Goal: Information Seeking & Learning: Compare options

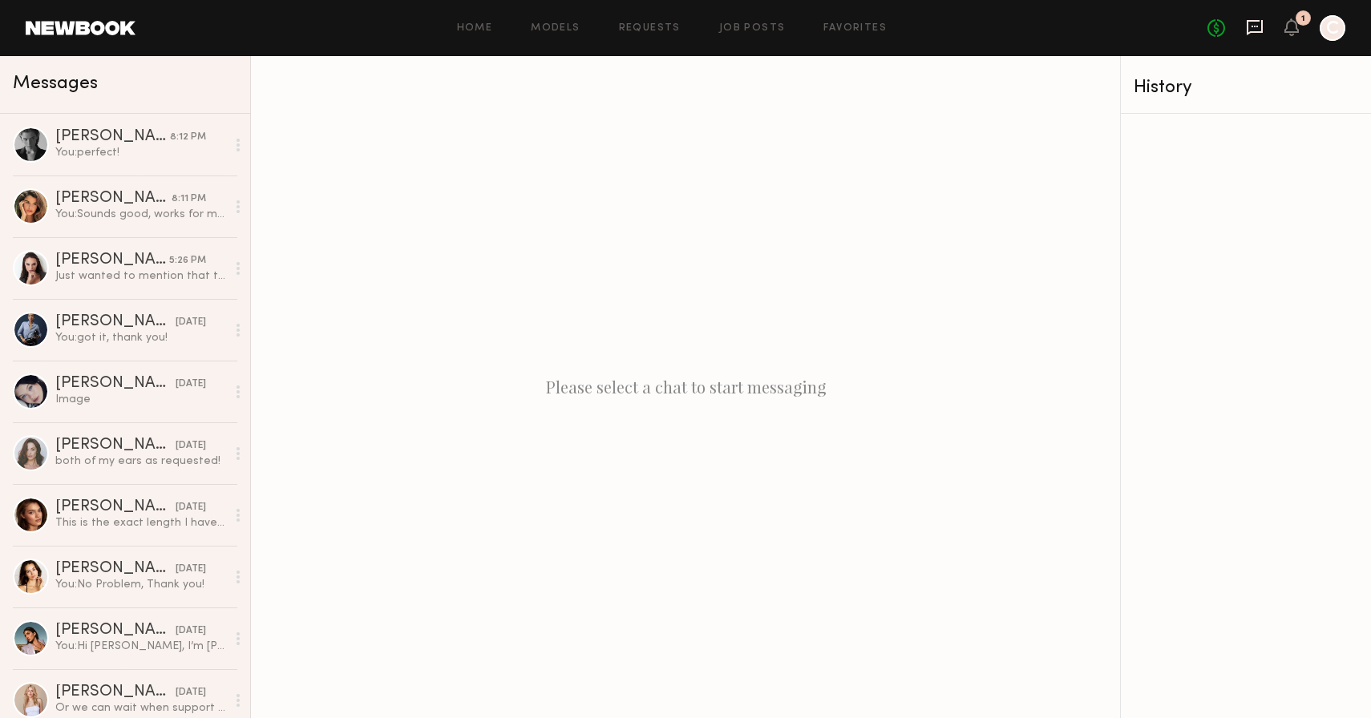
click at [1259, 26] on icon at bounding box center [1255, 27] width 18 height 18
click at [1256, 26] on icon at bounding box center [1254, 27] width 6 height 2
click at [91, 138] on div "[PERSON_NAME]" at bounding box center [112, 137] width 115 height 16
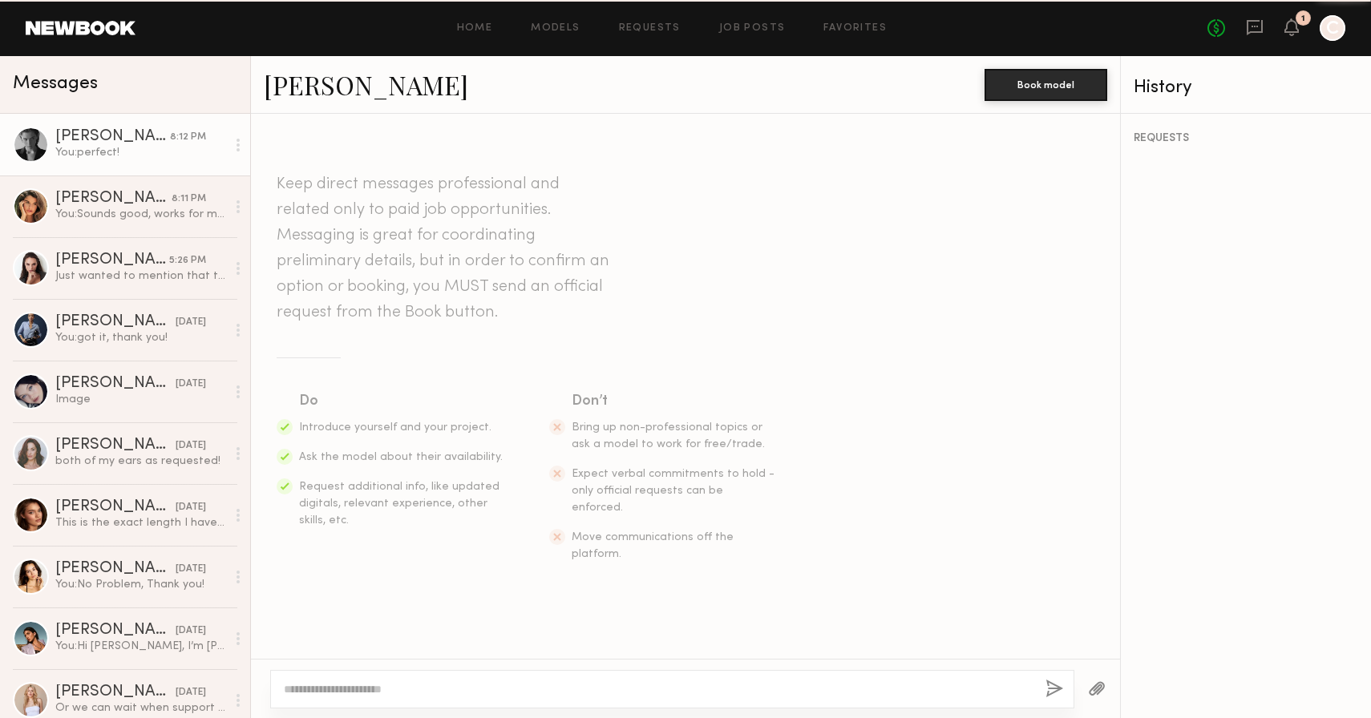
scroll to position [5338, 0]
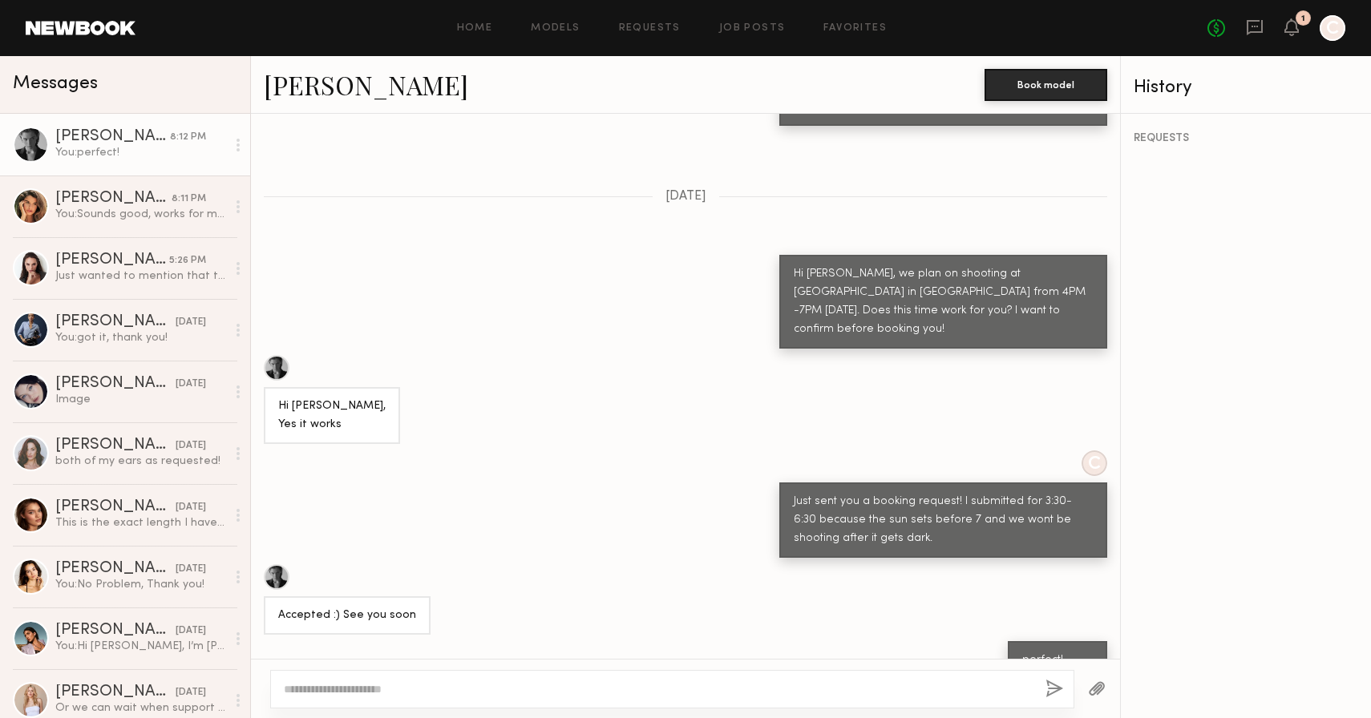
click at [293, 76] on link "[PERSON_NAME]" at bounding box center [366, 84] width 204 height 34
click at [289, 87] on link "Lera G." at bounding box center [366, 84] width 204 height 34
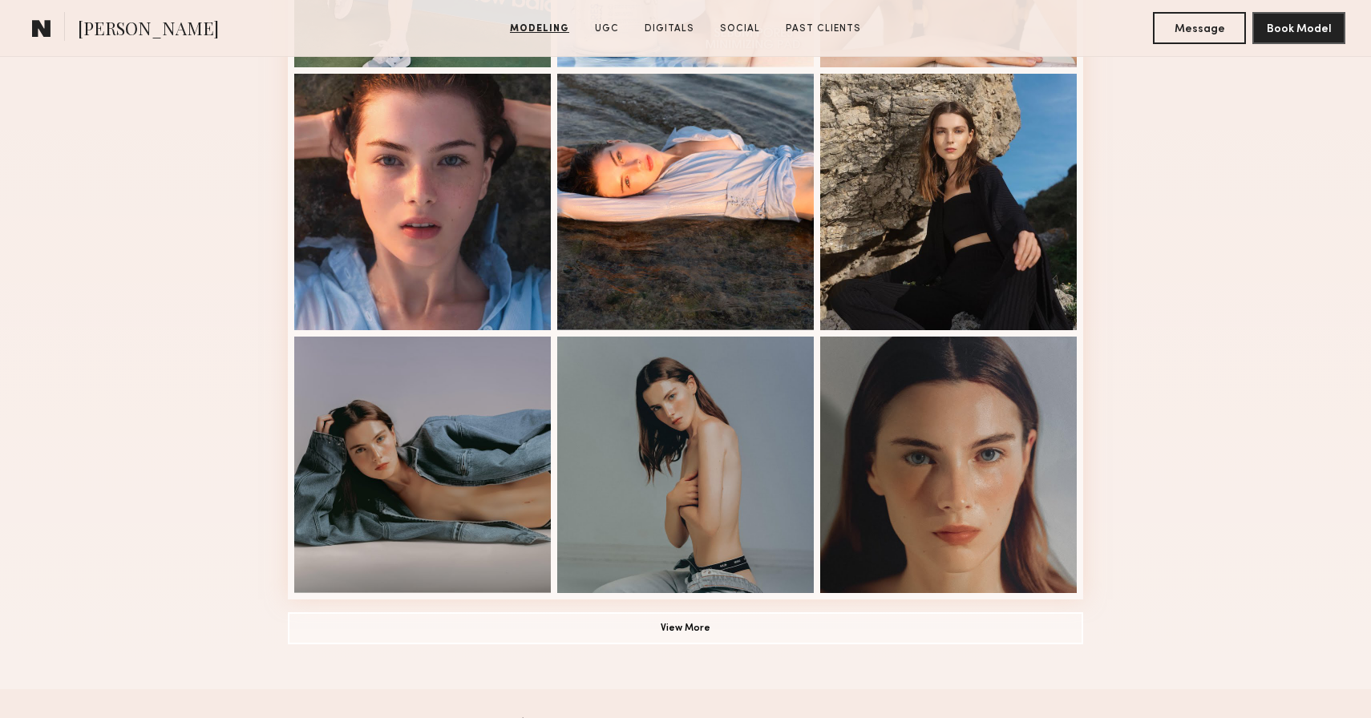
scroll to position [869, 0]
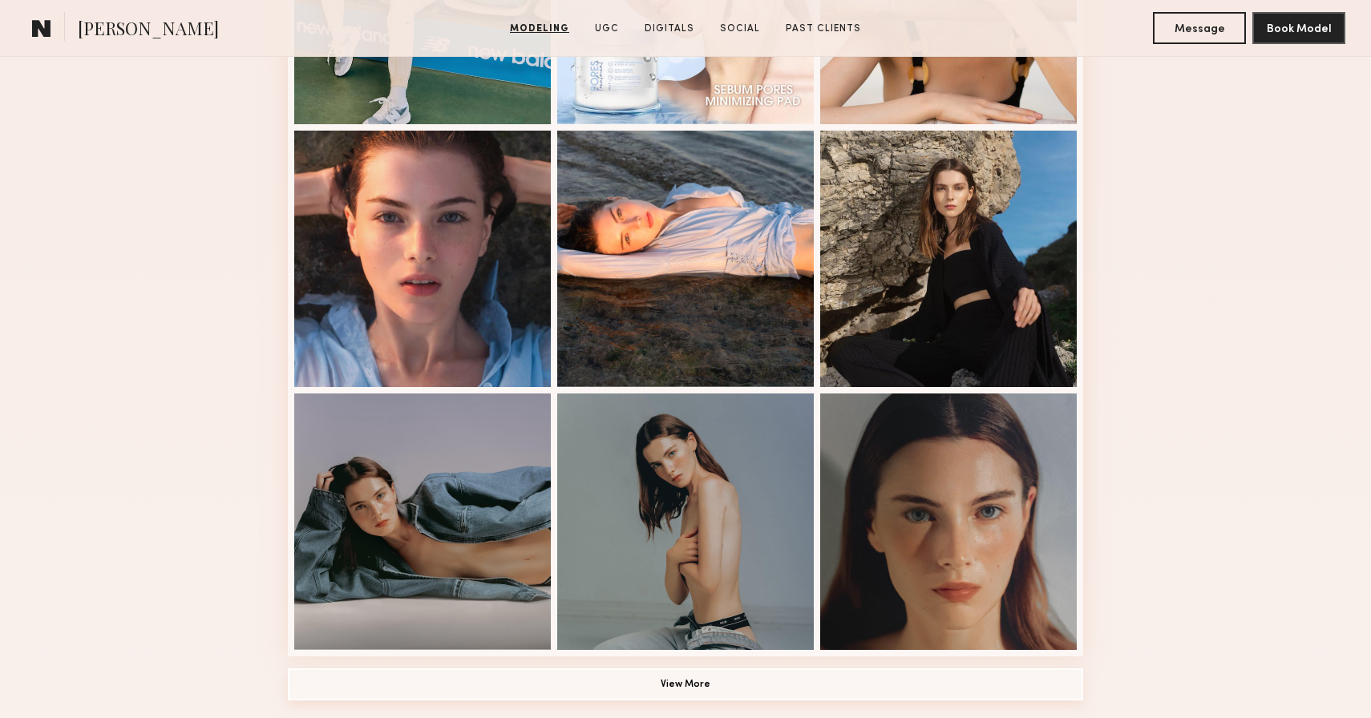
click at [762, 690] on button "View More" at bounding box center [685, 685] width 795 height 32
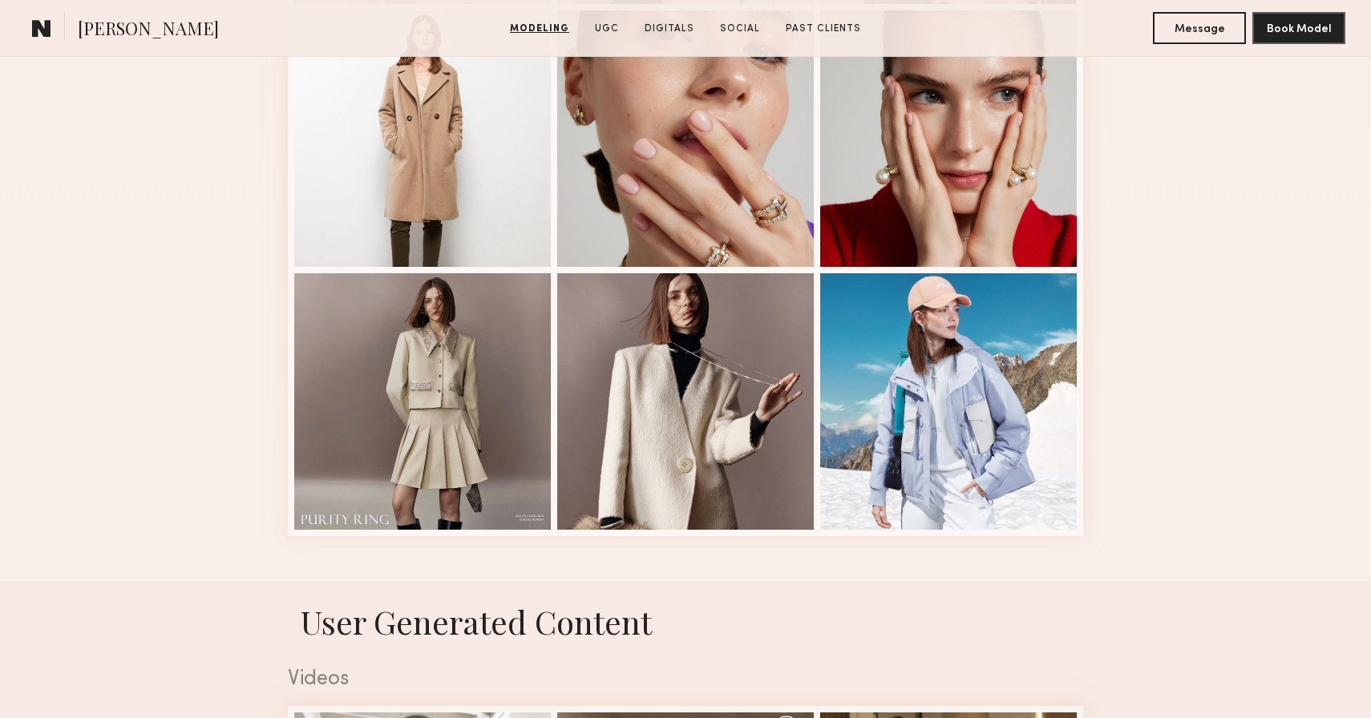
scroll to position [2042, 0]
drag, startPoint x: 1215, startPoint y: 688, endPoint x: 1308, endPoint y: 716, distance: 97.1
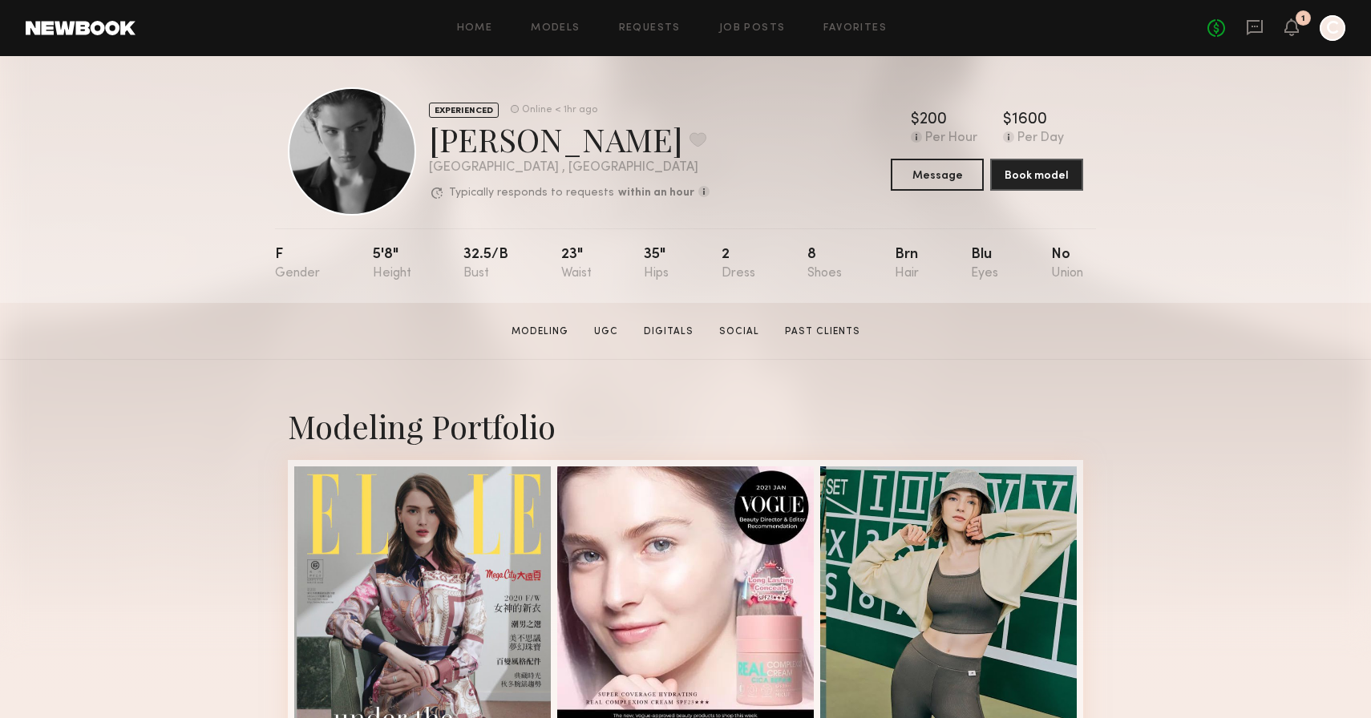
scroll to position [12, 0]
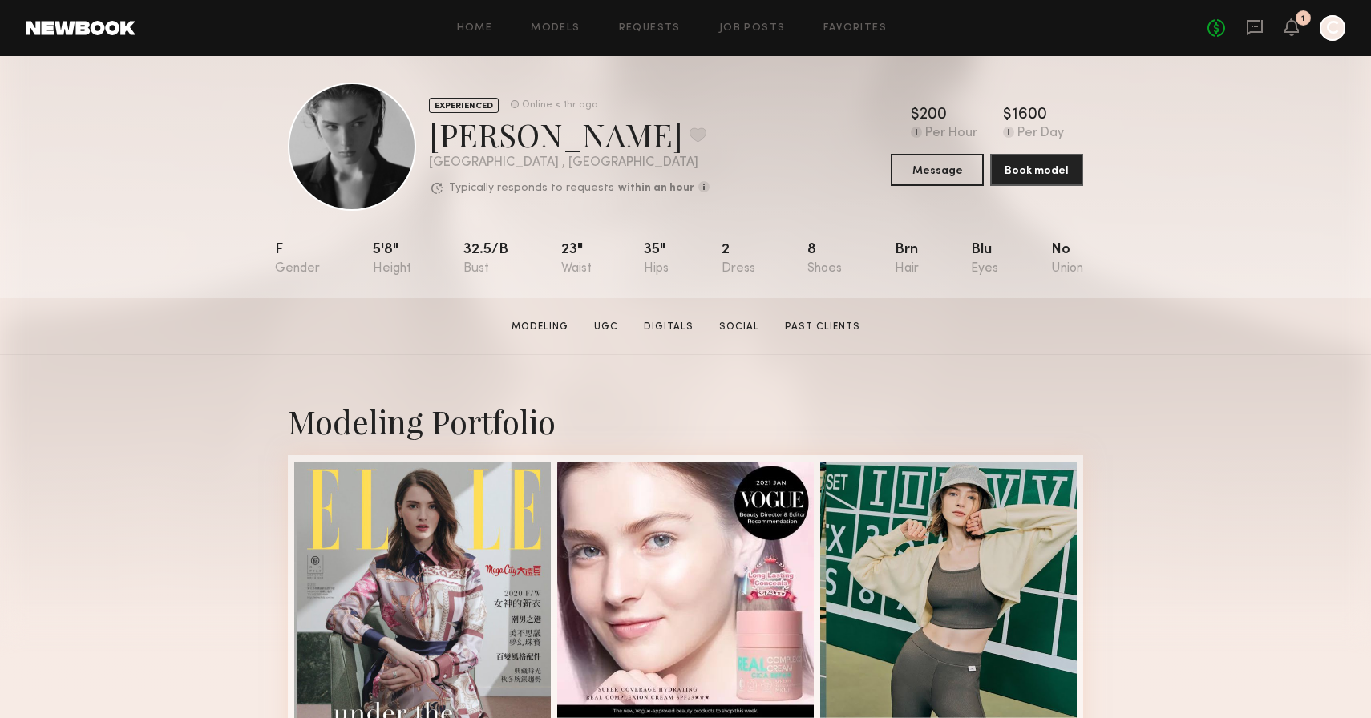
click at [316, 164] on div at bounding box center [352, 147] width 128 height 128
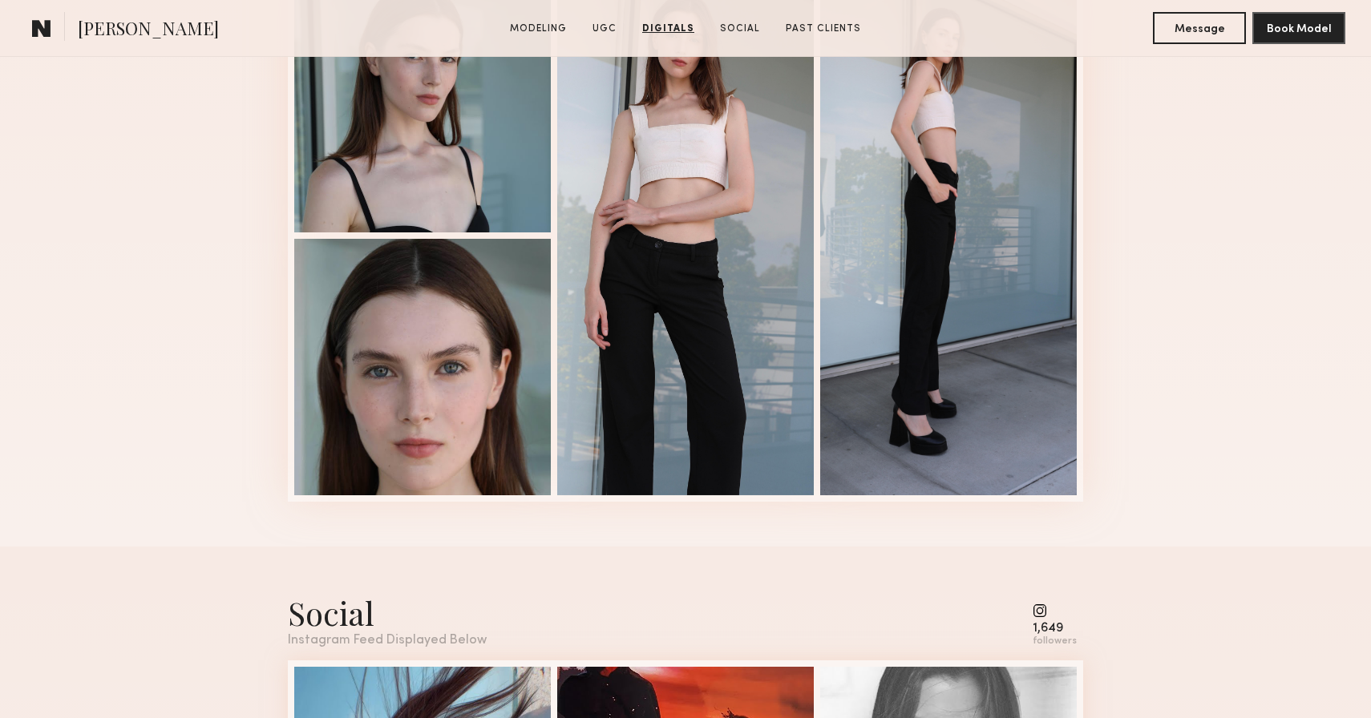
scroll to position [3339, 0]
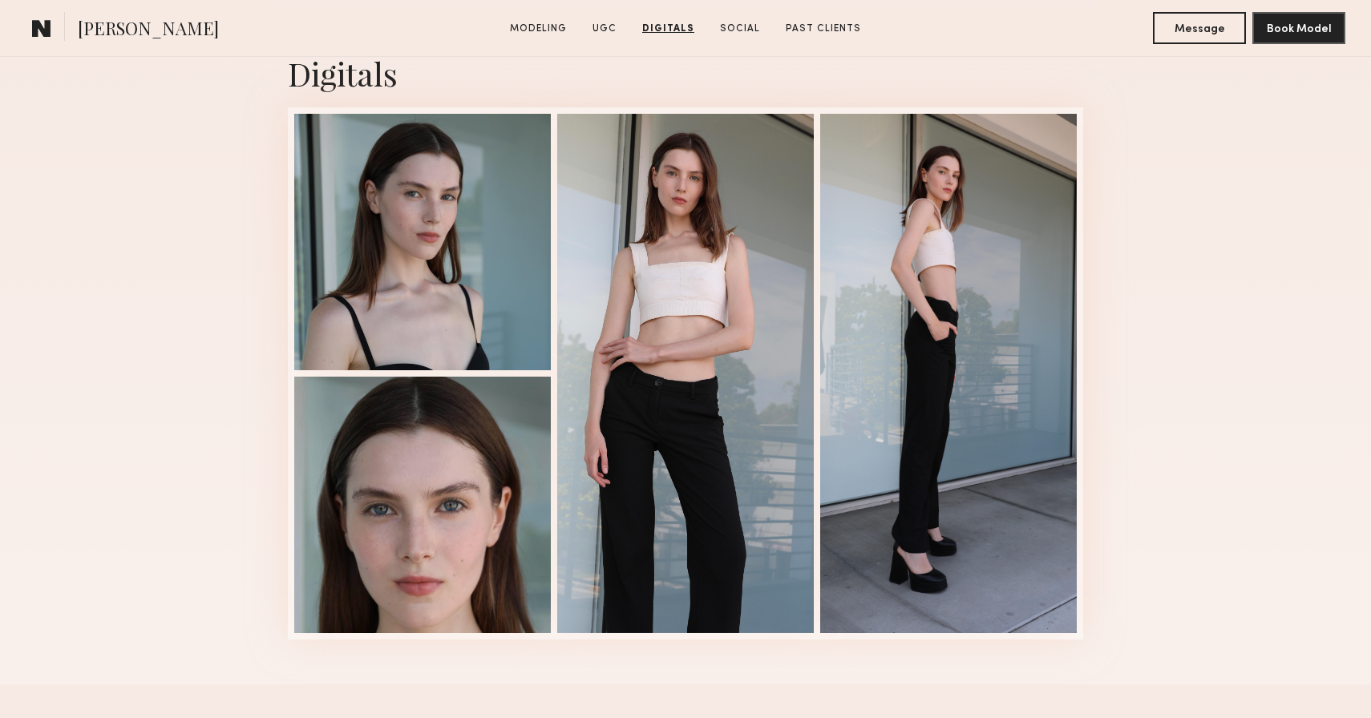
click at [49, 30] on common-icon at bounding box center [41, 28] width 19 height 21
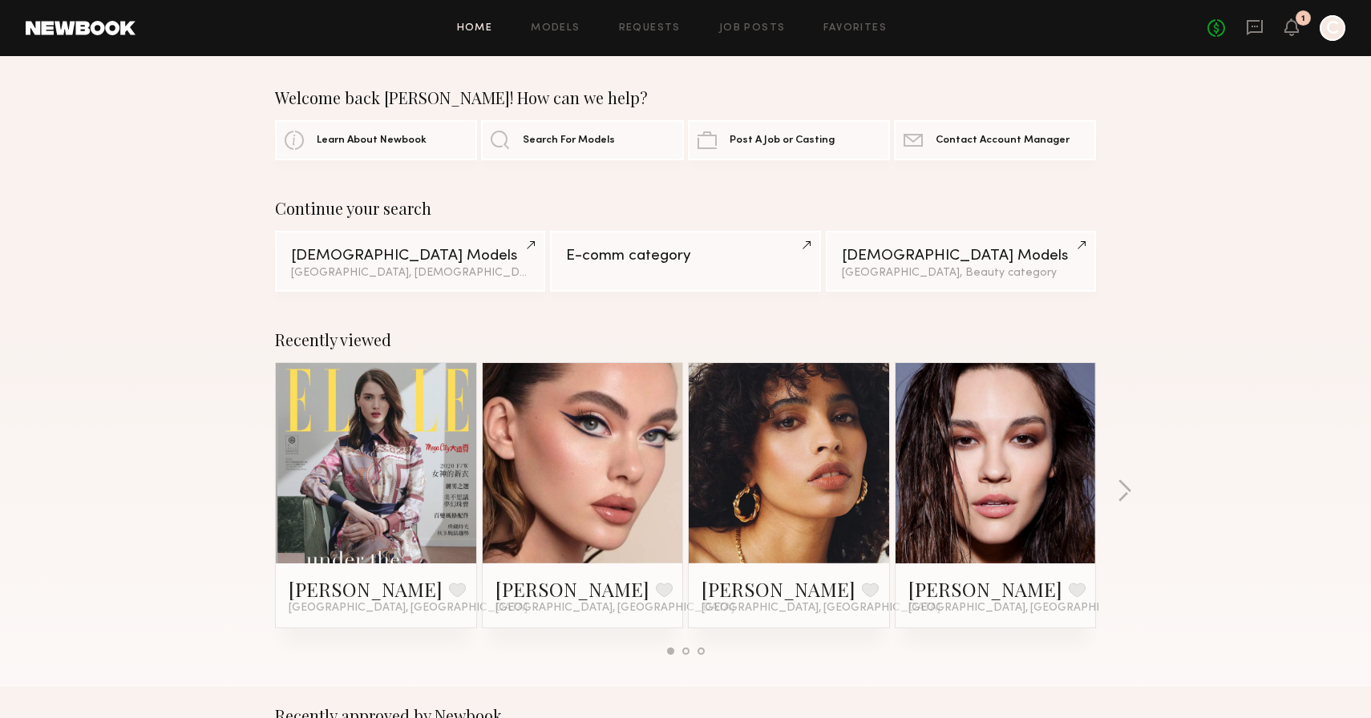
click at [746, 33] on div "Home Models Requests Job Posts Favorites Sign Out No fees up to $5,000 1 C" at bounding box center [740, 28] width 1210 height 26
click at [745, 26] on link "Job Posts" at bounding box center [752, 28] width 67 height 10
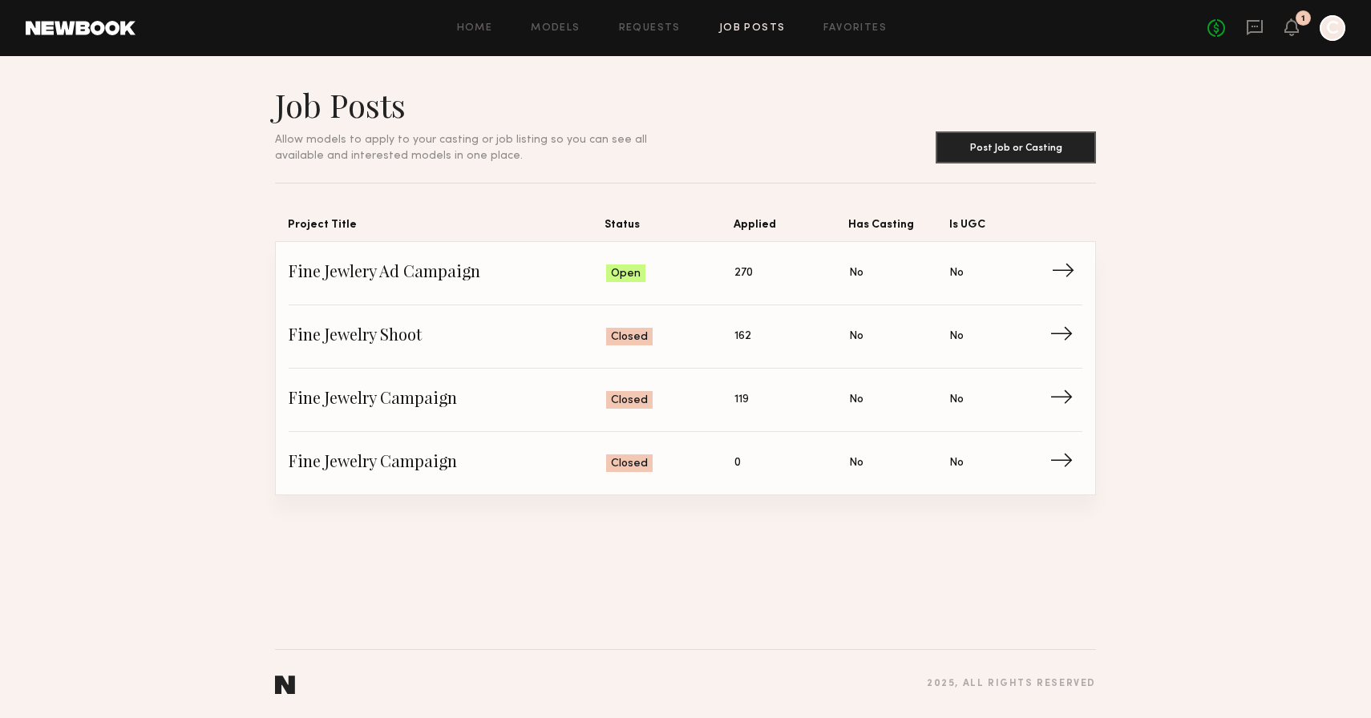
click at [505, 292] on link "Fine Jewlery Ad Campaign Status: Open Applied: 270 Has Casting: No Is UGC: No →" at bounding box center [686, 273] width 794 height 63
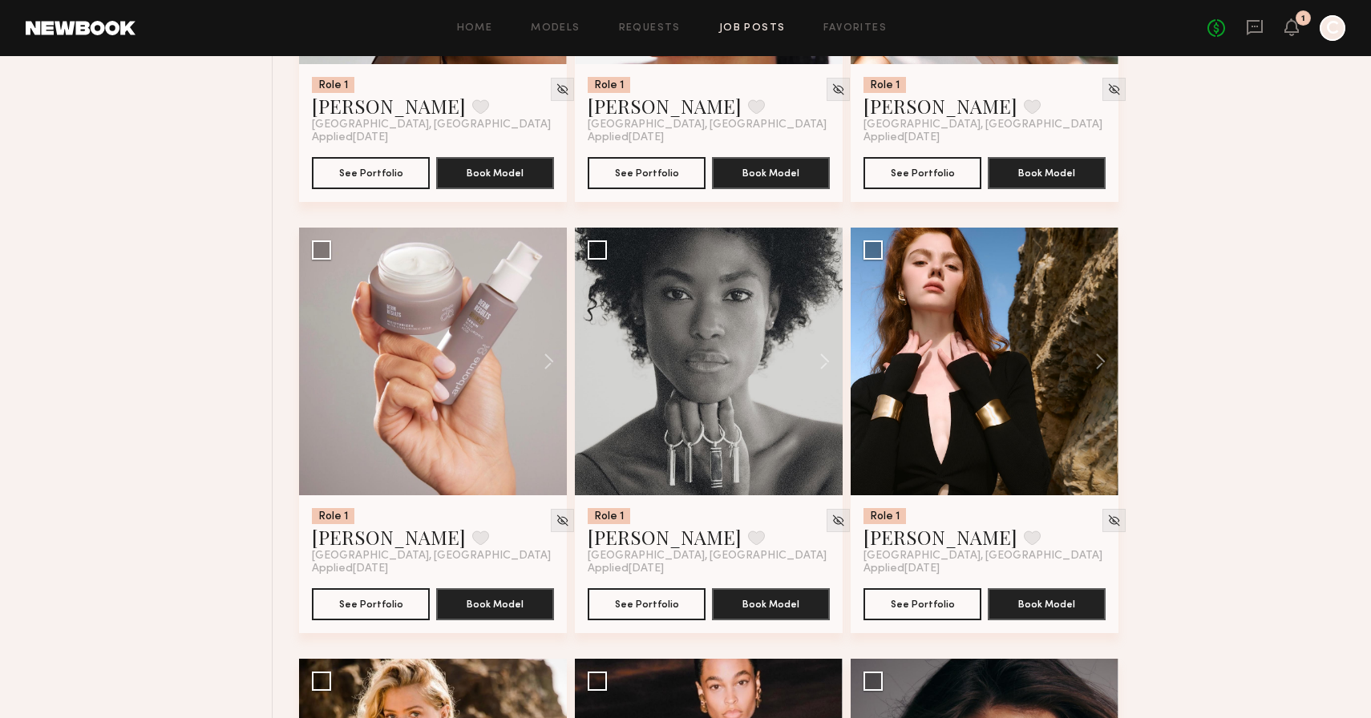
scroll to position [3158, 0]
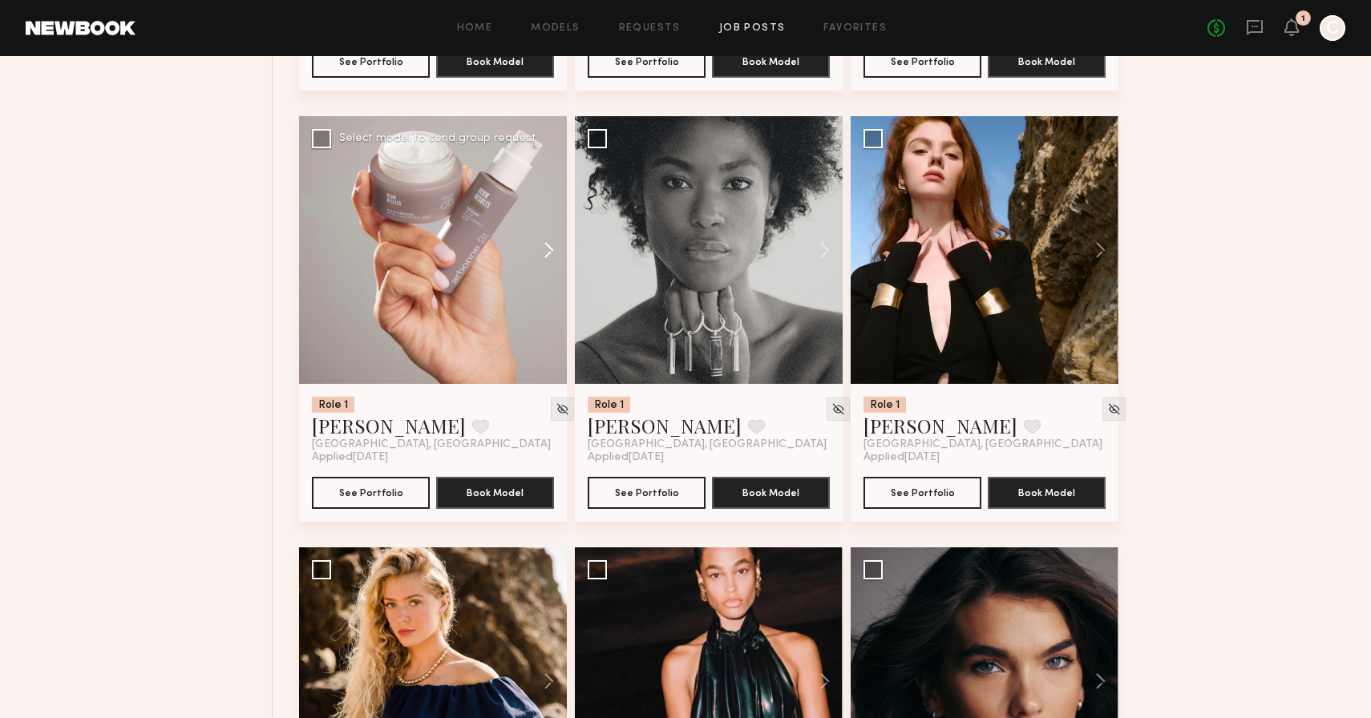
click at [548, 249] on button at bounding box center [541, 250] width 51 height 268
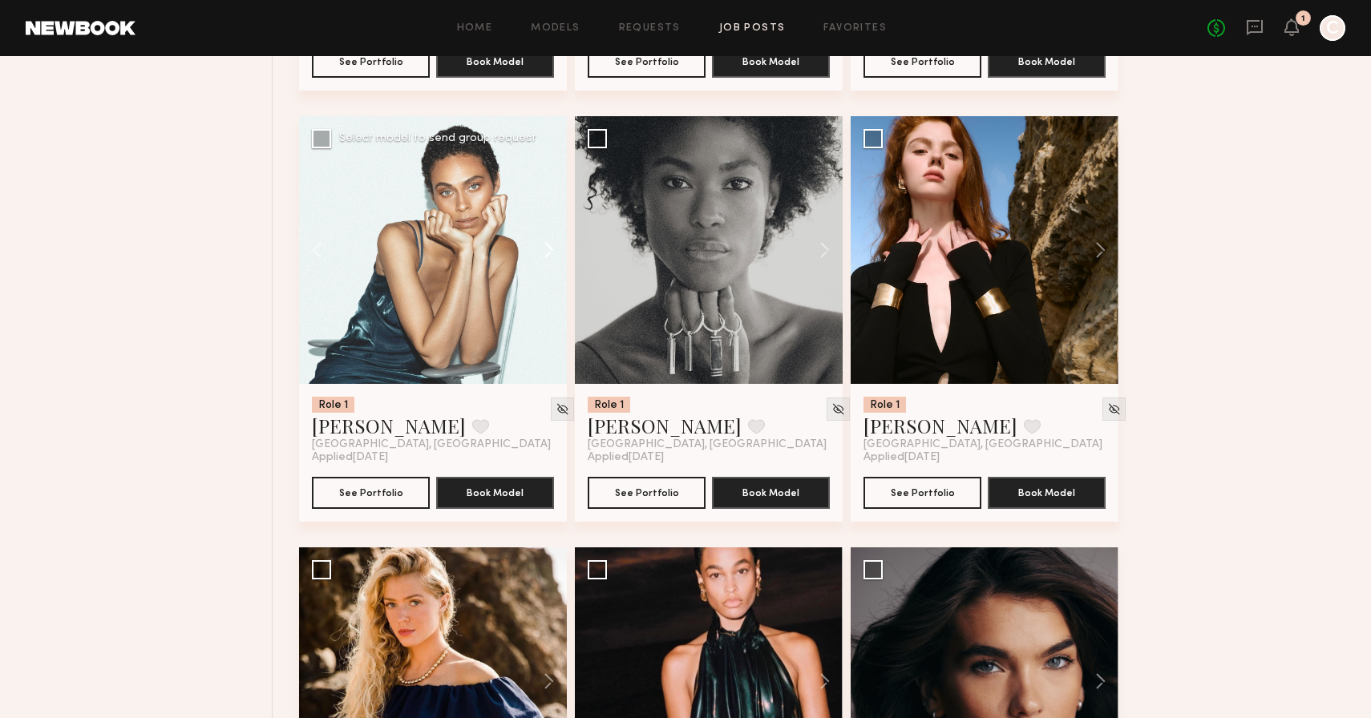
click at [548, 249] on button at bounding box center [541, 250] width 51 height 268
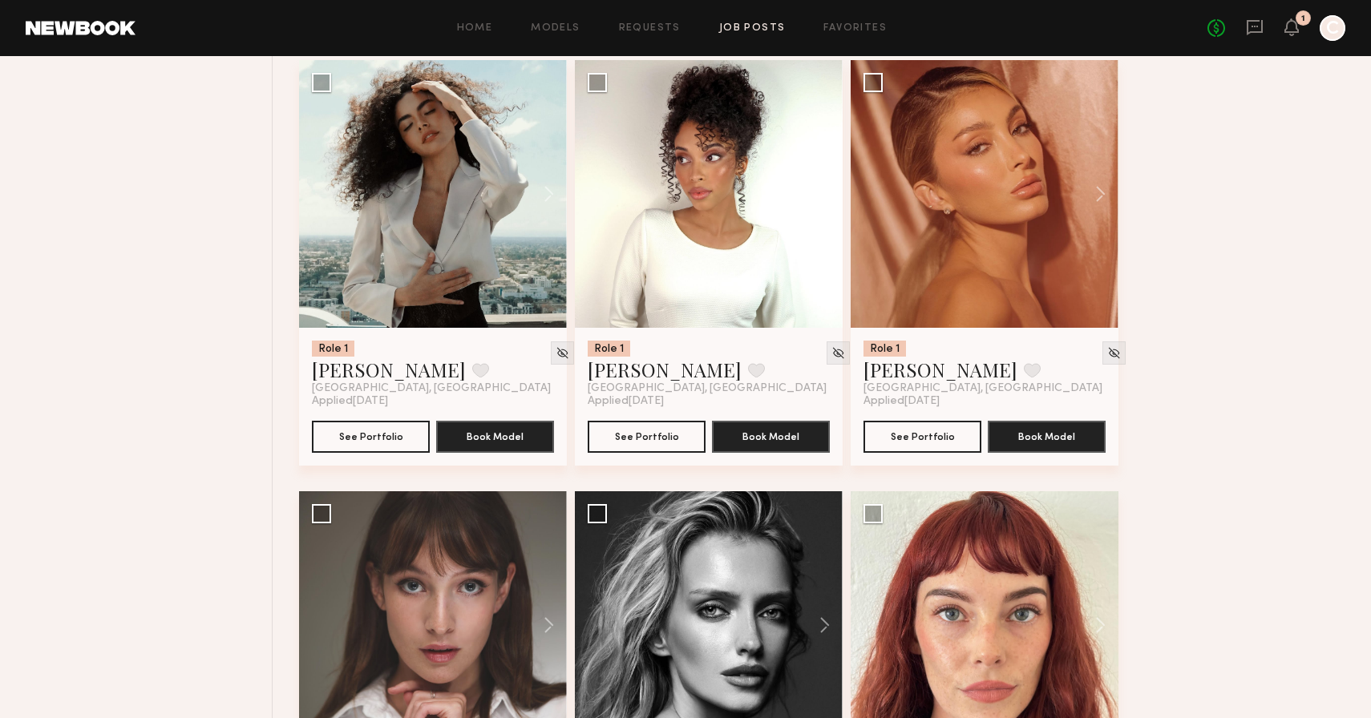
scroll to position [5815, 0]
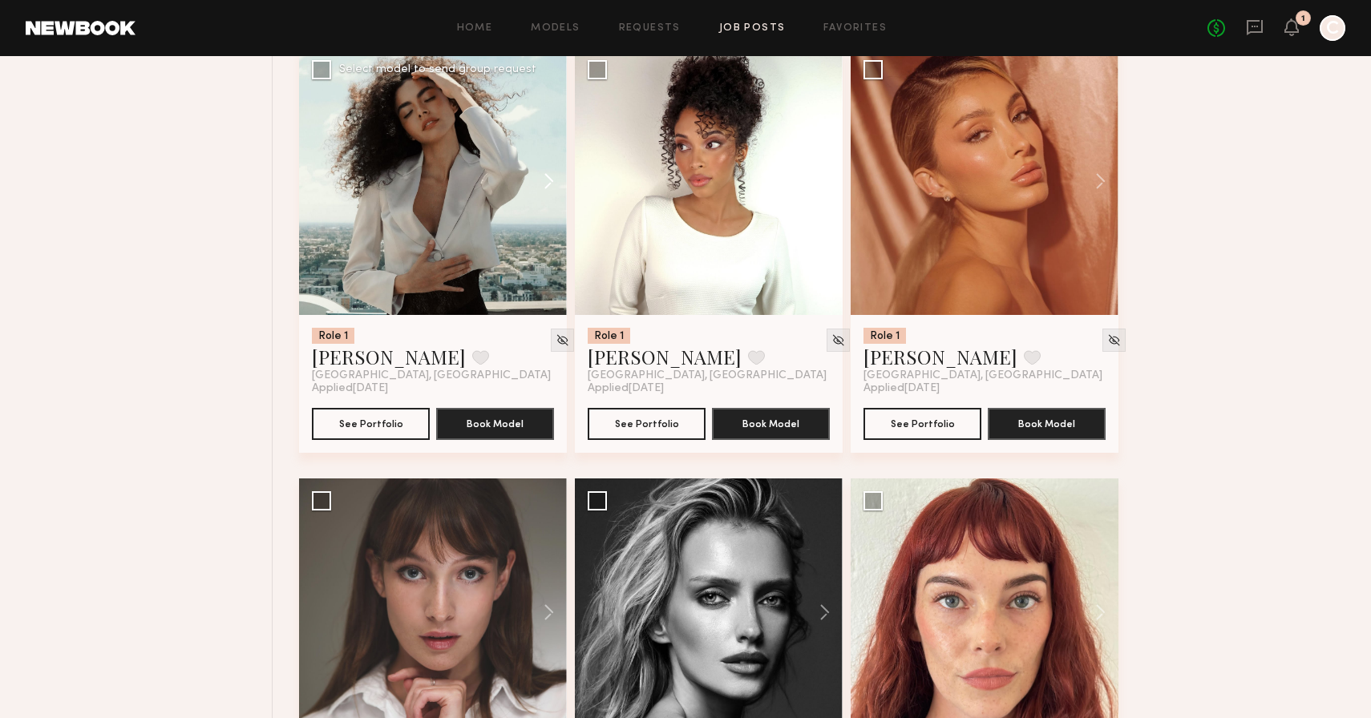
click at [550, 188] on button at bounding box center [541, 181] width 51 height 268
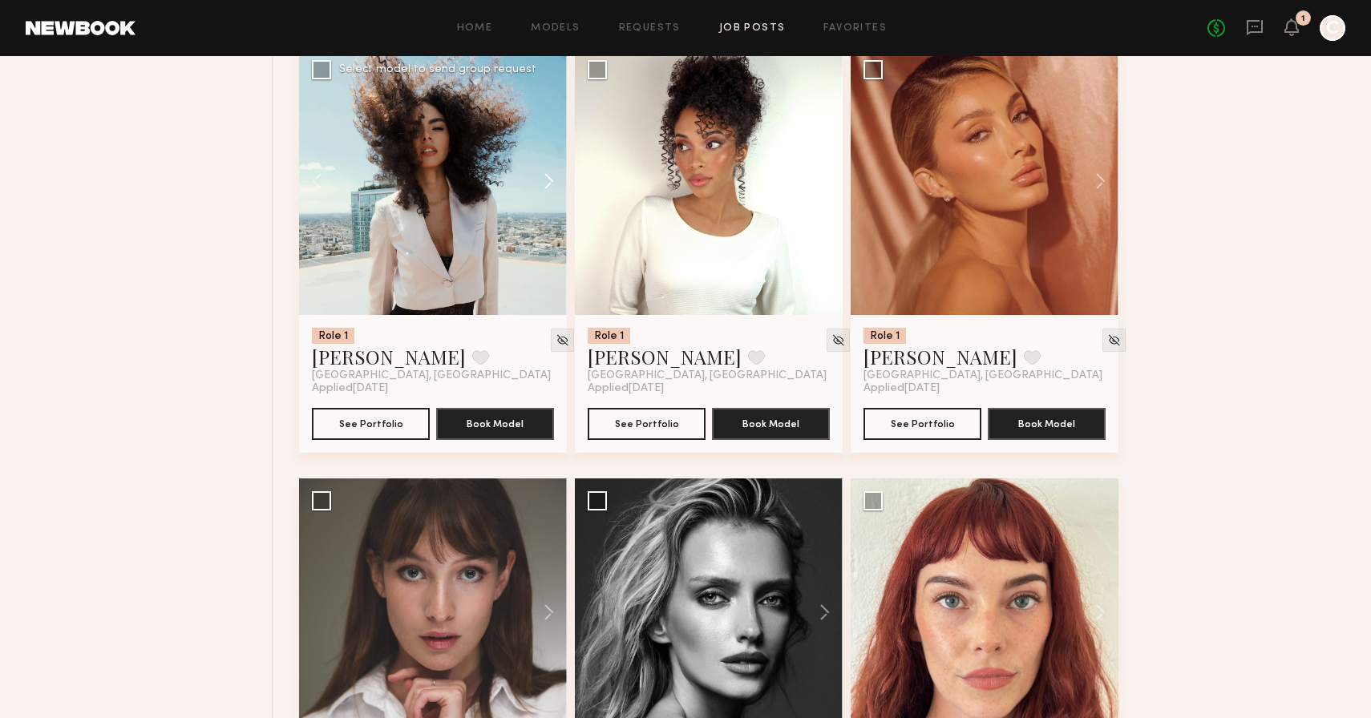
click at [550, 188] on button at bounding box center [541, 181] width 51 height 268
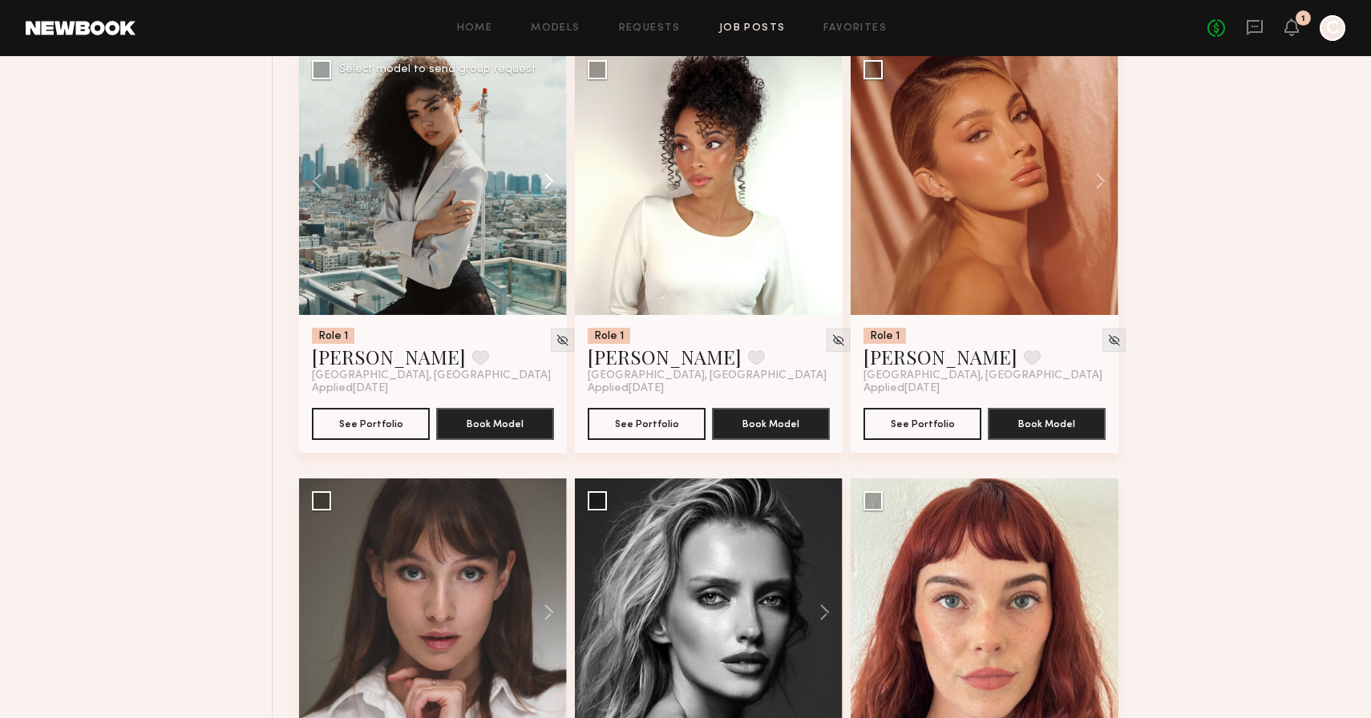
click at [550, 188] on button at bounding box center [541, 181] width 51 height 268
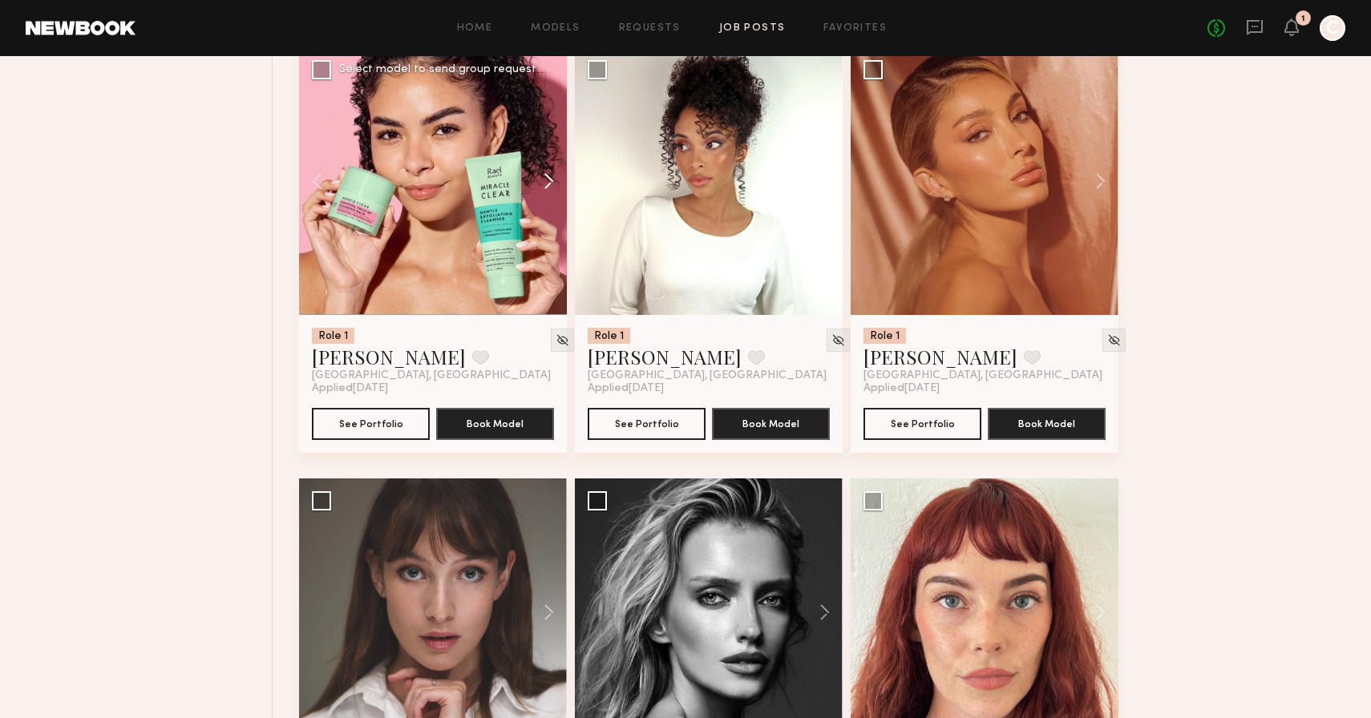
click at [550, 188] on button at bounding box center [541, 181] width 51 height 268
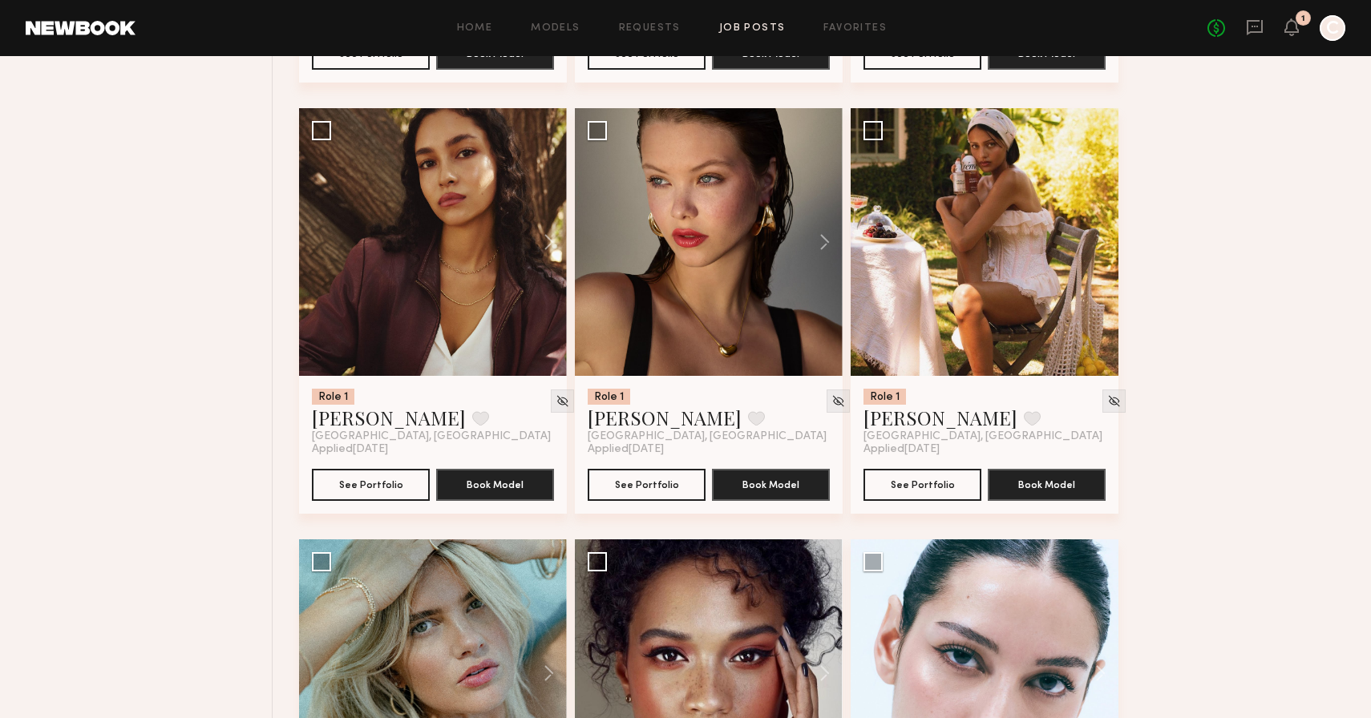
scroll to position [7484, 0]
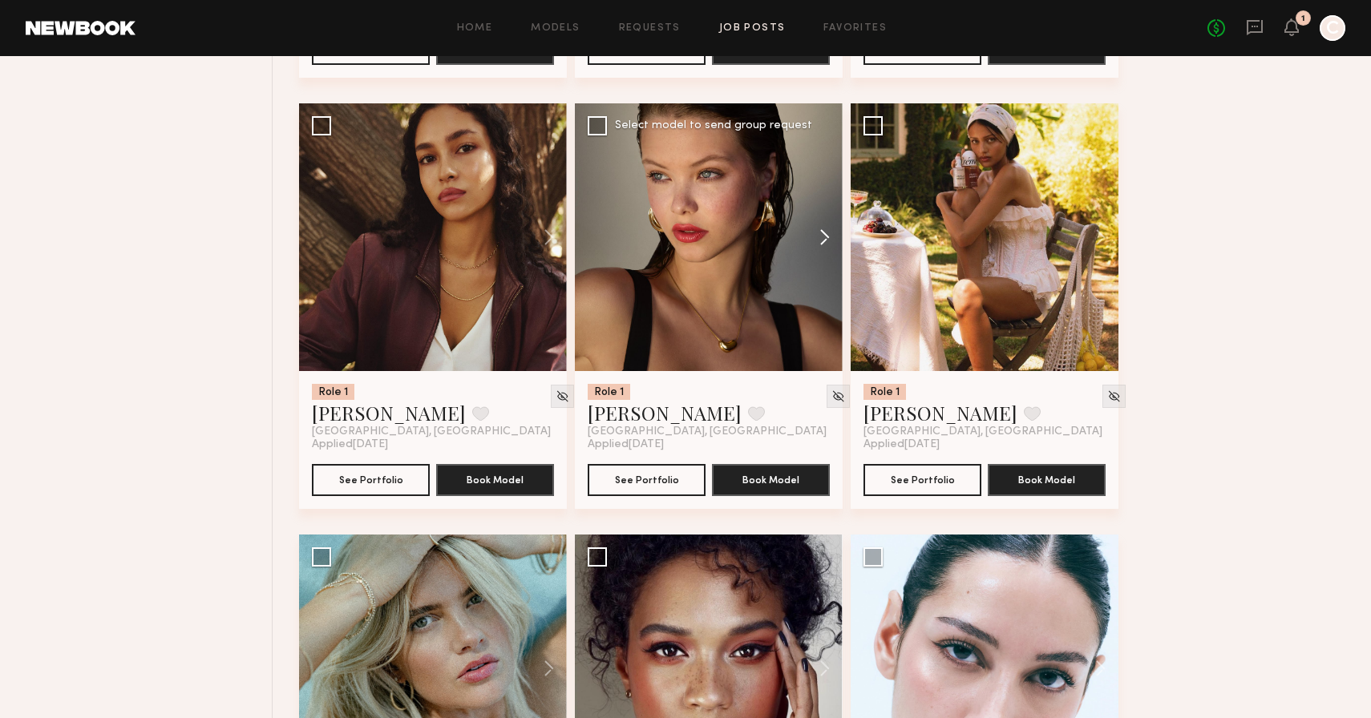
click at [831, 243] on button at bounding box center [816, 237] width 51 height 268
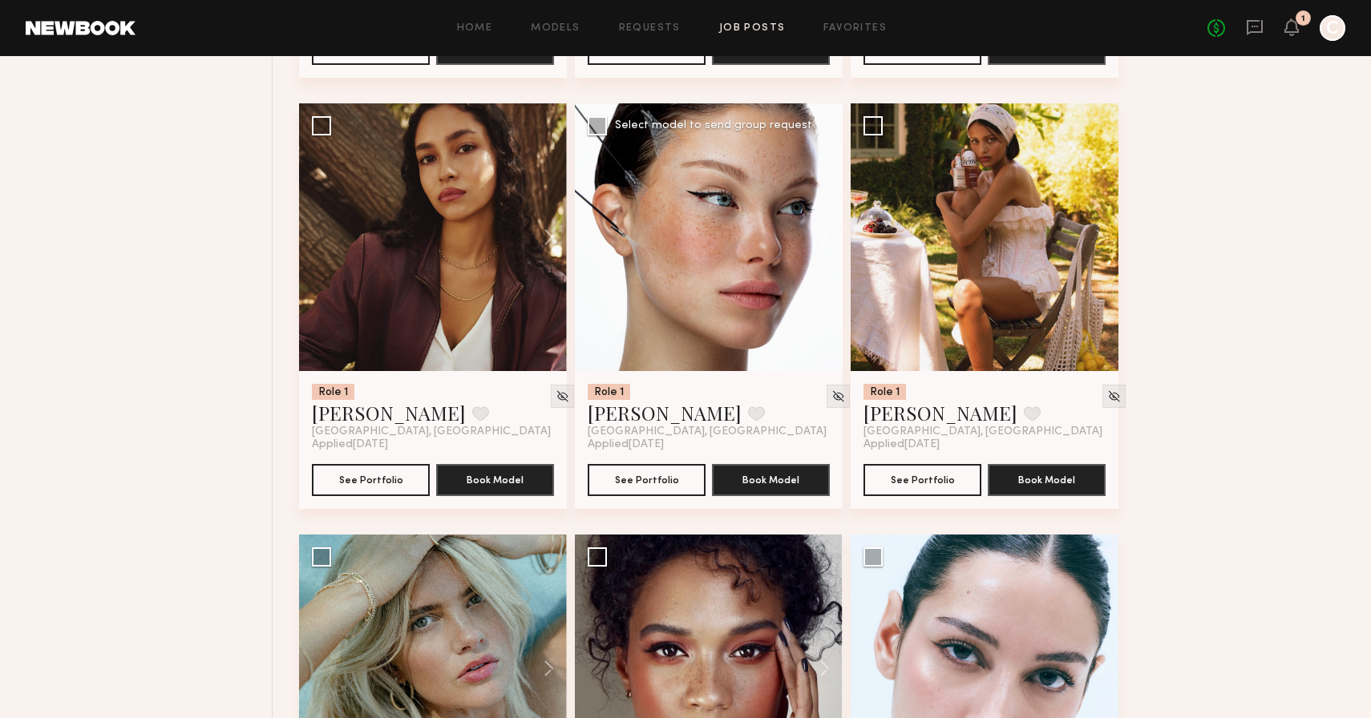
click at [831, 243] on button at bounding box center [816, 237] width 51 height 268
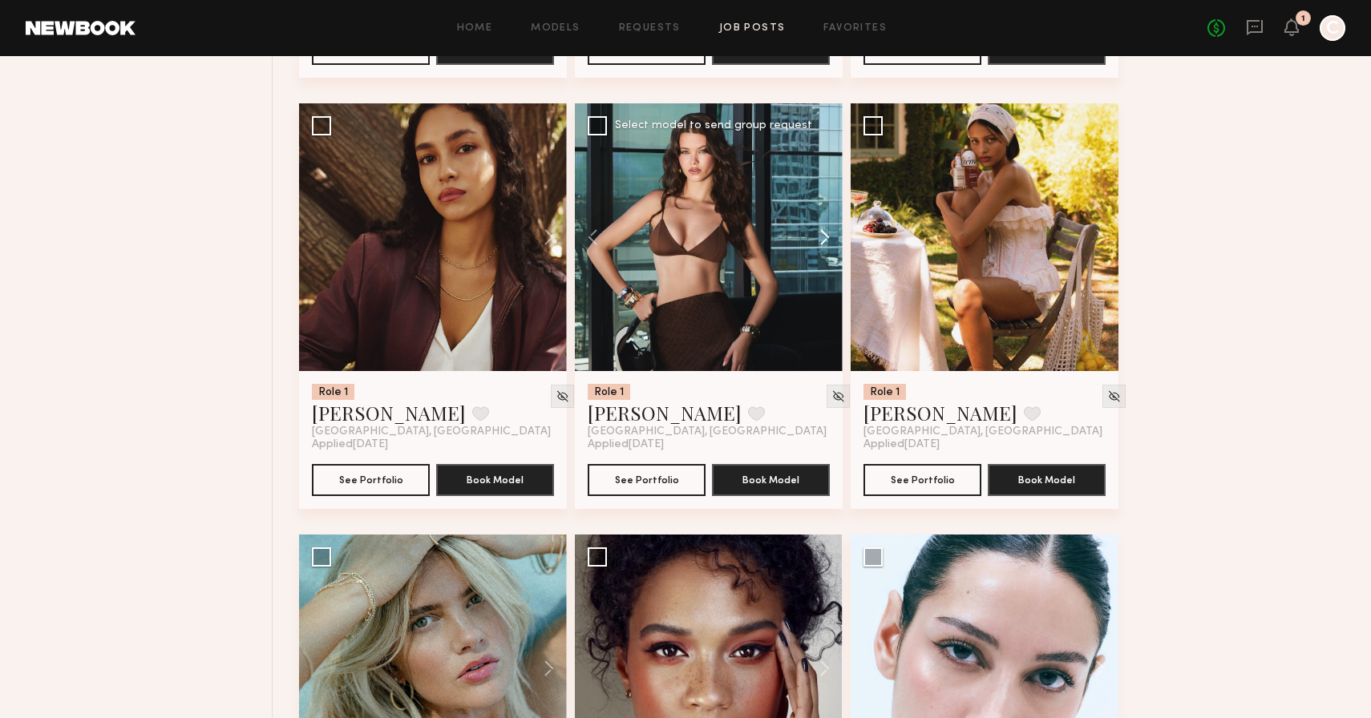
click at [831, 243] on button at bounding box center [816, 237] width 51 height 268
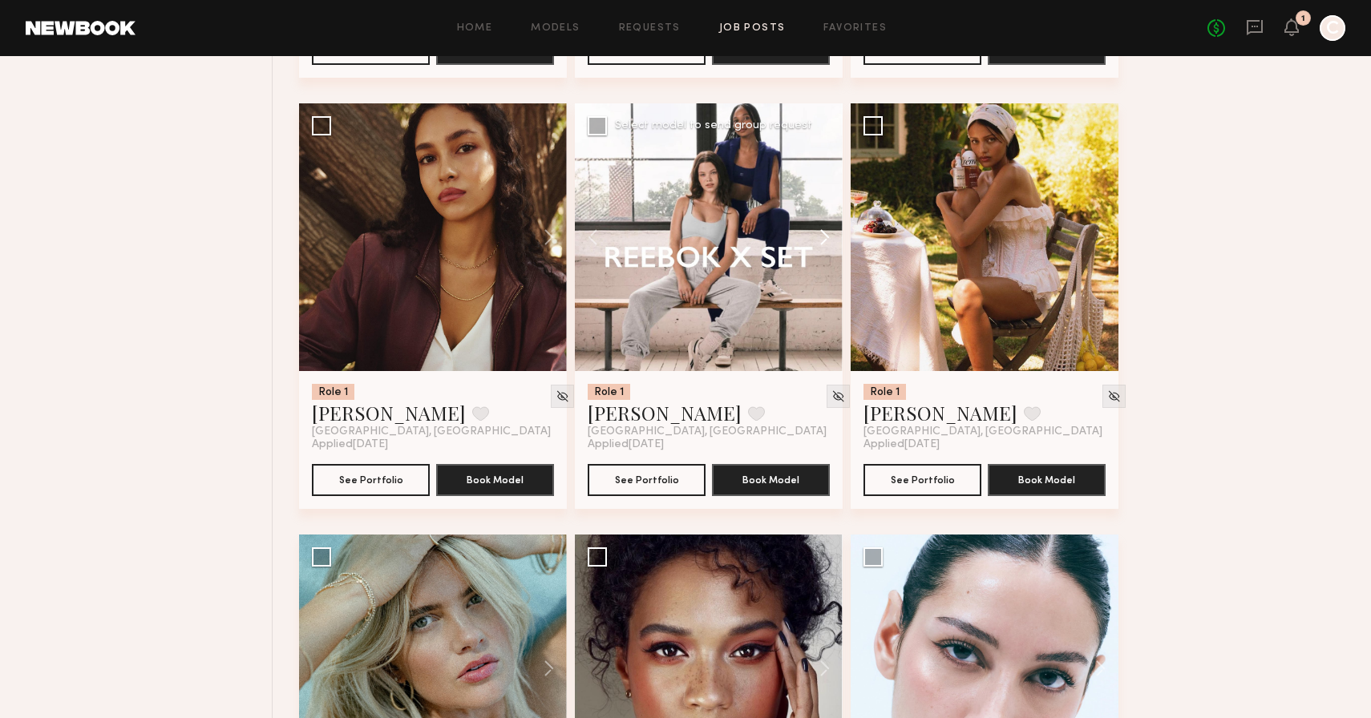
click at [831, 243] on button at bounding box center [816, 237] width 51 height 268
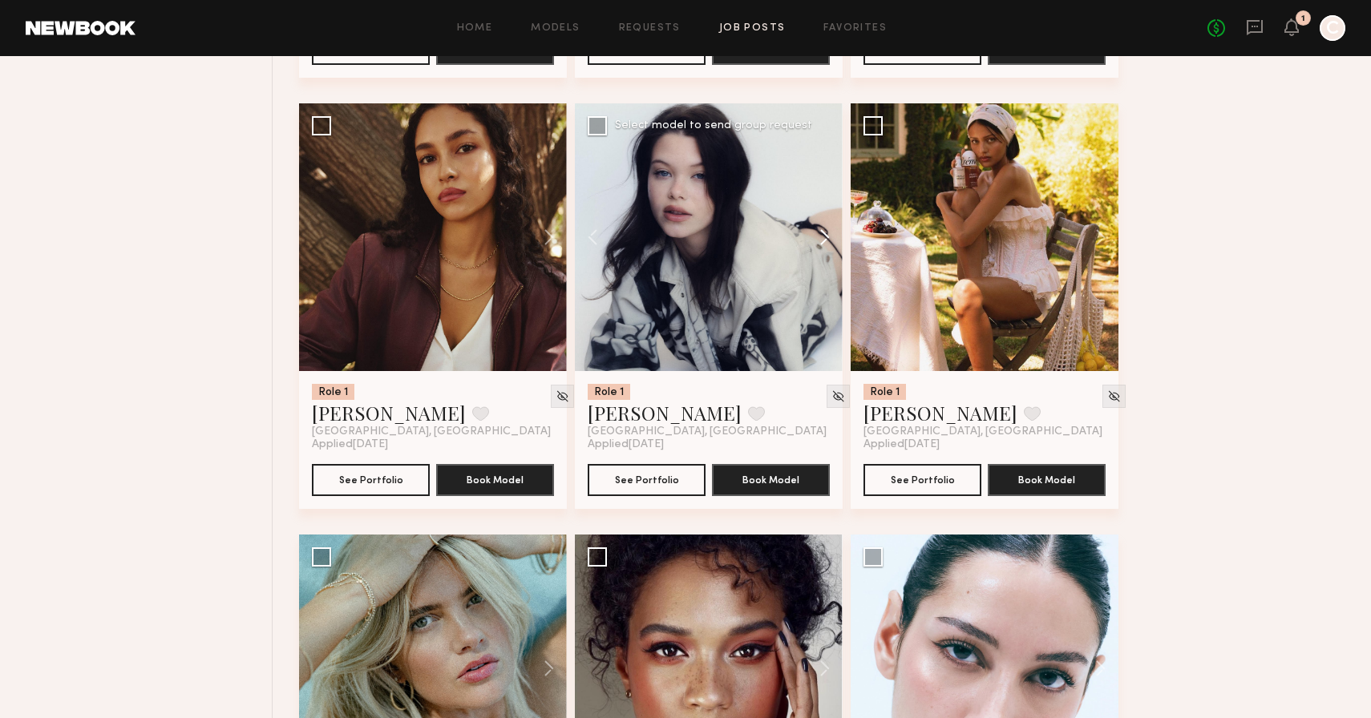
click at [831, 243] on button at bounding box center [816, 237] width 51 height 268
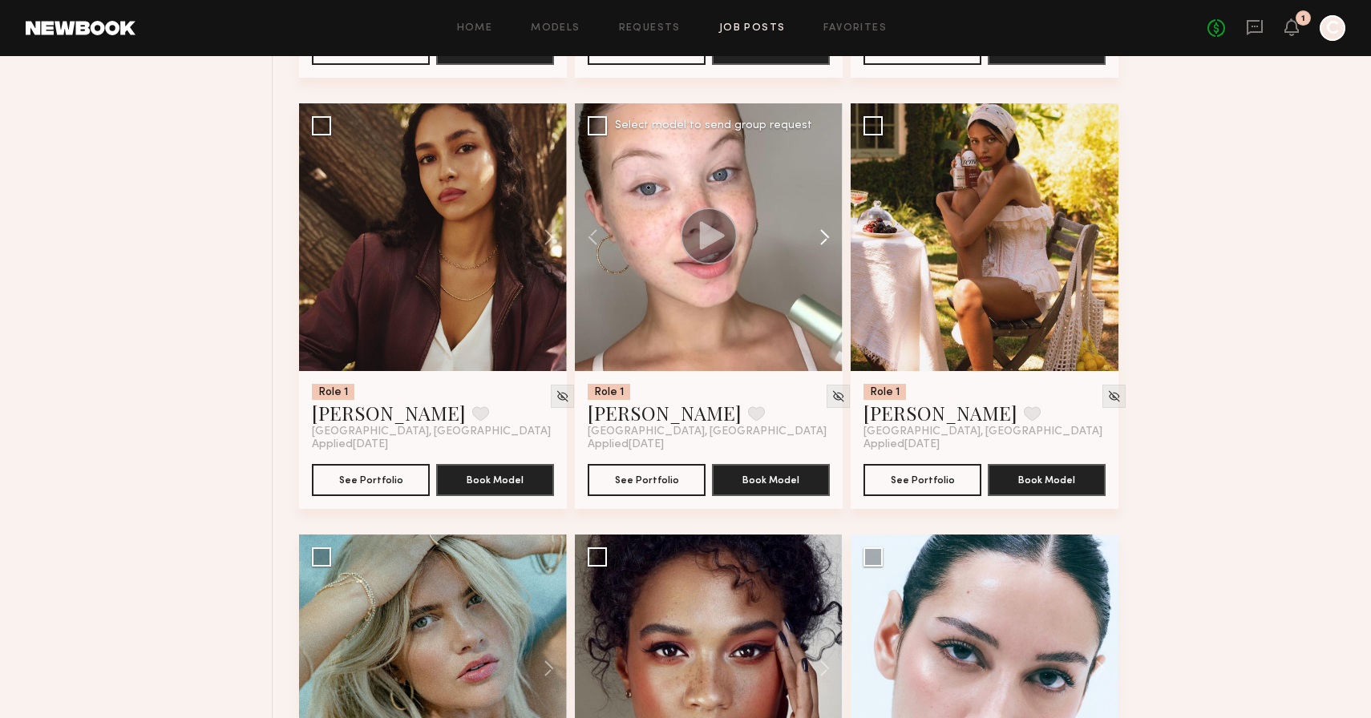
click at [831, 243] on button at bounding box center [816, 237] width 51 height 268
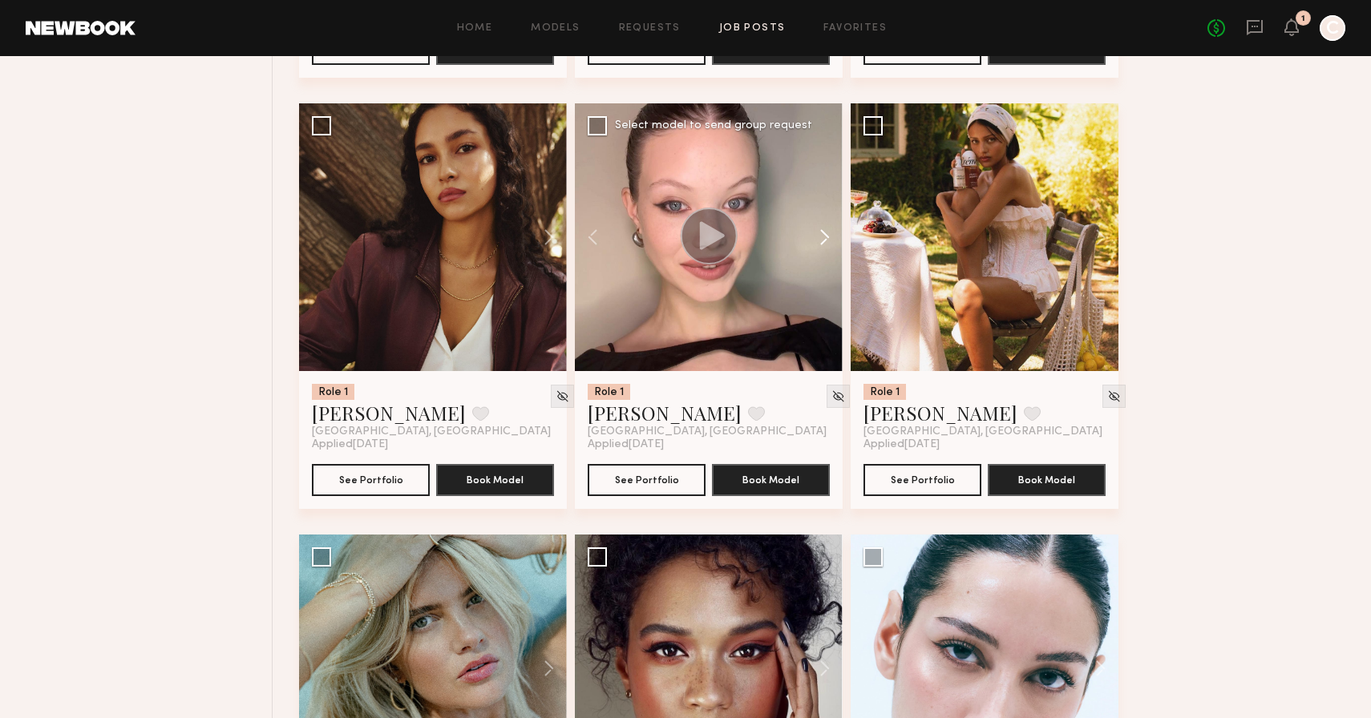
click at [831, 243] on button at bounding box center [816, 237] width 51 height 268
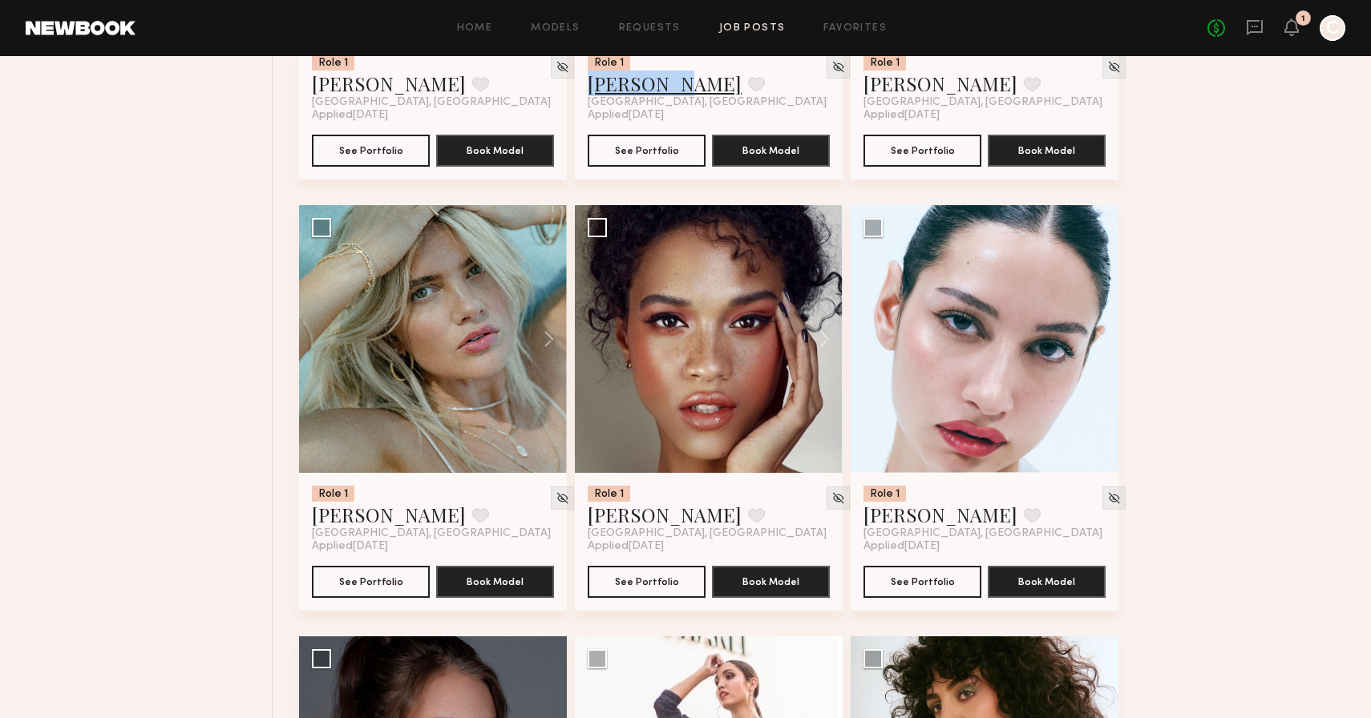
scroll to position [7809, 0]
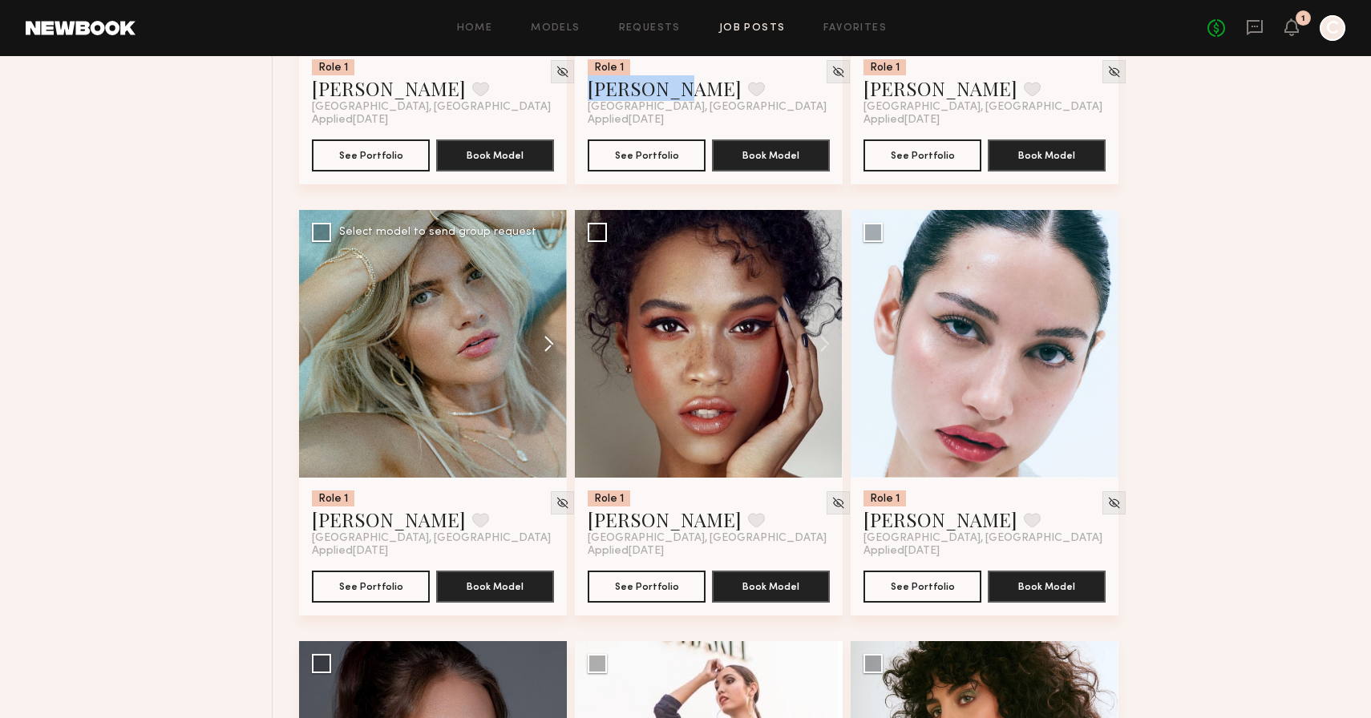
click at [545, 338] on button at bounding box center [541, 344] width 51 height 268
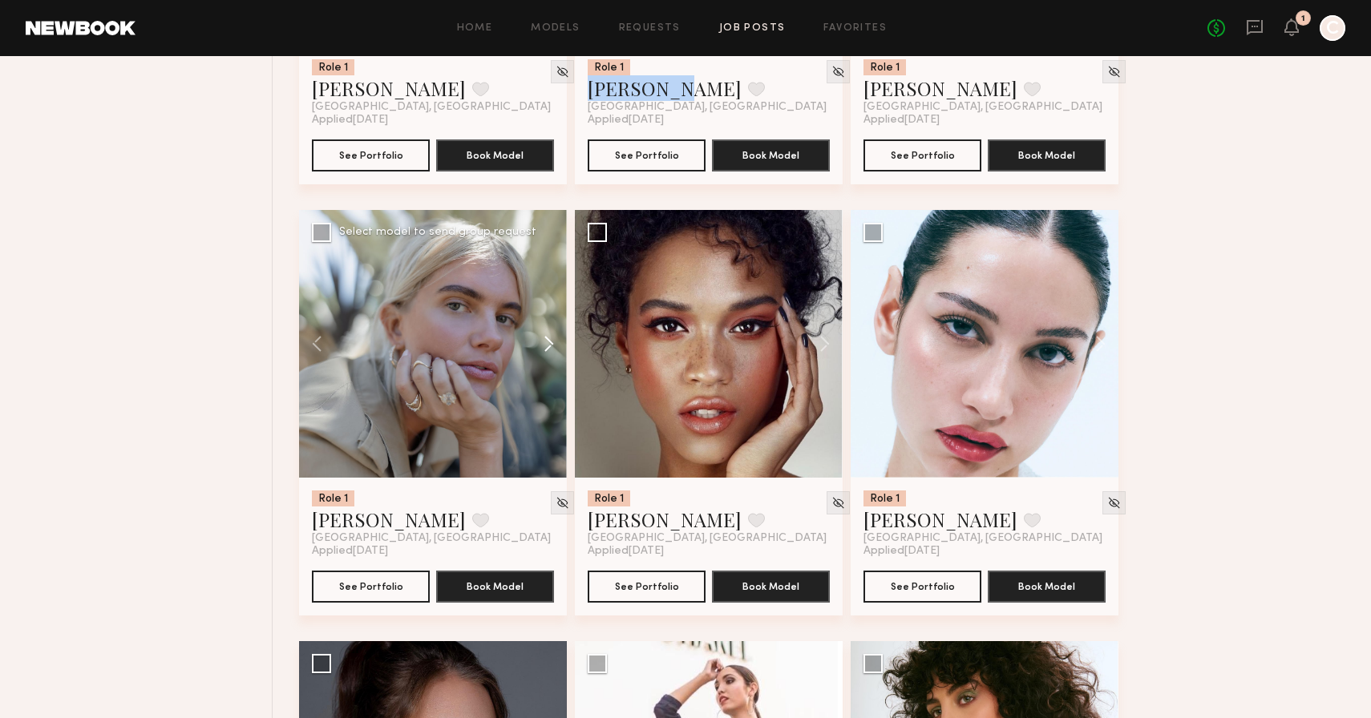
click at [545, 338] on button at bounding box center [541, 344] width 51 height 268
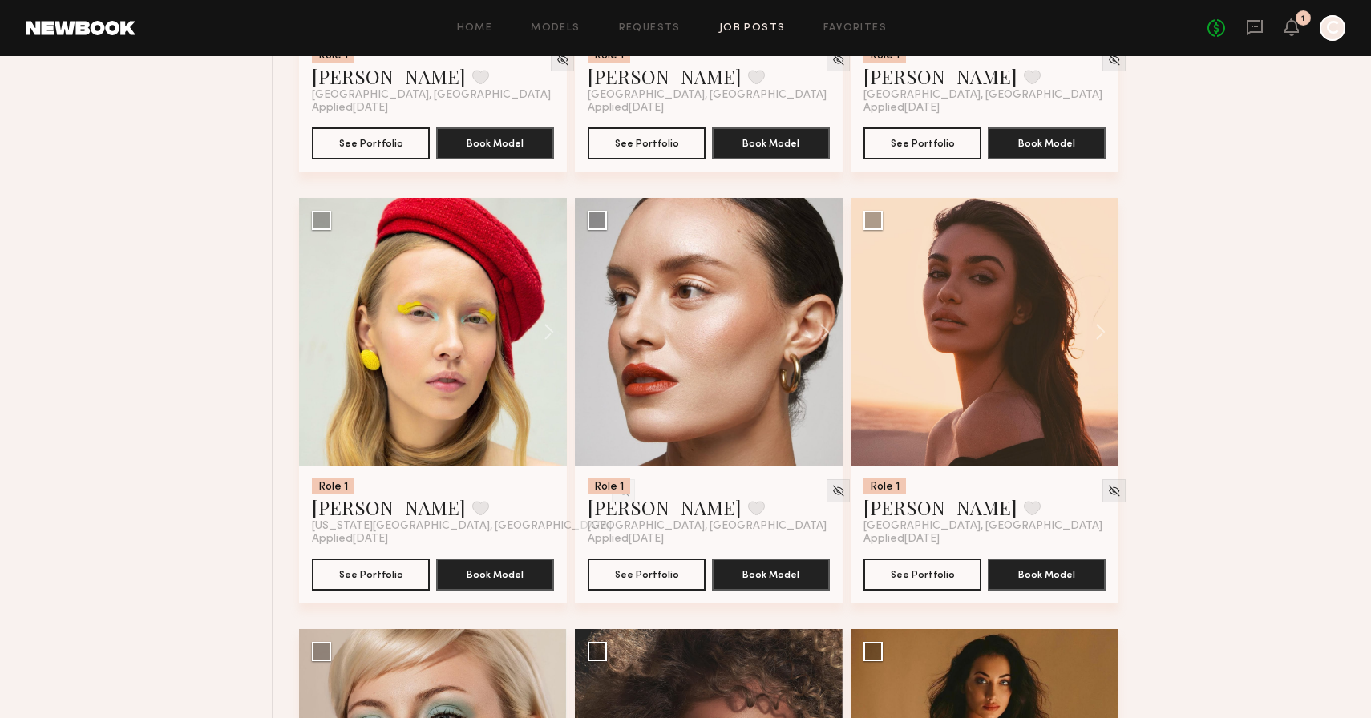
scroll to position [9116, 0]
click at [826, 341] on button at bounding box center [816, 331] width 51 height 268
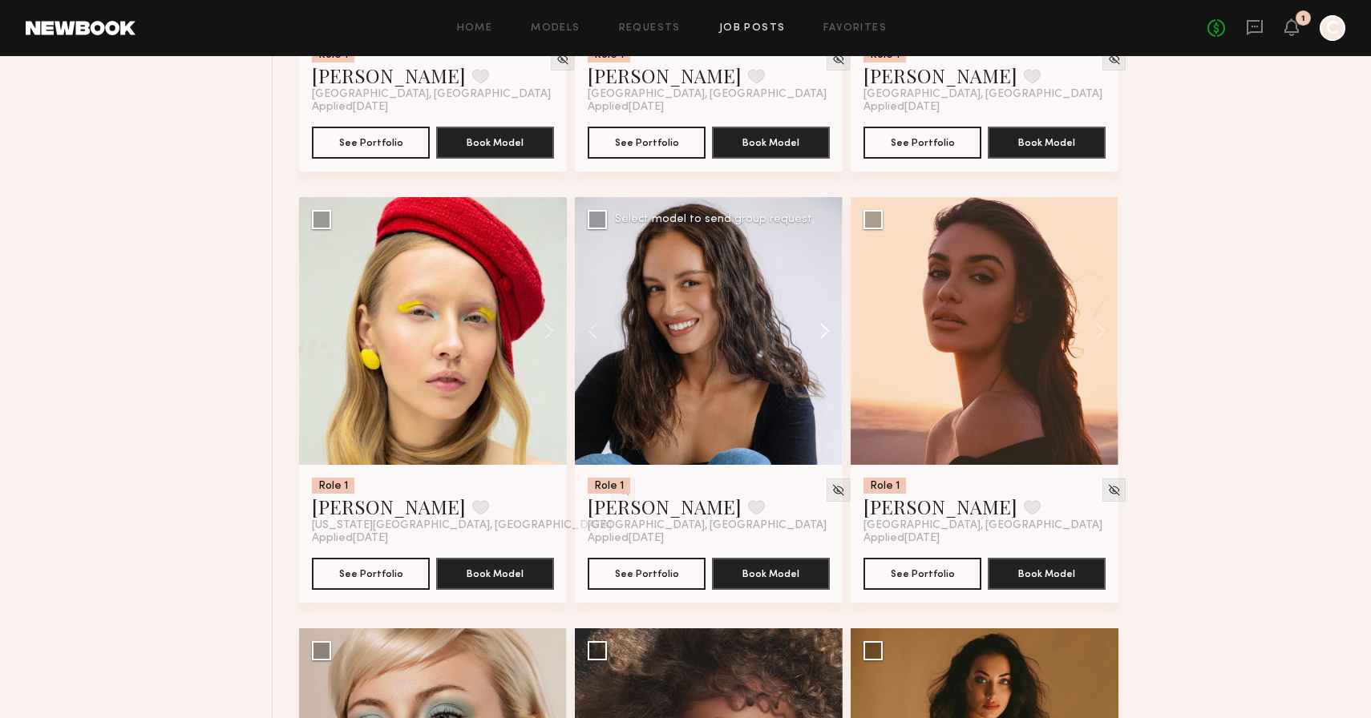
click at [826, 341] on button at bounding box center [816, 331] width 51 height 268
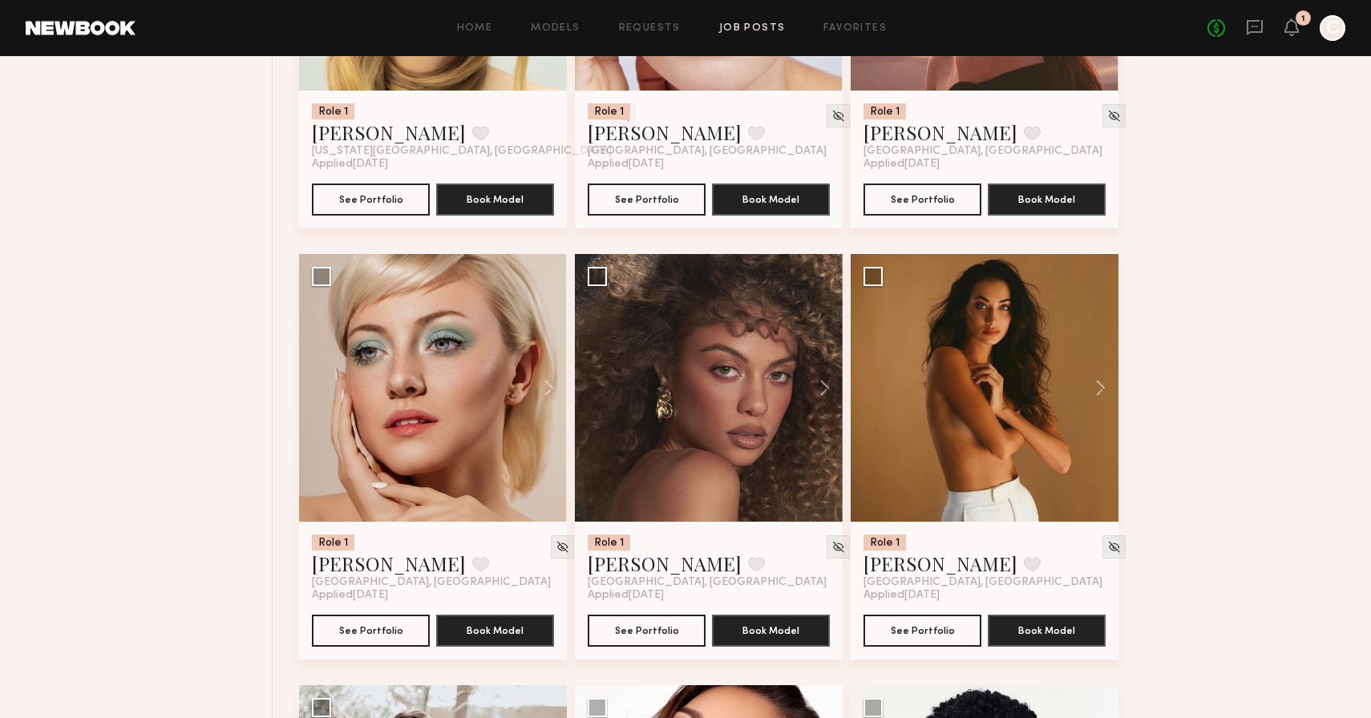
scroll to position [9492, 0]
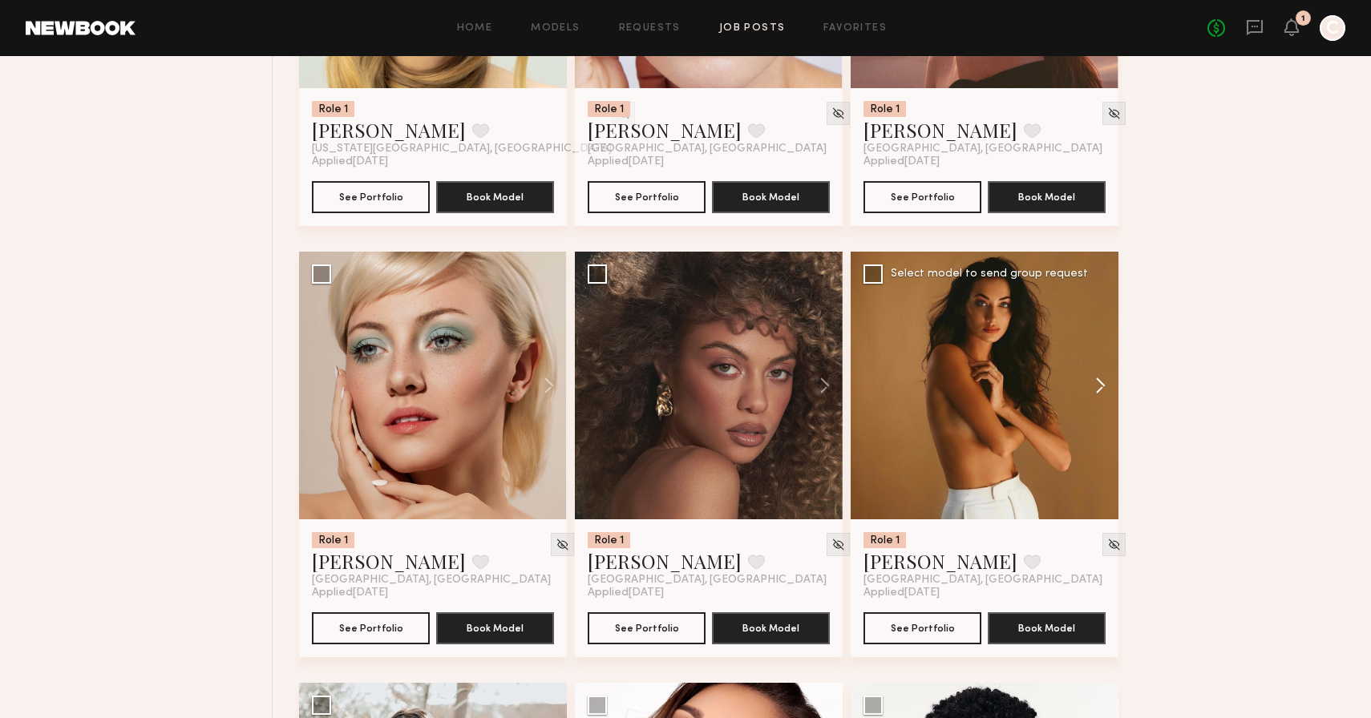
click at [1094, 395] on button at bounding box center [1092, 386] width 51 height 268
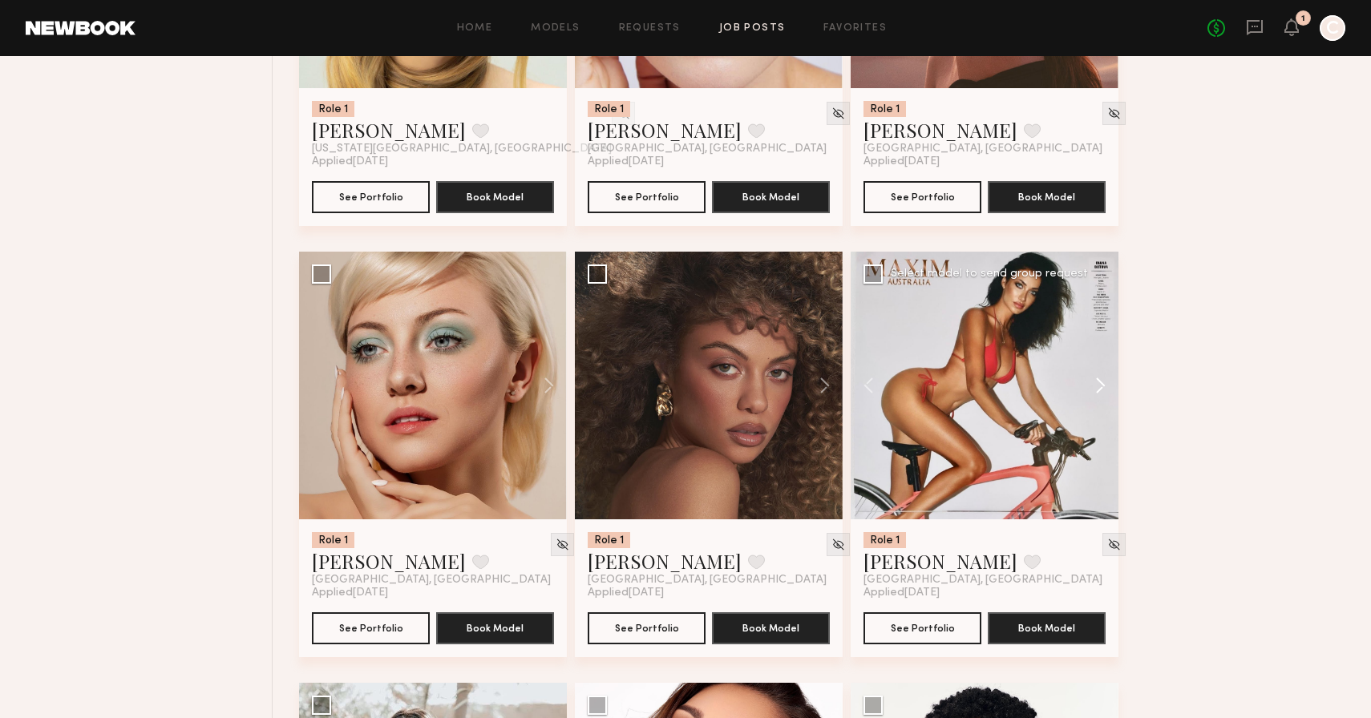
click at [1094, 395] on button at bounding box center [1092, 386] width 51 height 268
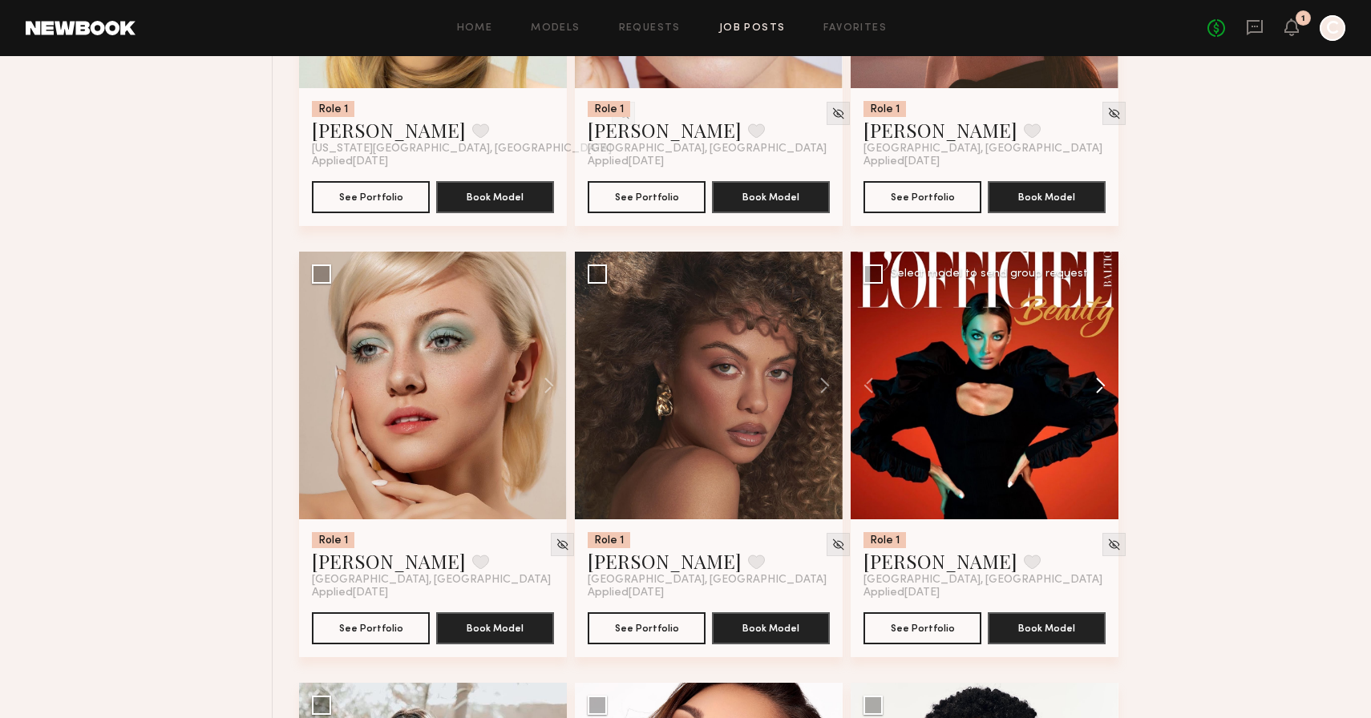
click at [1094, 395] on button at bounding box center [1092, 386] width 51 height 268
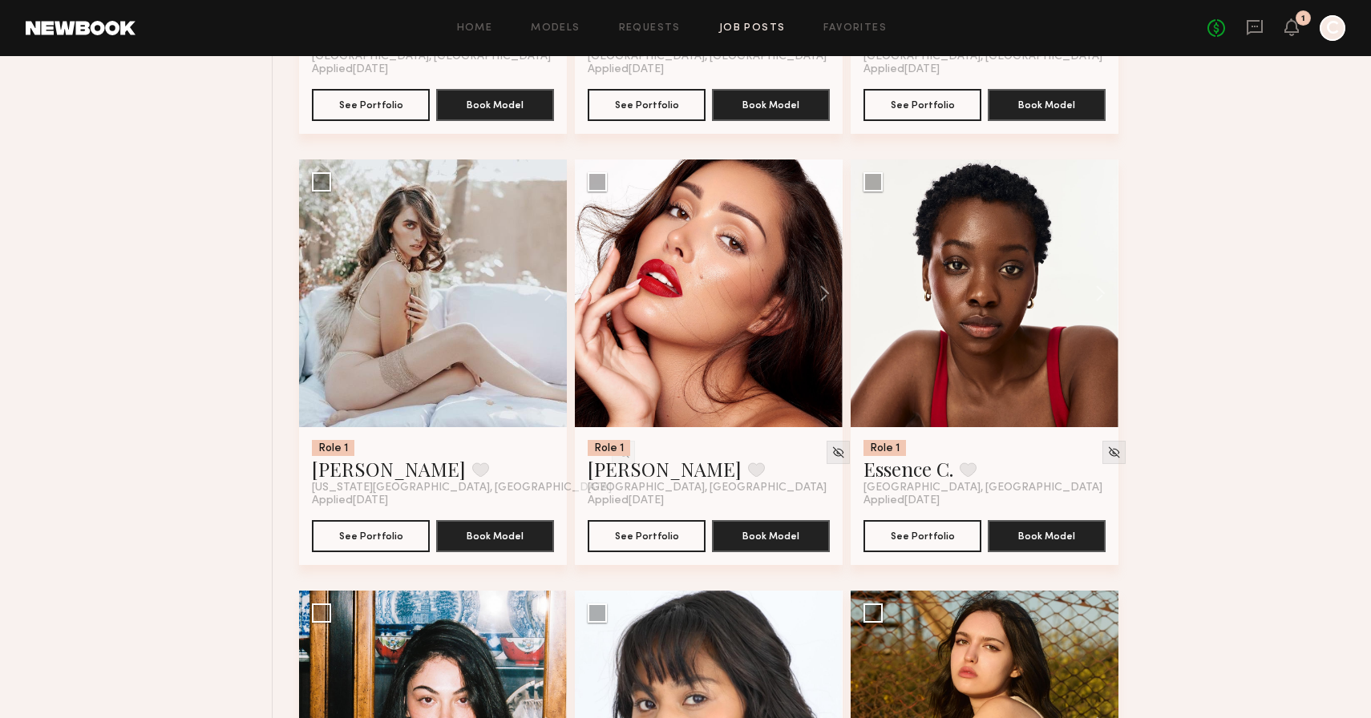
scroll to position [10019, 0]
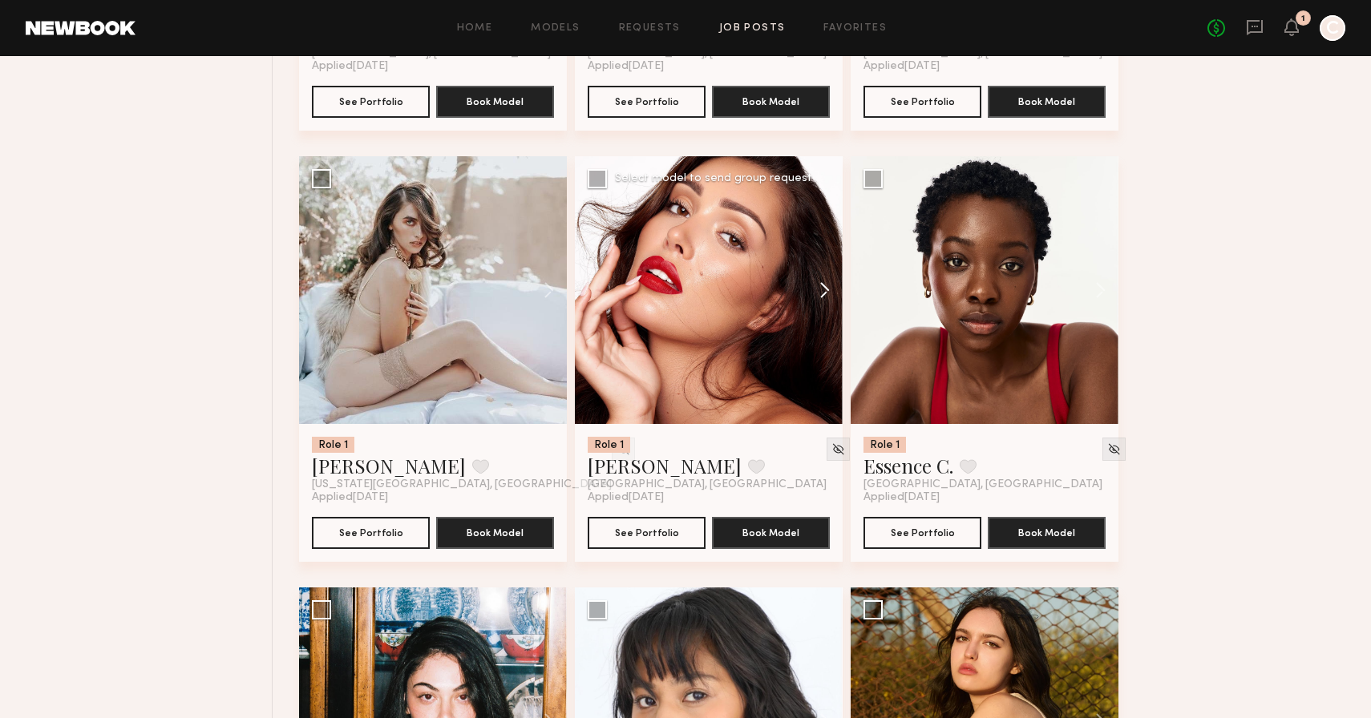
click at [824, 303] on button at bounding box center [816, 290] width 51 height 268
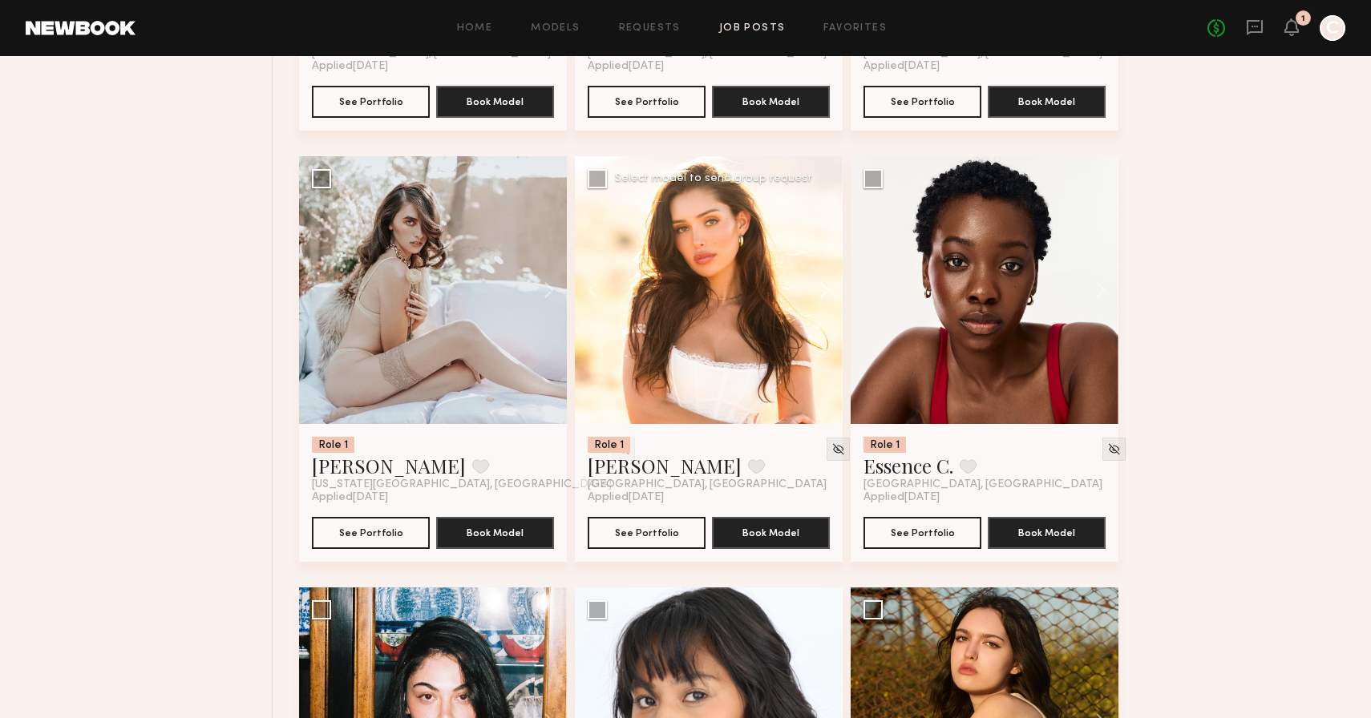
click at [824, 303] on button at bounding box center [816, 290] width 51 height 268
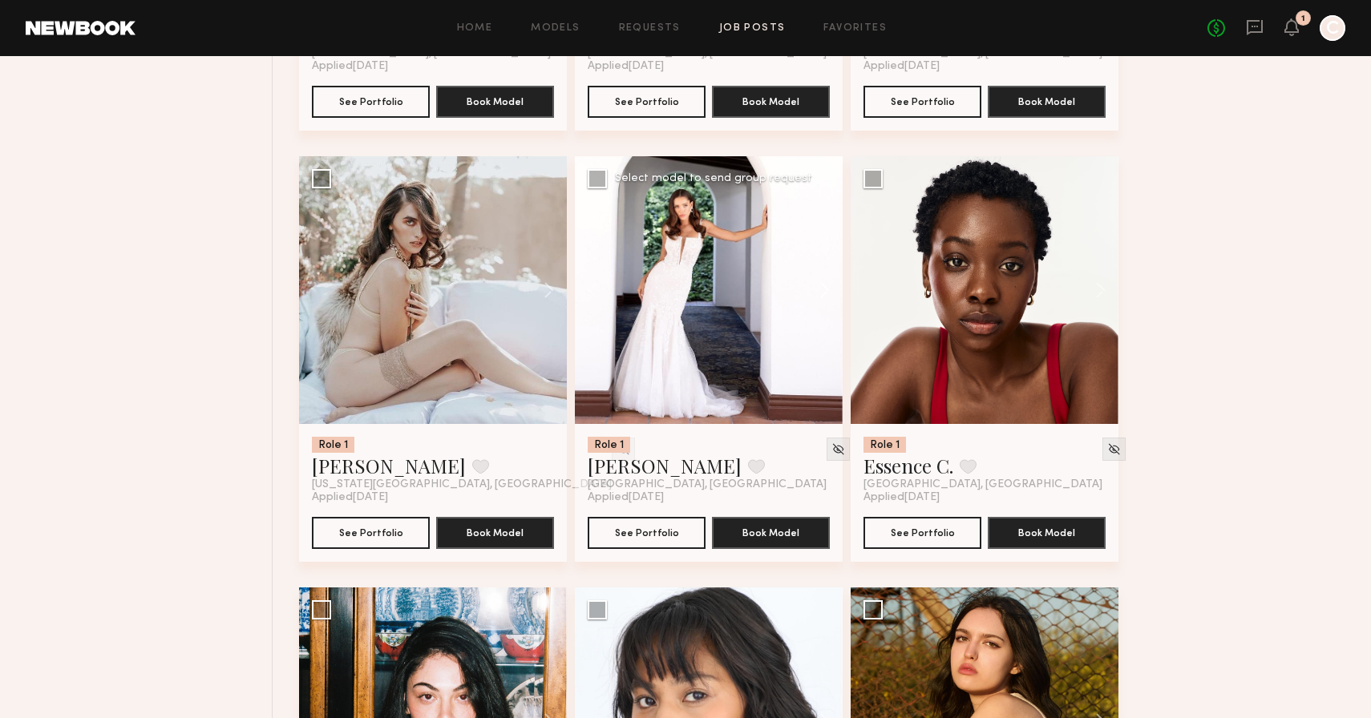
click at [824, 303] on button at bounding box center [816, 290] width 51 height 268
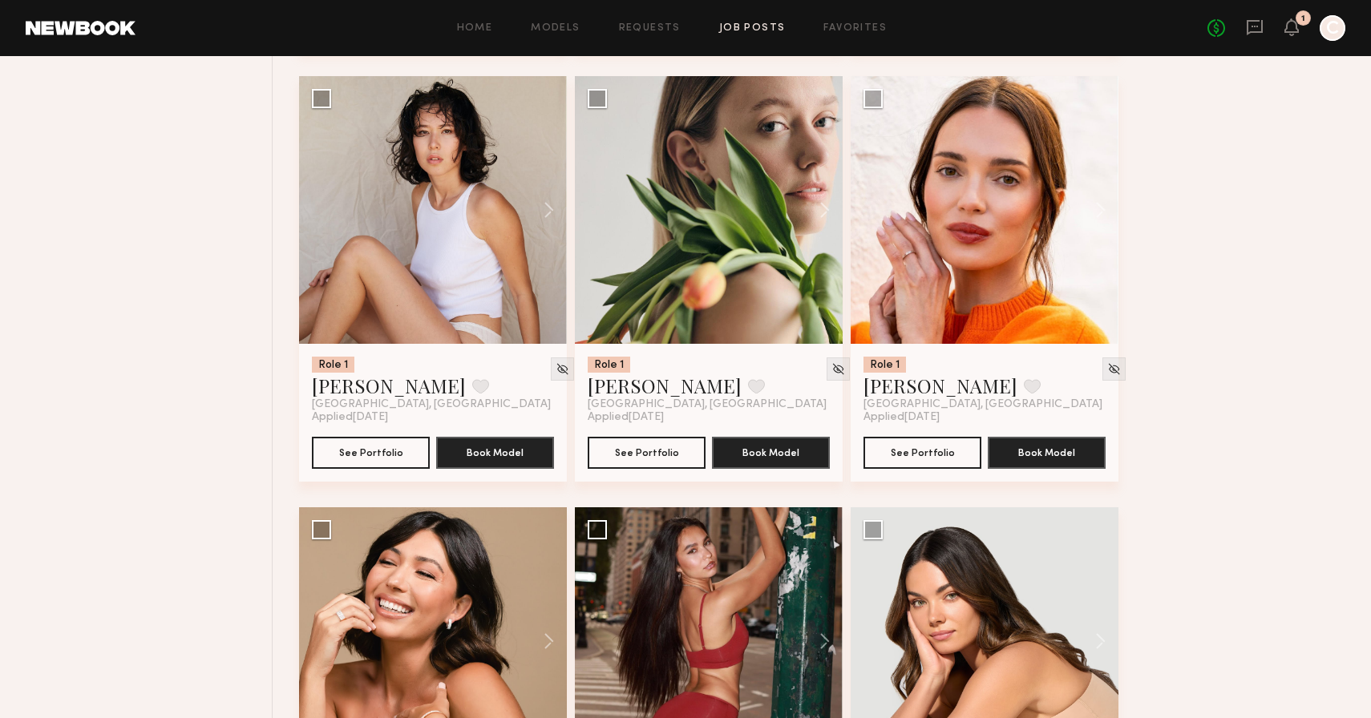
scroll to position [10967, 0]
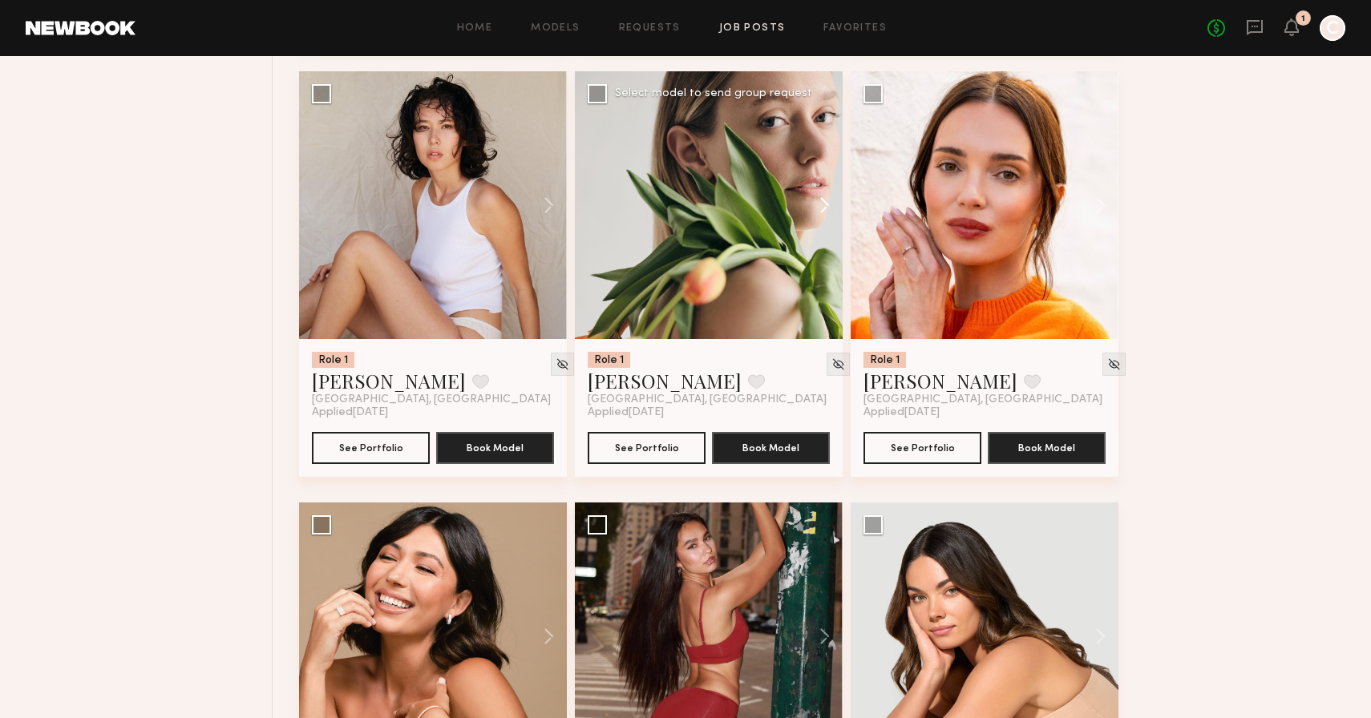
click at [827, 212] on button at bounding box center [816, 205] width 51 height 268
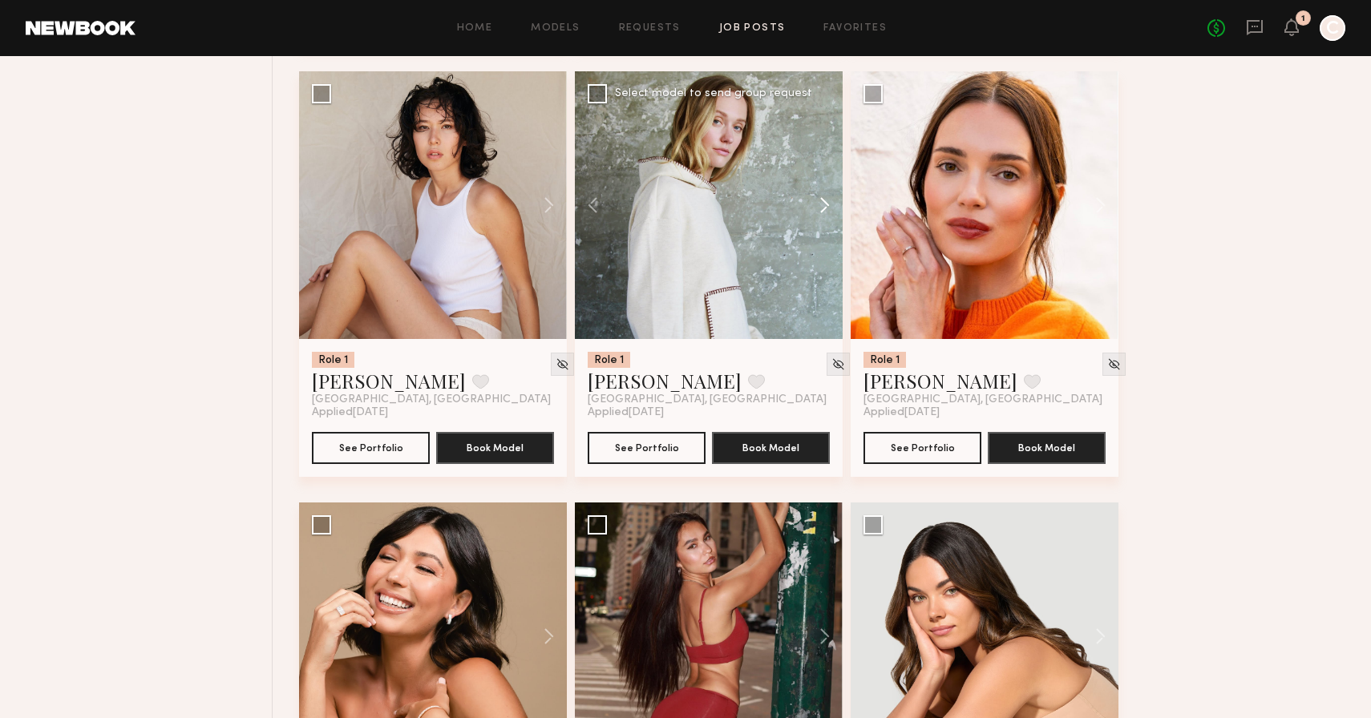
click at [827, 212] on button at bounding box center [816, 205] width 51 height 268
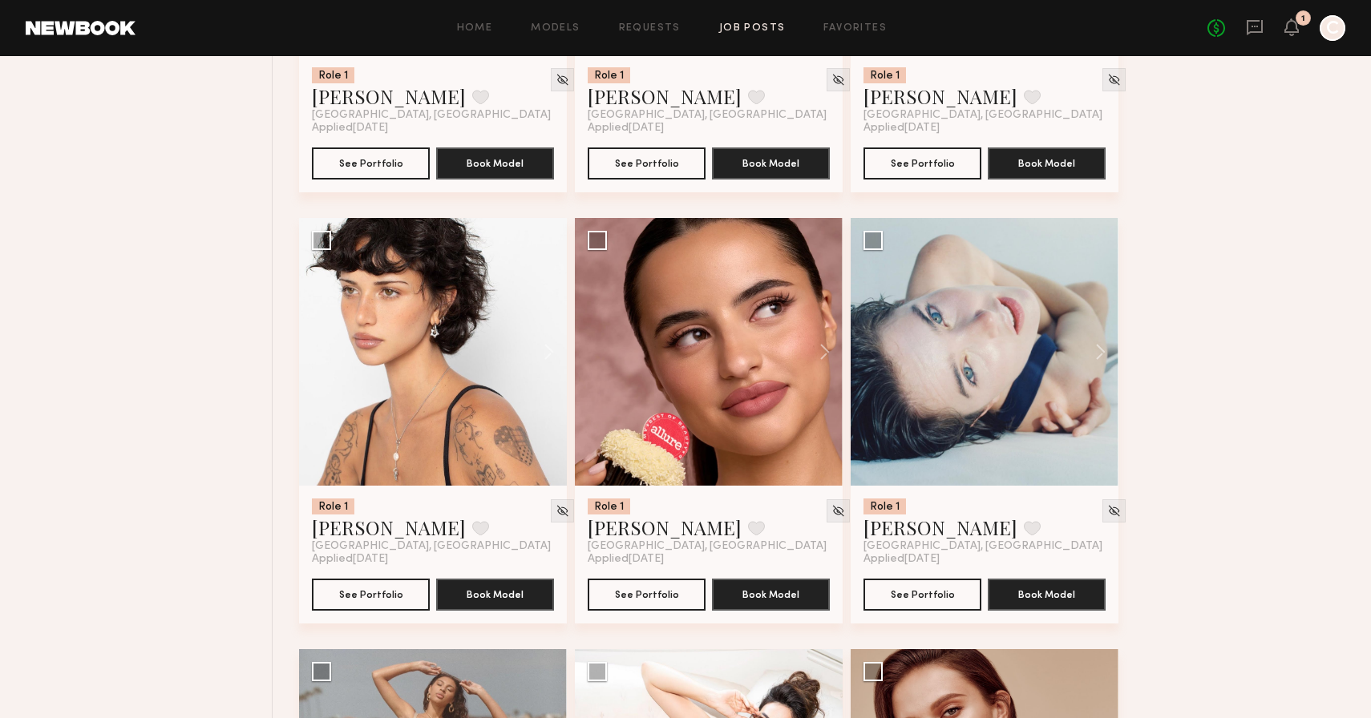
scroll to position [14272, 0]
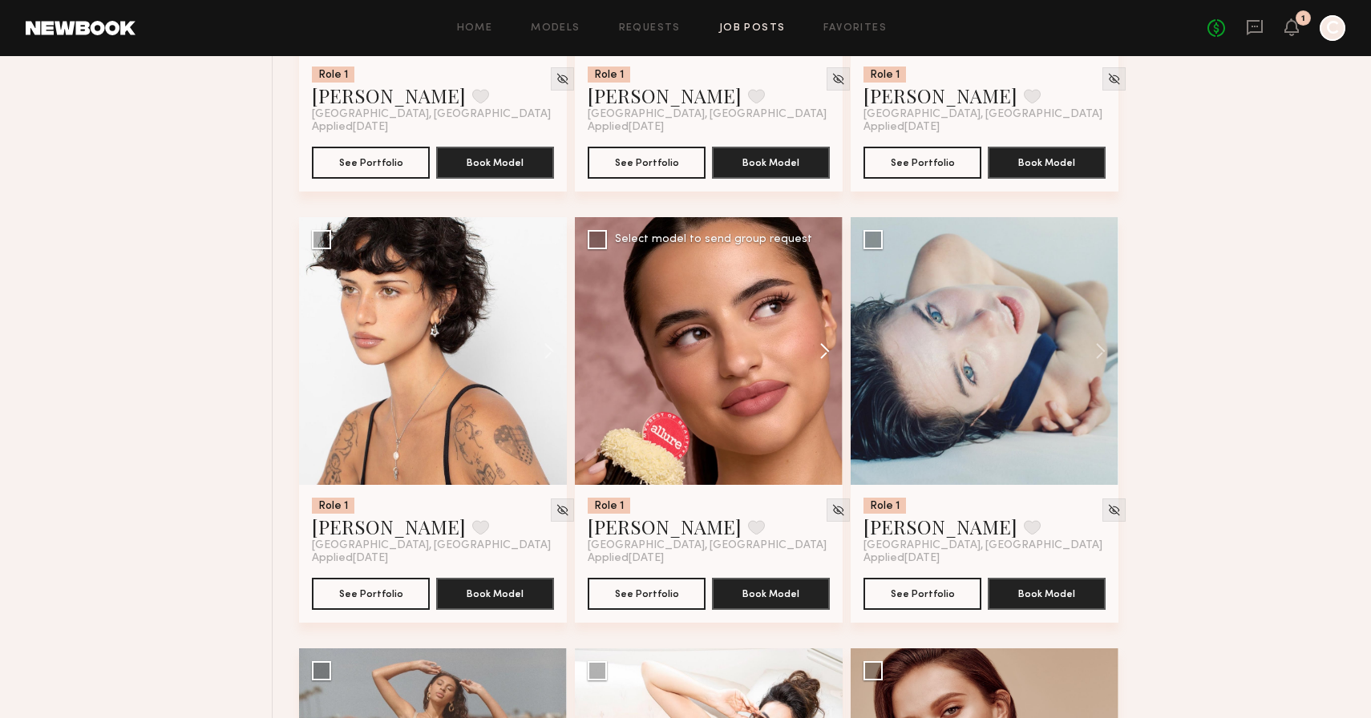
click at [823, 360] on button at bounding box center [816, 351] width 51 height 268
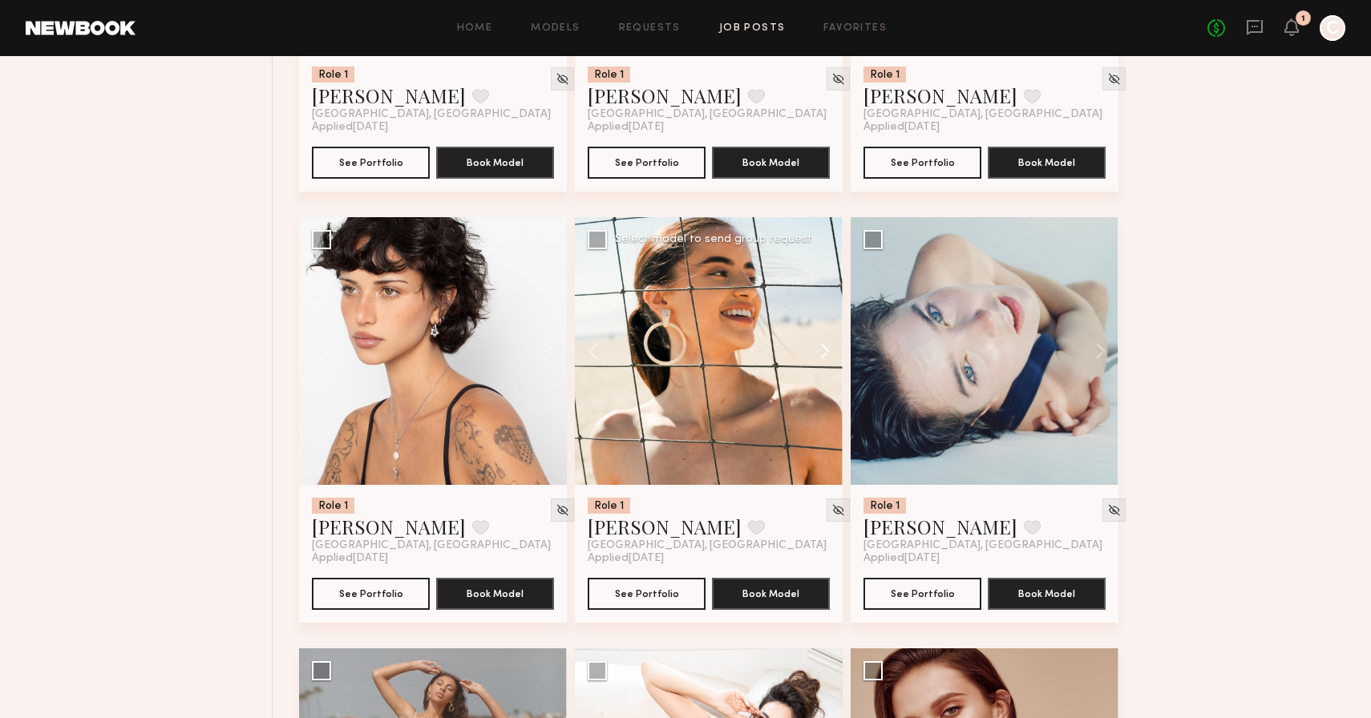
click at [823, 360] on button at bounding box center [816, 351] width 51 height 268
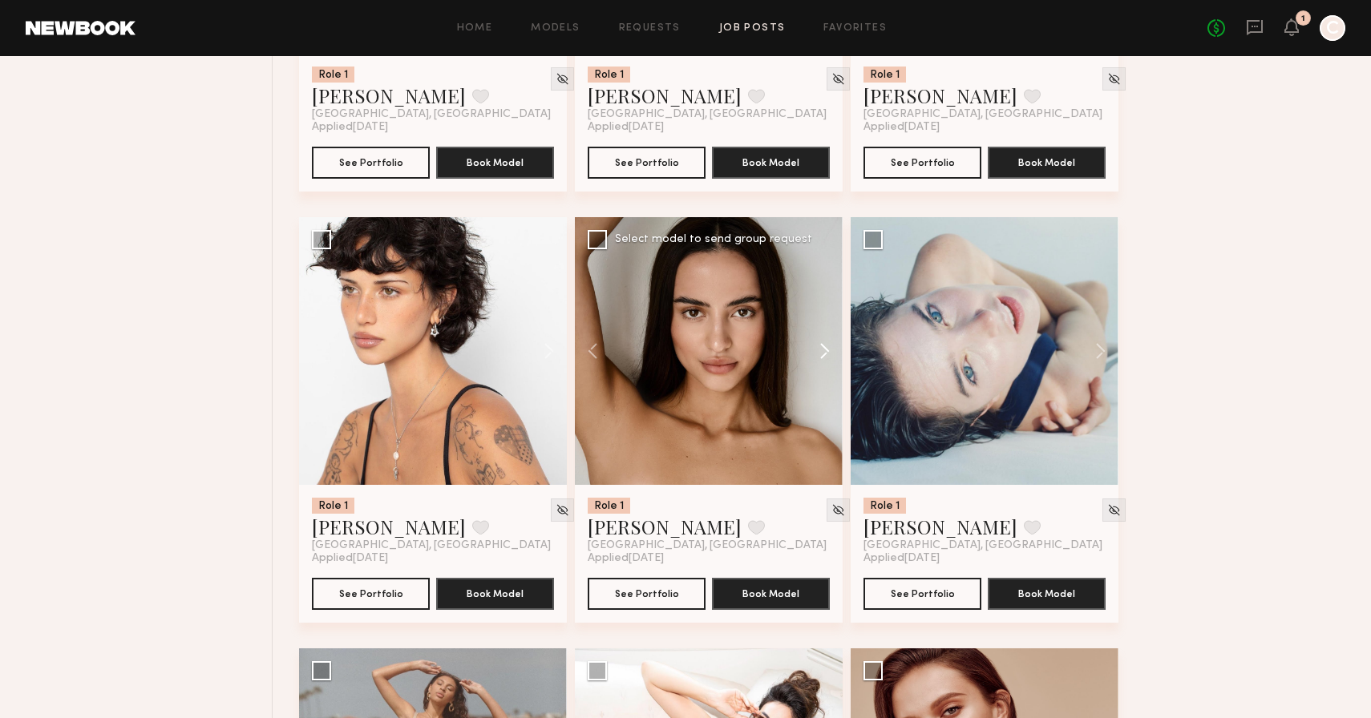
click at [823, 360] on button at bounding box center [816, 351] width 51 height 268
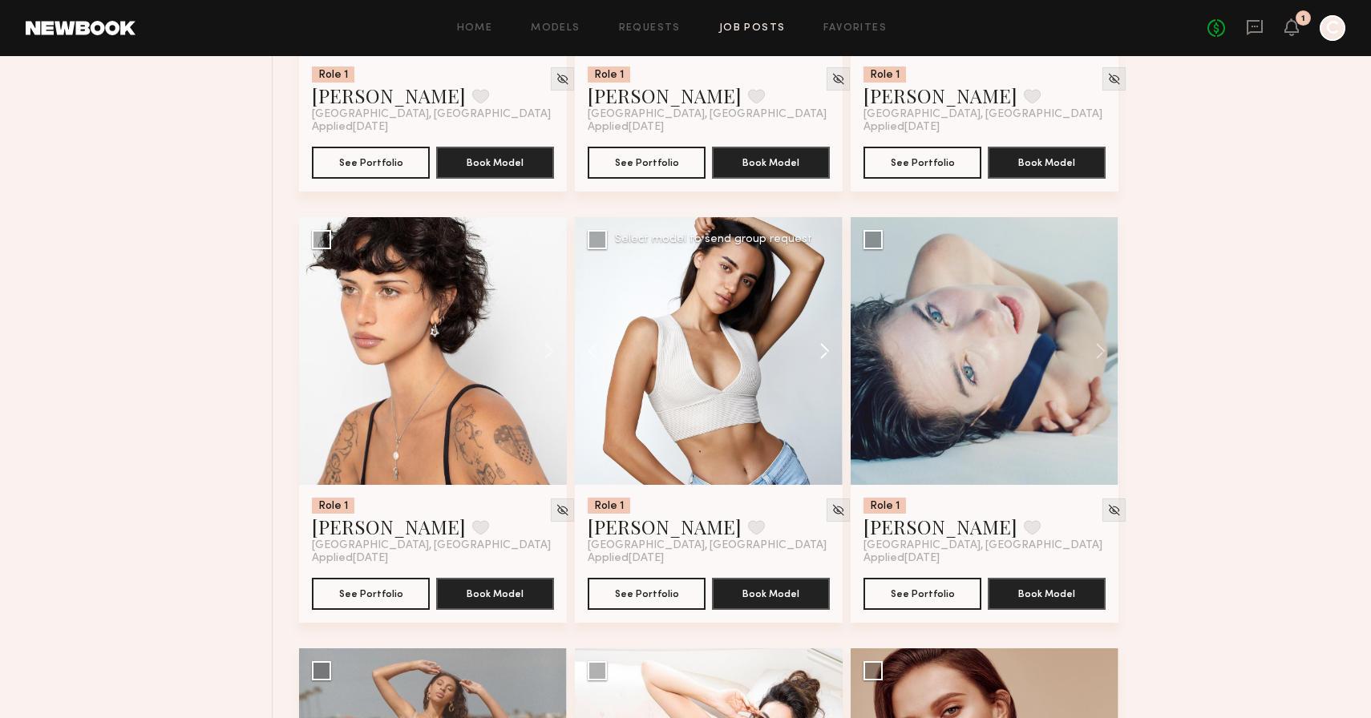
click at [823, 360] on button at bounding box center [816, 351] width 51 height 268
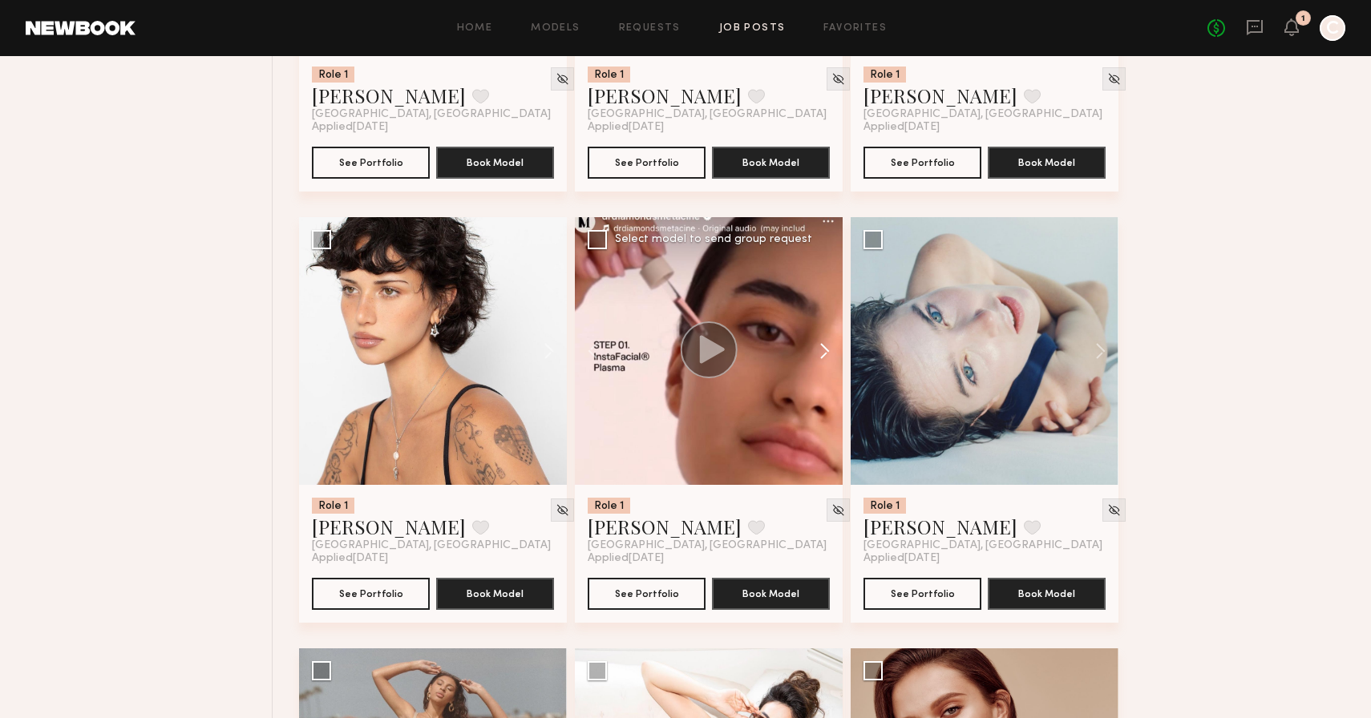
click at [827, 365] on button at bounding box center [816, 351] width 51 height 268
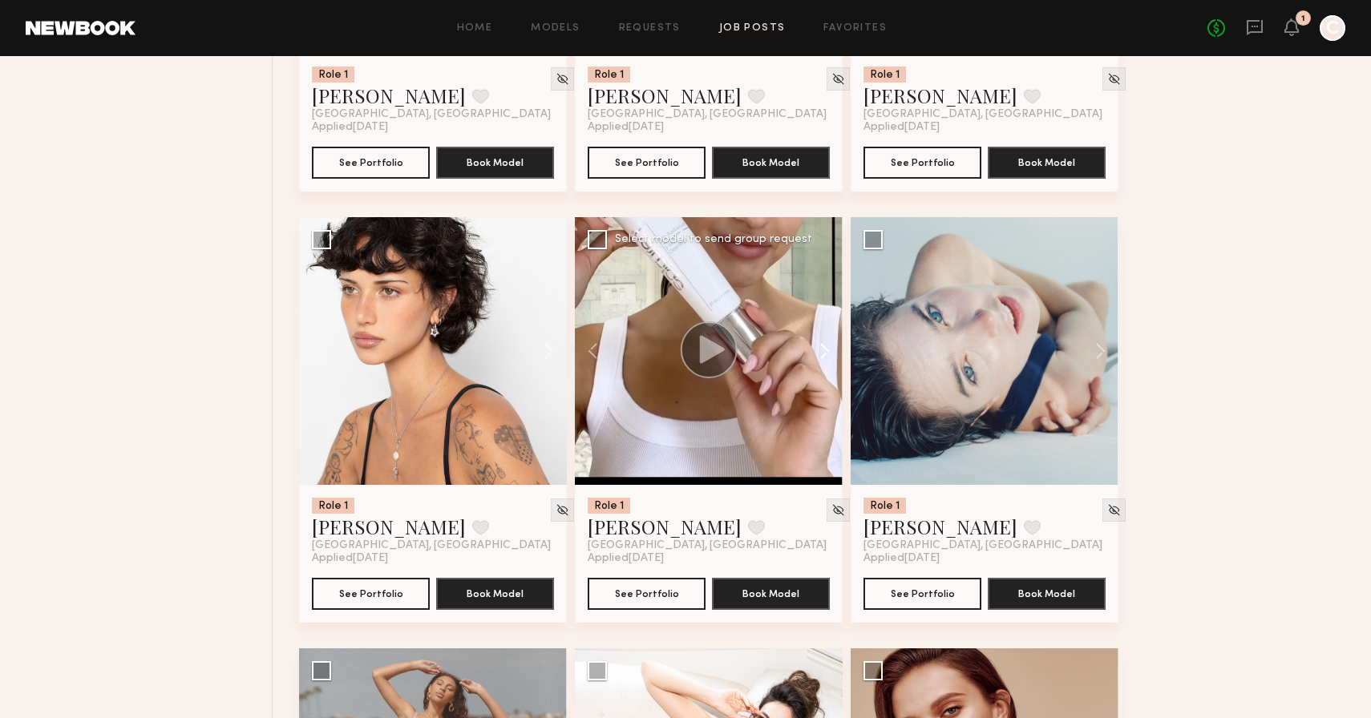
click at [827, 365] on button at bounding box center [816, 351] width 51 height 268
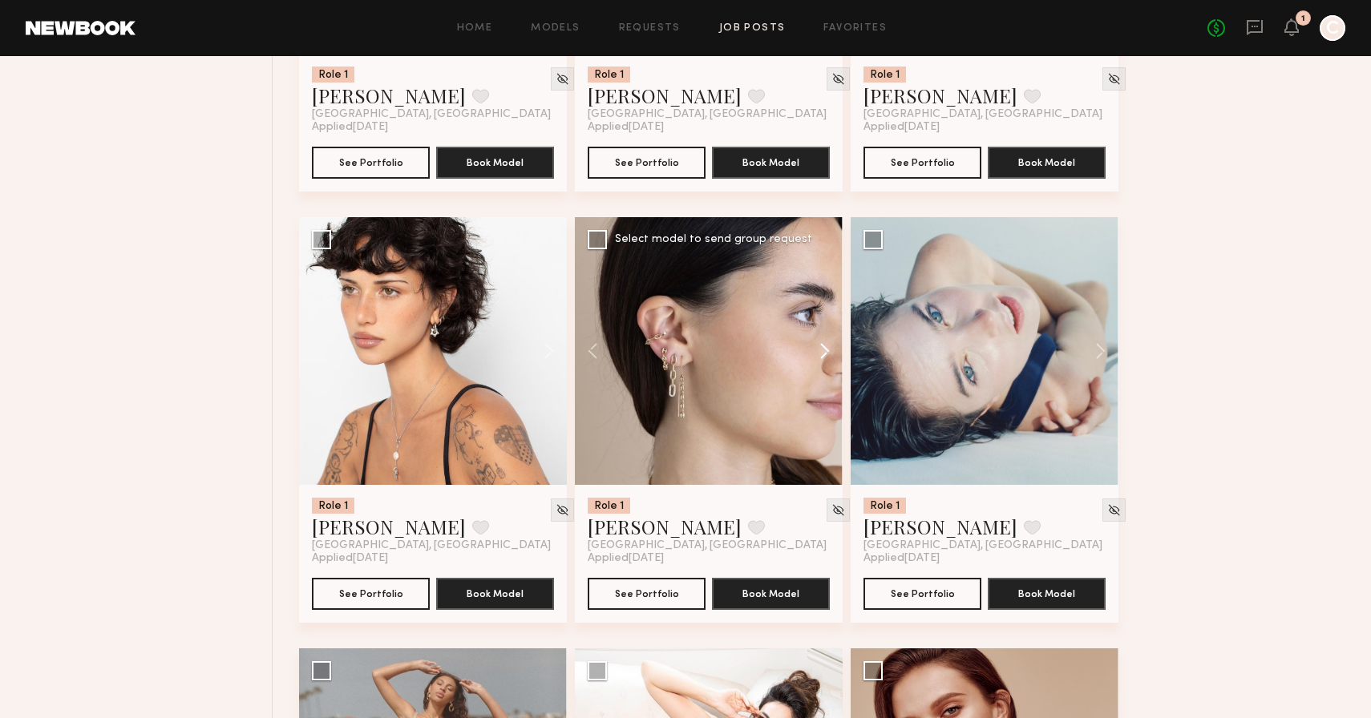
click at [827, 366] on button at bounding box center [816, 351] width 51 height 268
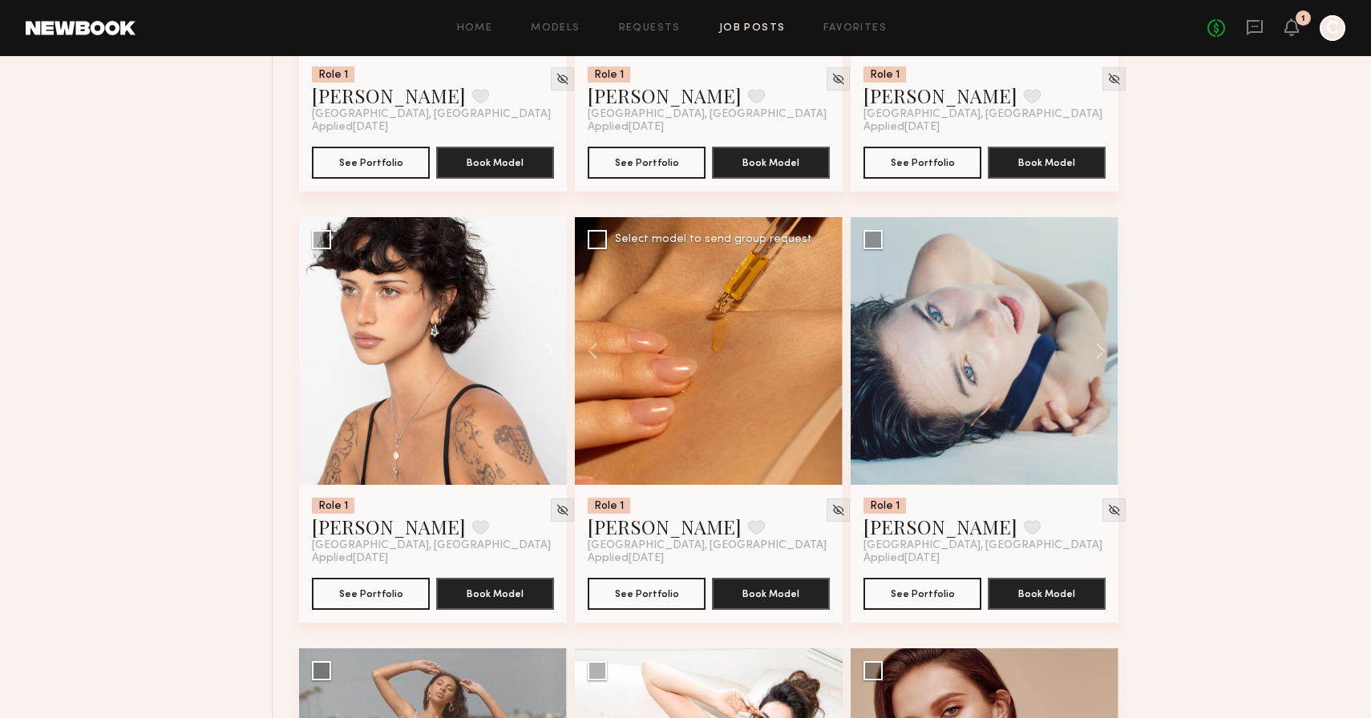
click at [827, 367] on div at bounding box center [709, 351] width 268 height 268
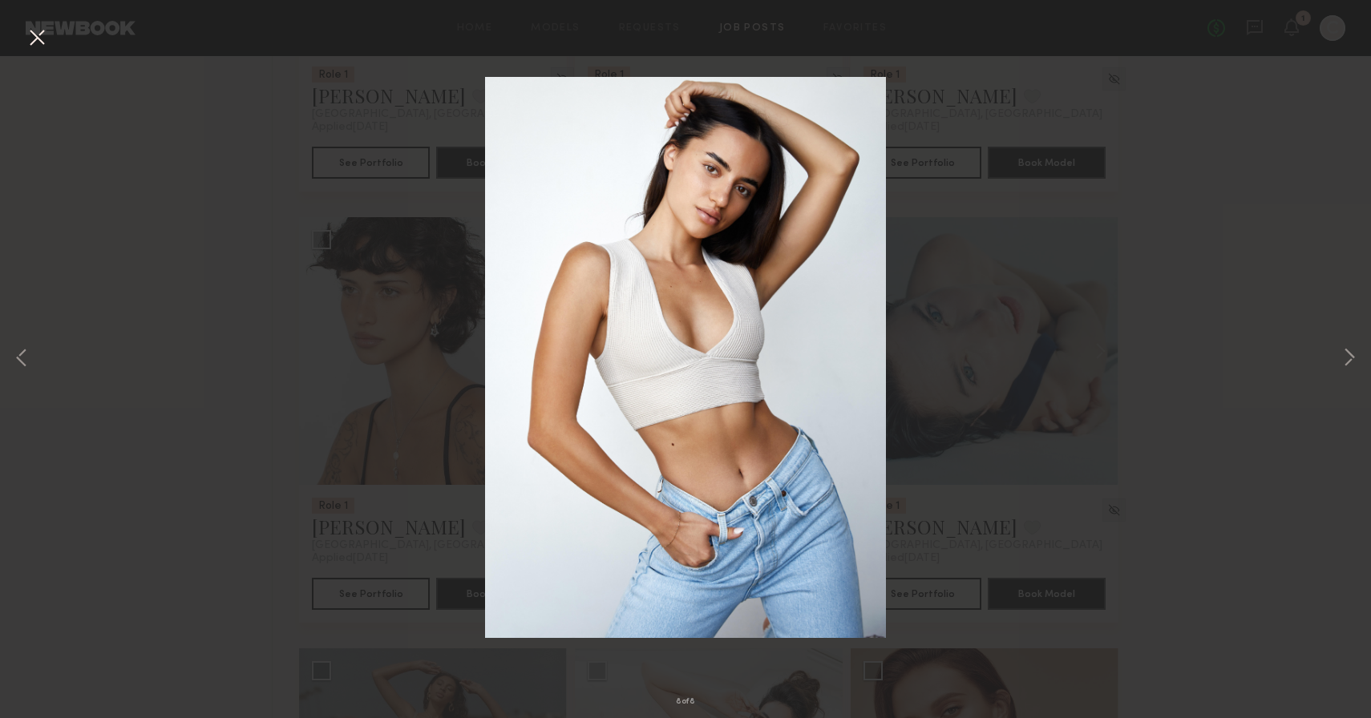
click at [1037, 216] on div "8 of 8" at bounding box center [685, 359] width 1371 height 718
click at [35, 37] on button at bounding box center [37, 38] width 26 height 29
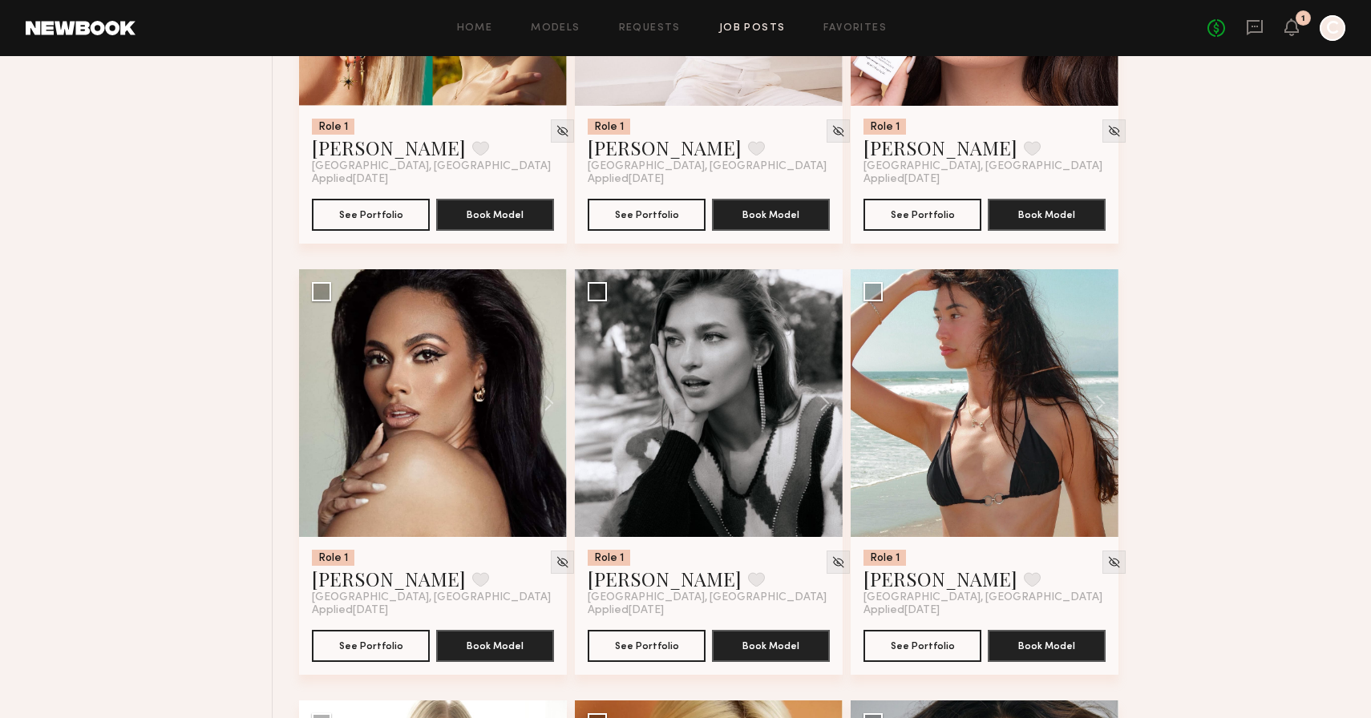
scroll to position [16380, 0]
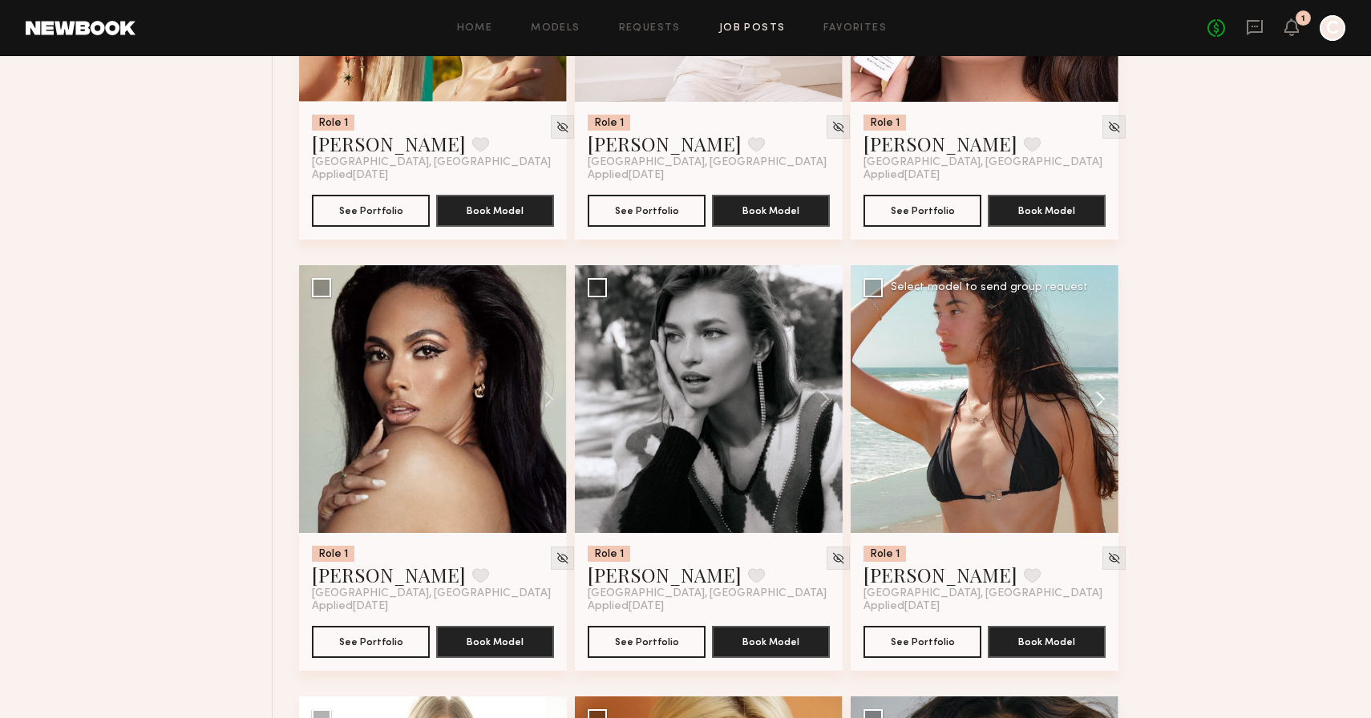
click at [1096, 412] on button at bounding box center [1092, 399] width 51 height 268
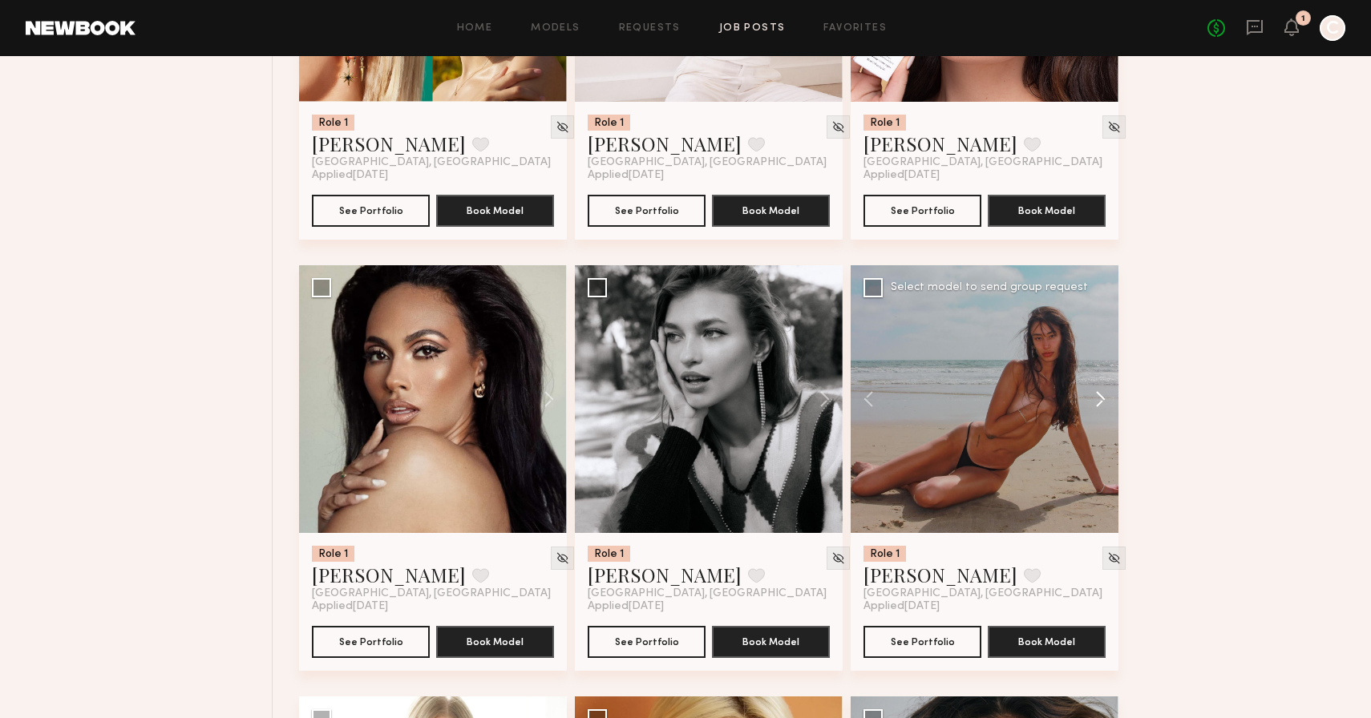
click at [1096, 412] on button at bounding box center [1092, 399] width 51 height 268
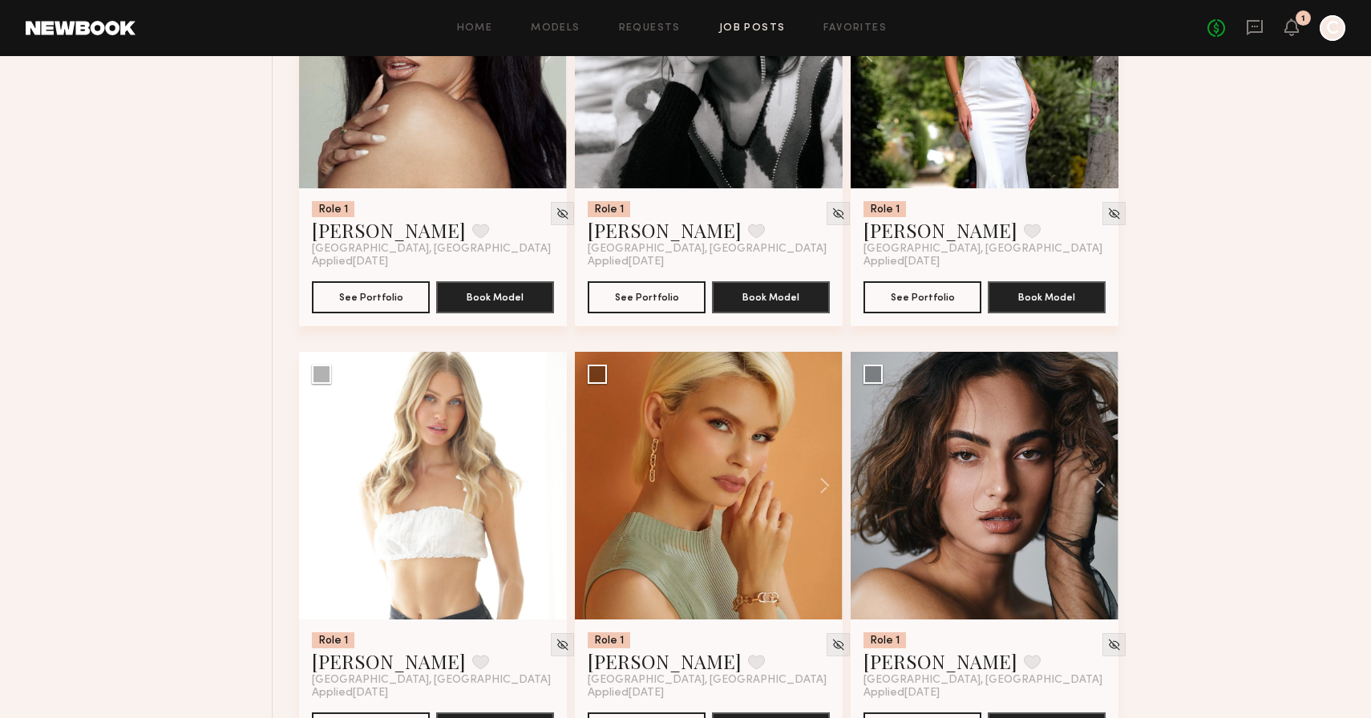
scroll to position [16726, 0]
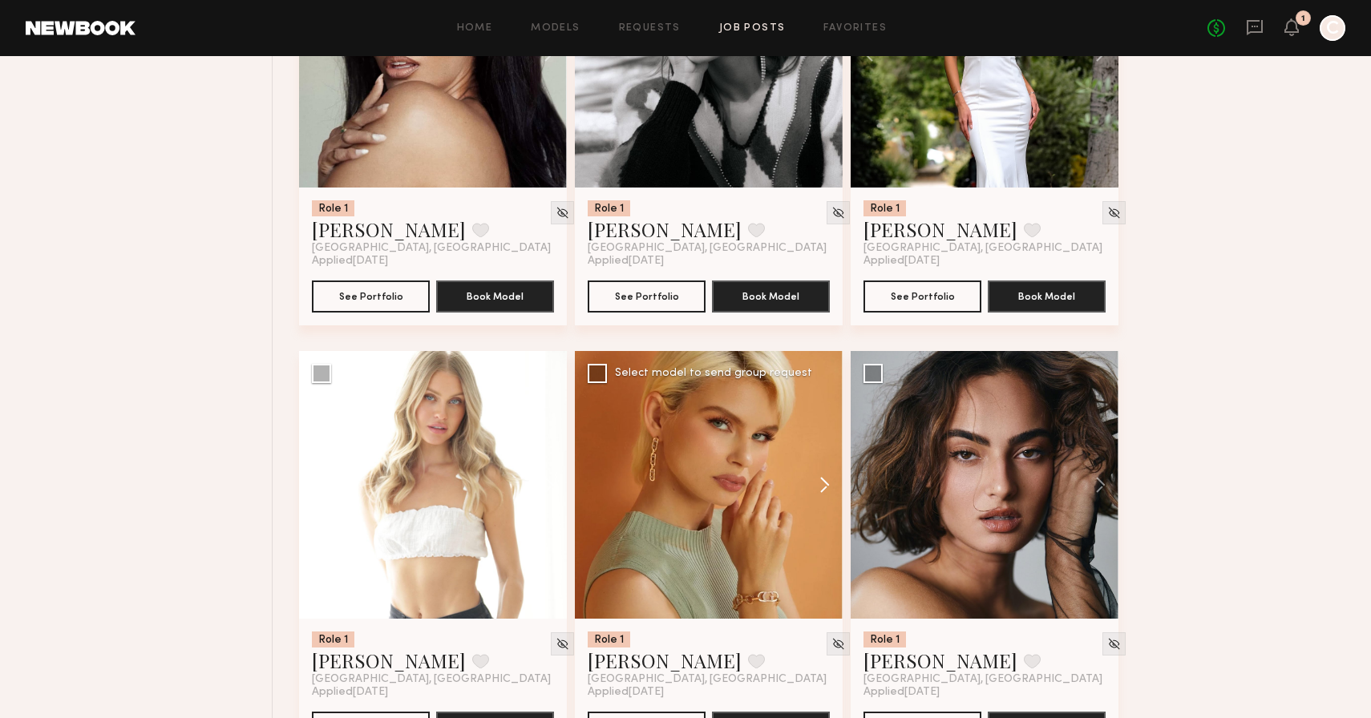
click at [825, 493] on button at bounding box center [816, 485] width 51 height 268
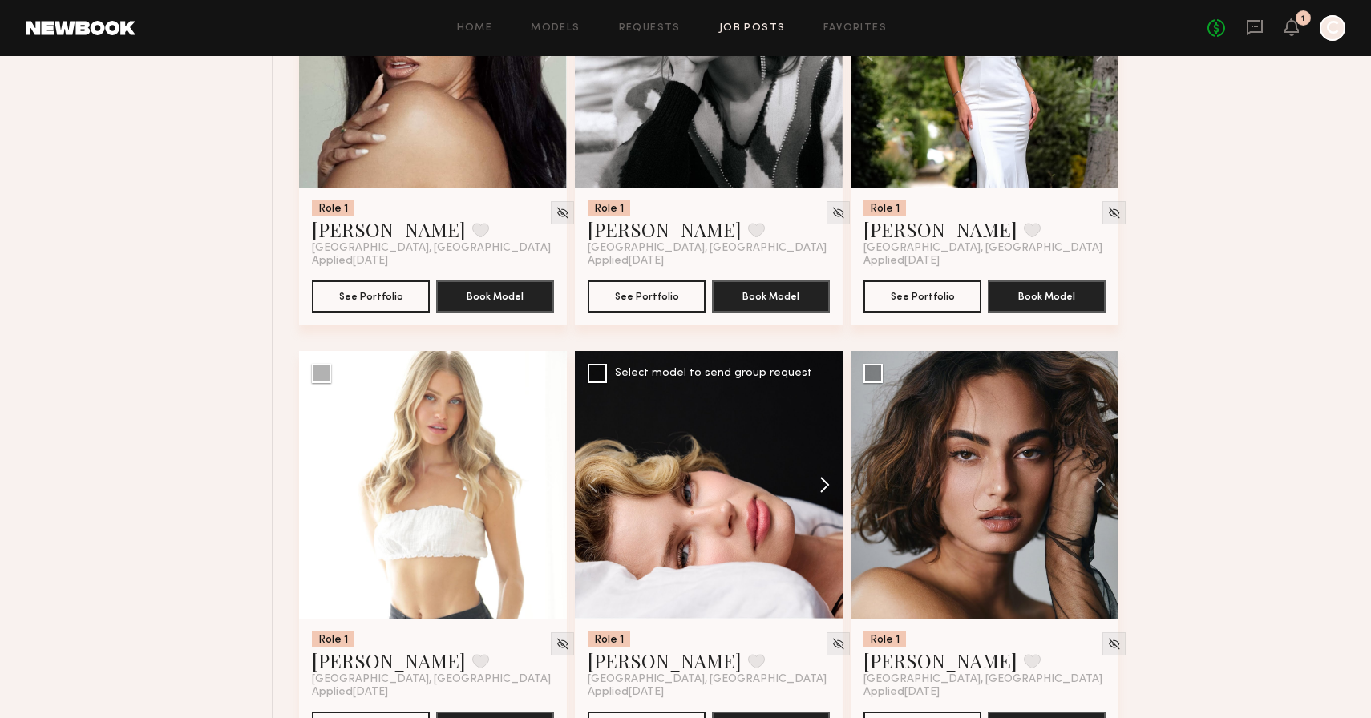
click at [825, 493] on button at bounding box center [816, 485] width 51 height 268
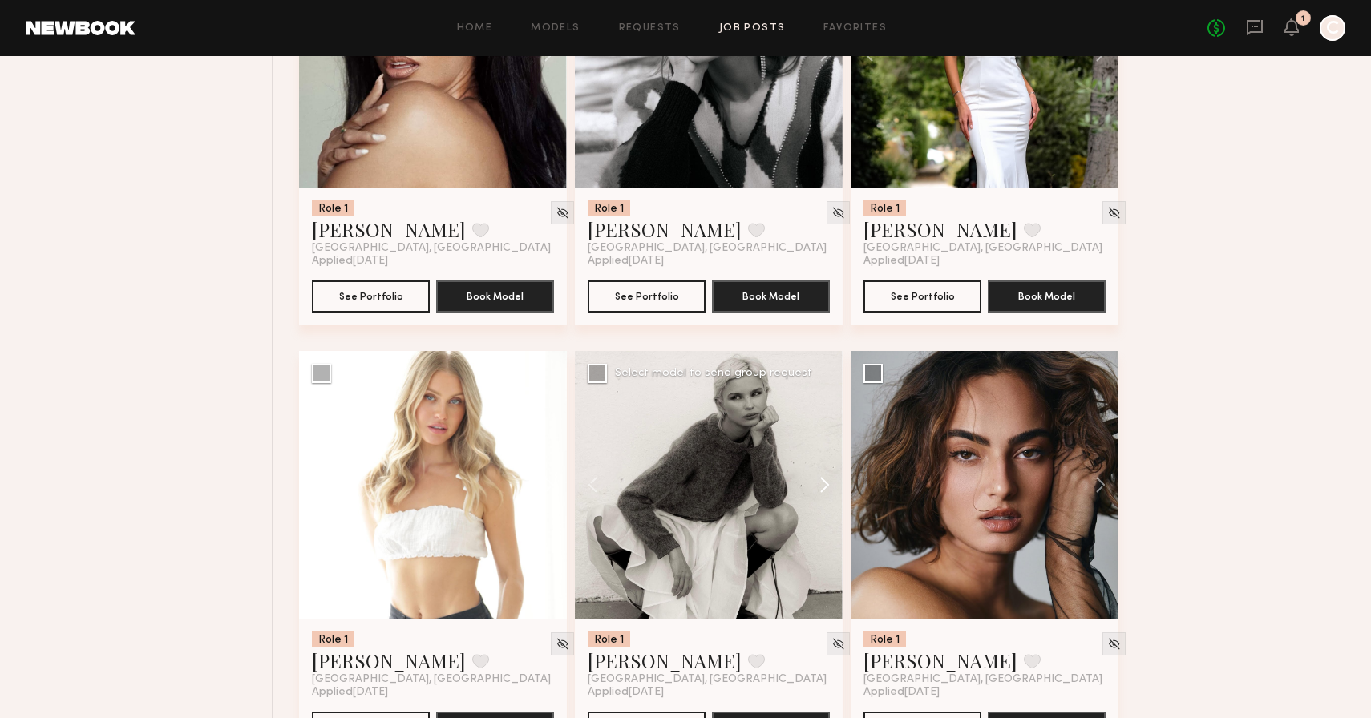
click at [825, 493] on button at bounding box center [816, 485] width 51 height 268
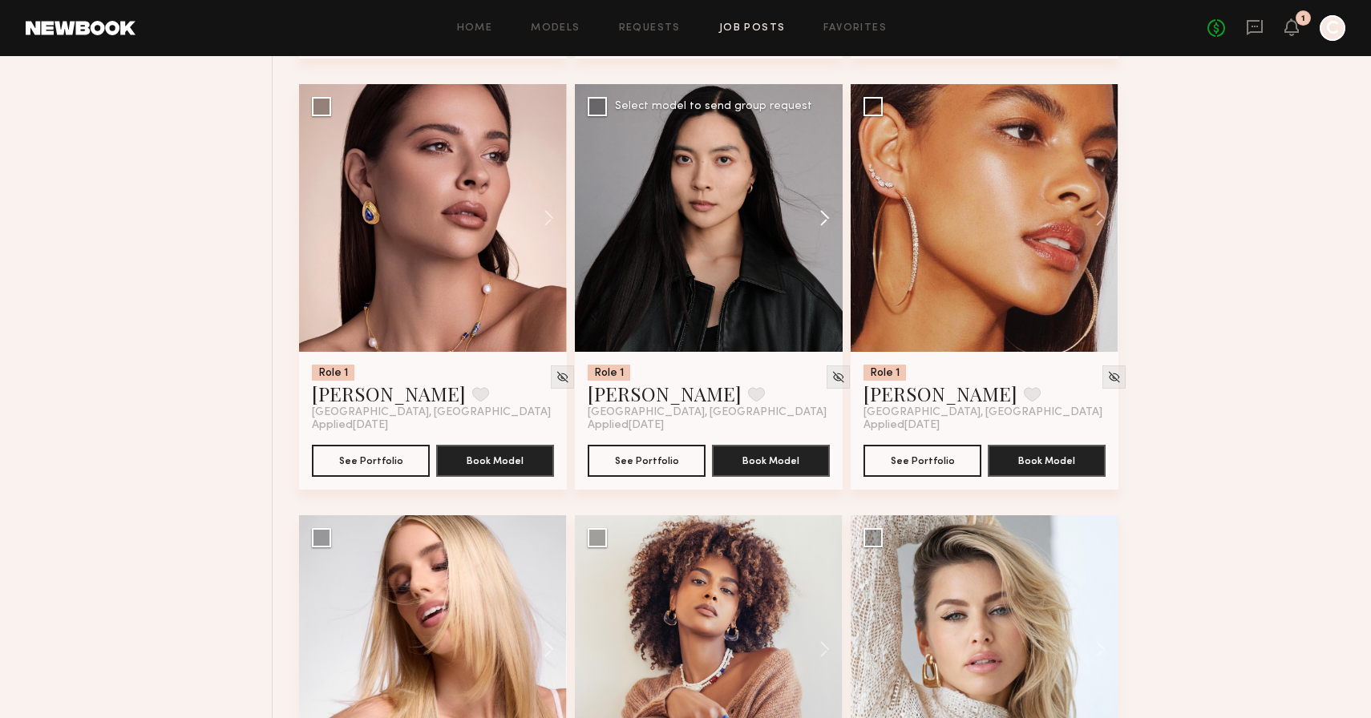
scroll to position [17426, 0]
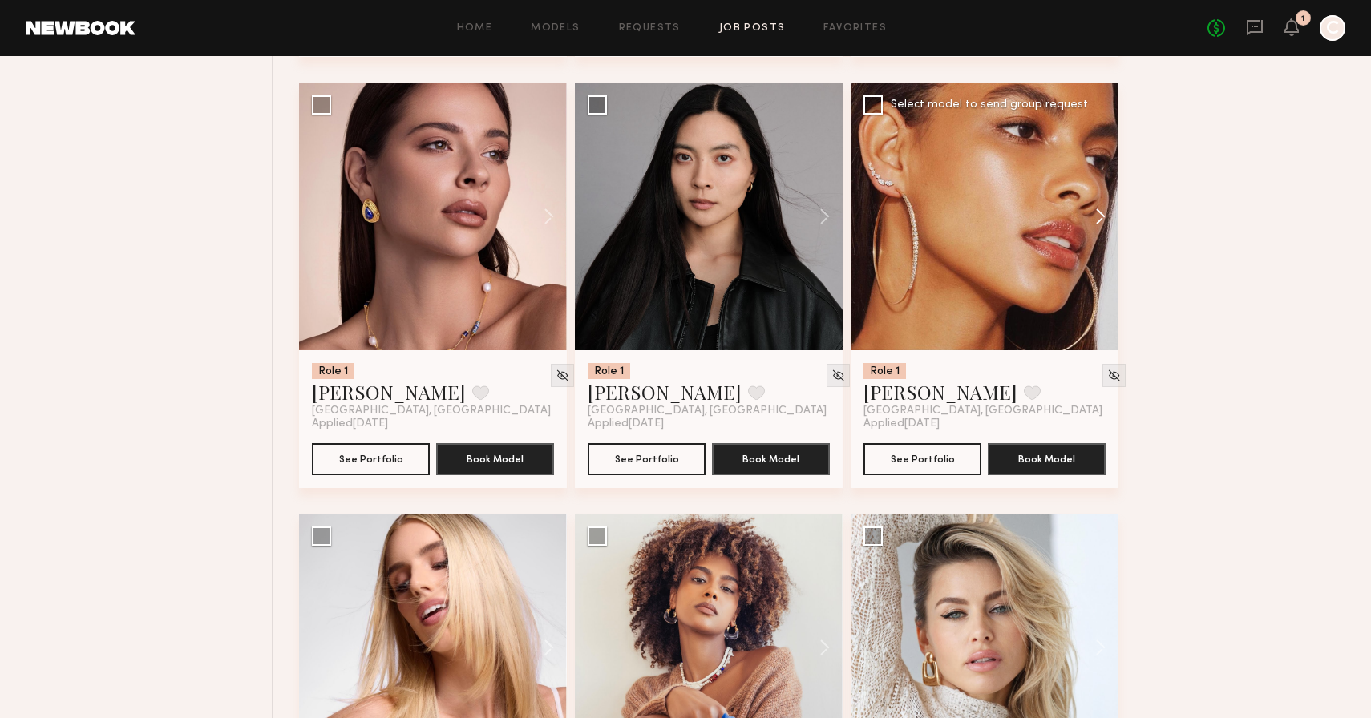
click at [1098, 228] on button at bounding box center [1092, 217] width 51 height 268
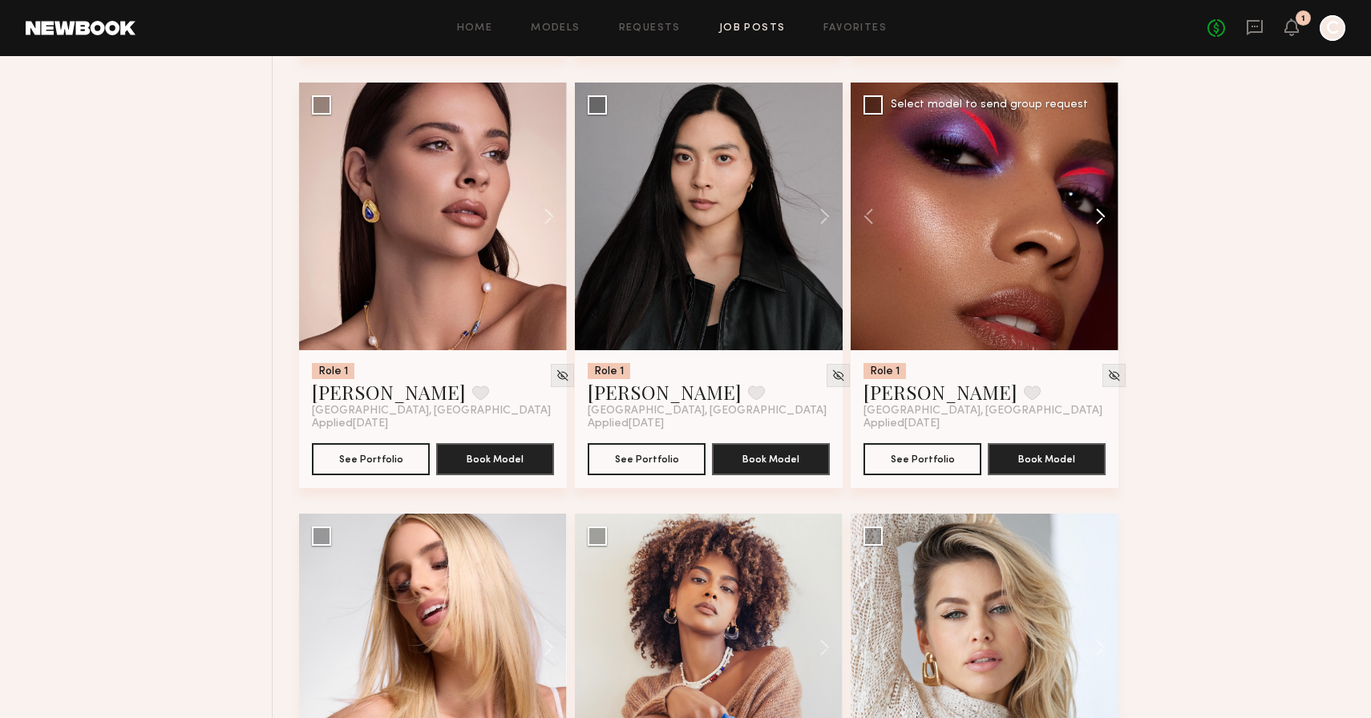
click at [1098, 228] on button at bounding box center [1092, 217] width 51 height 268
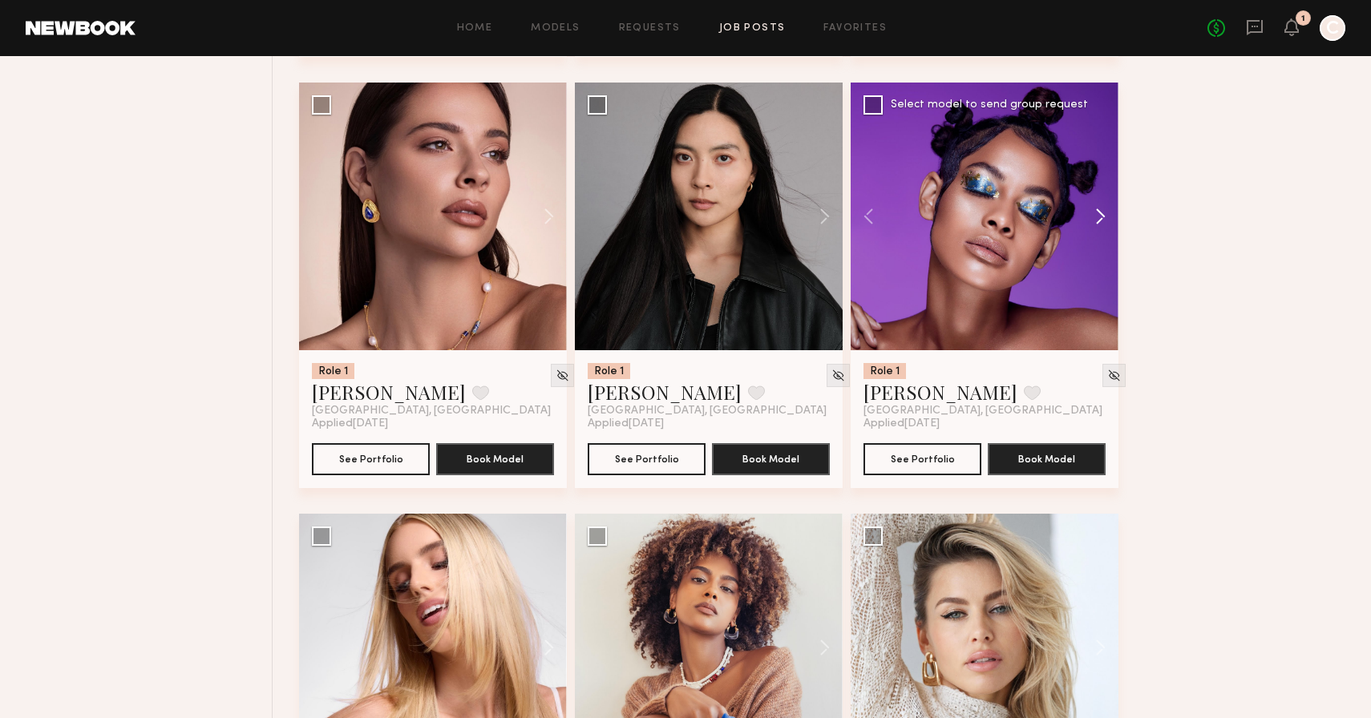
click at [1098, 228] on button at bounding box center [1092, 217] width 51 height 268
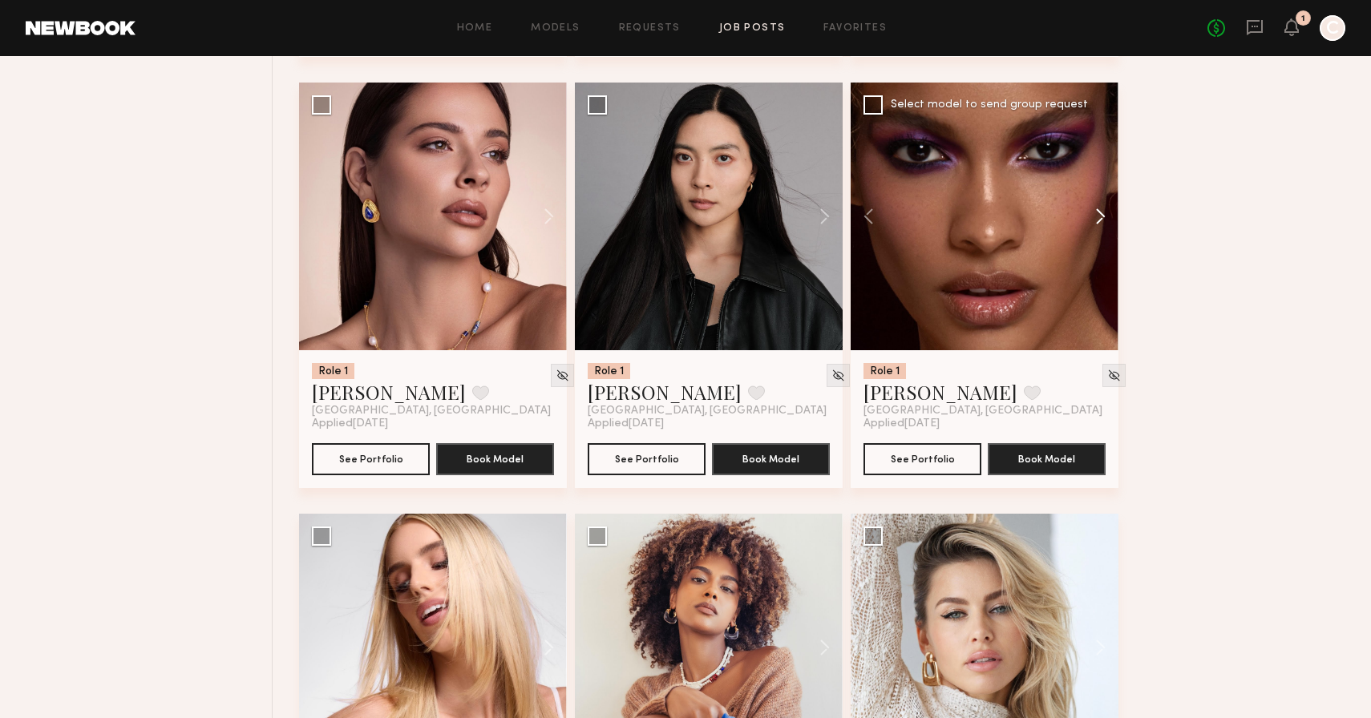
click at [1098, 228] on button at bounding box center [1092, 217] width 51 height 268
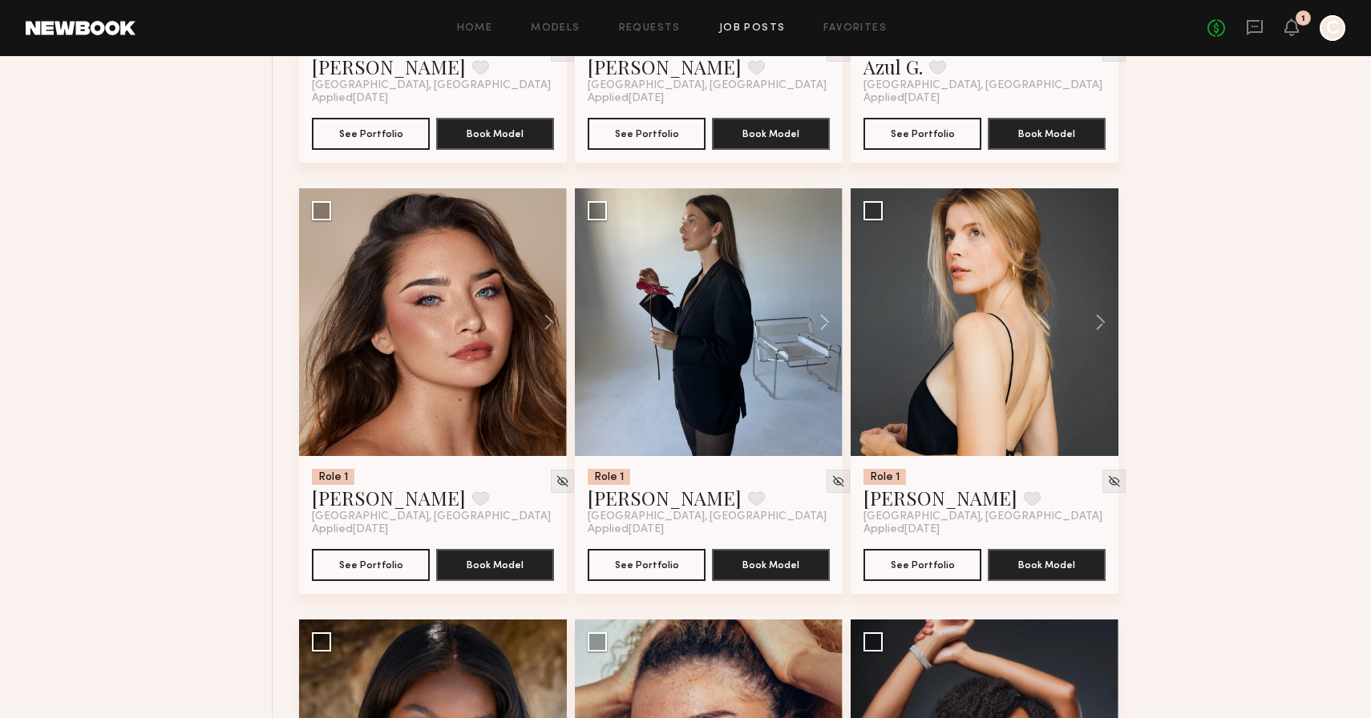
scroll to position [19476, 0]
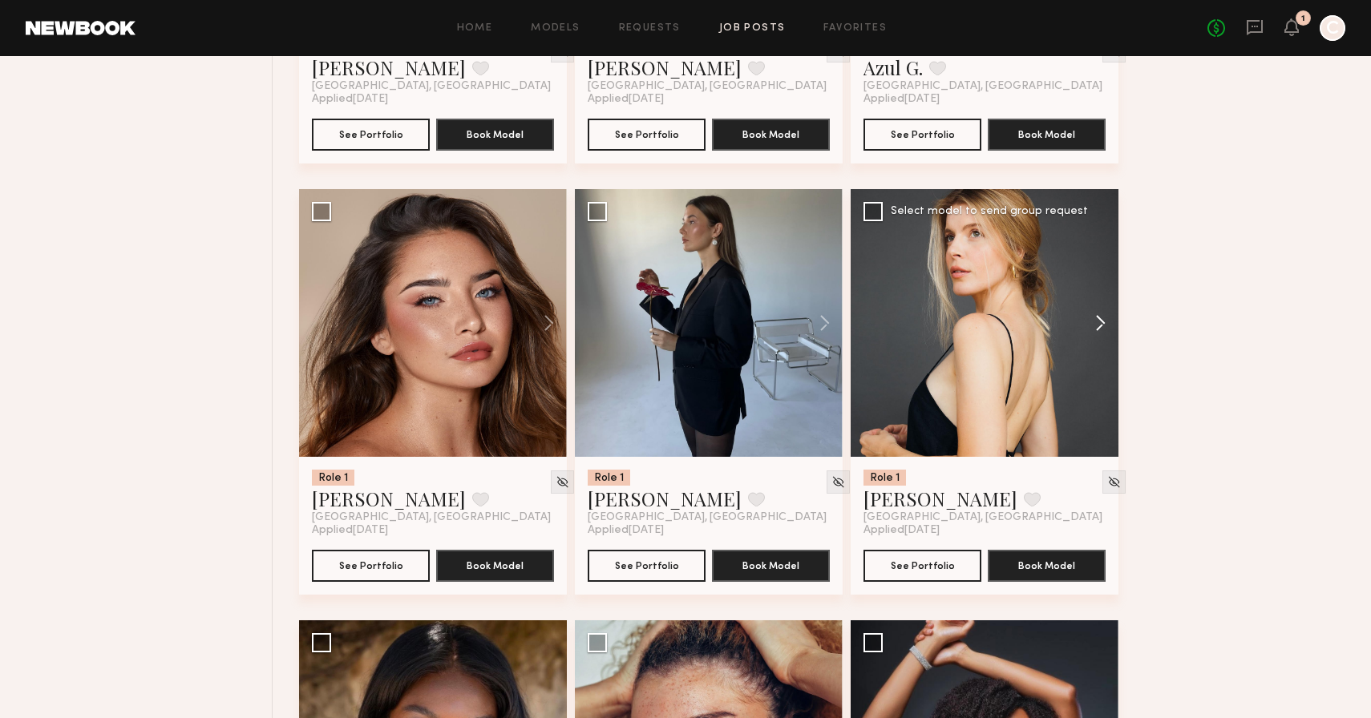
click at [1092, 336] on button at bounding box center [1092, 323] width 51 height 268
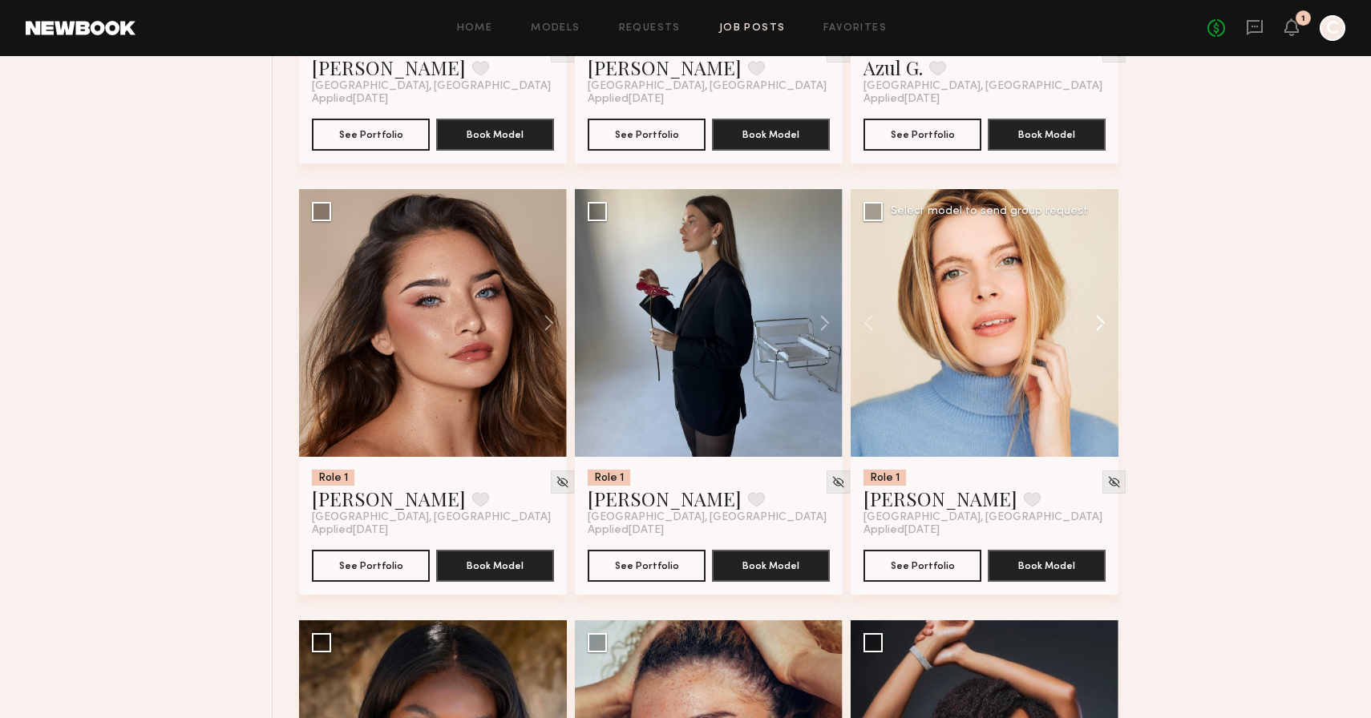
click at [1092, 336] on button at bounding box center [1092, 323] width 51 height 268
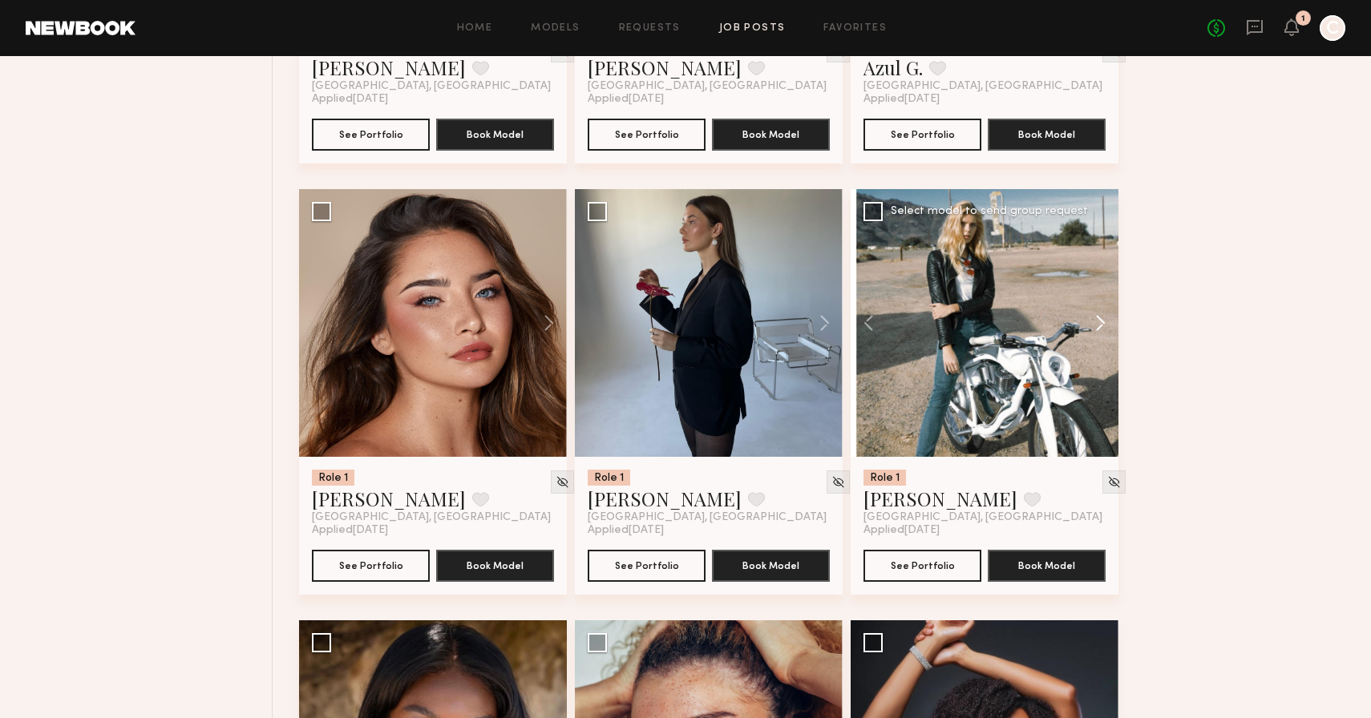
click at [1092, 336] on button at bounding box center [1092, 323] width 51 height 268
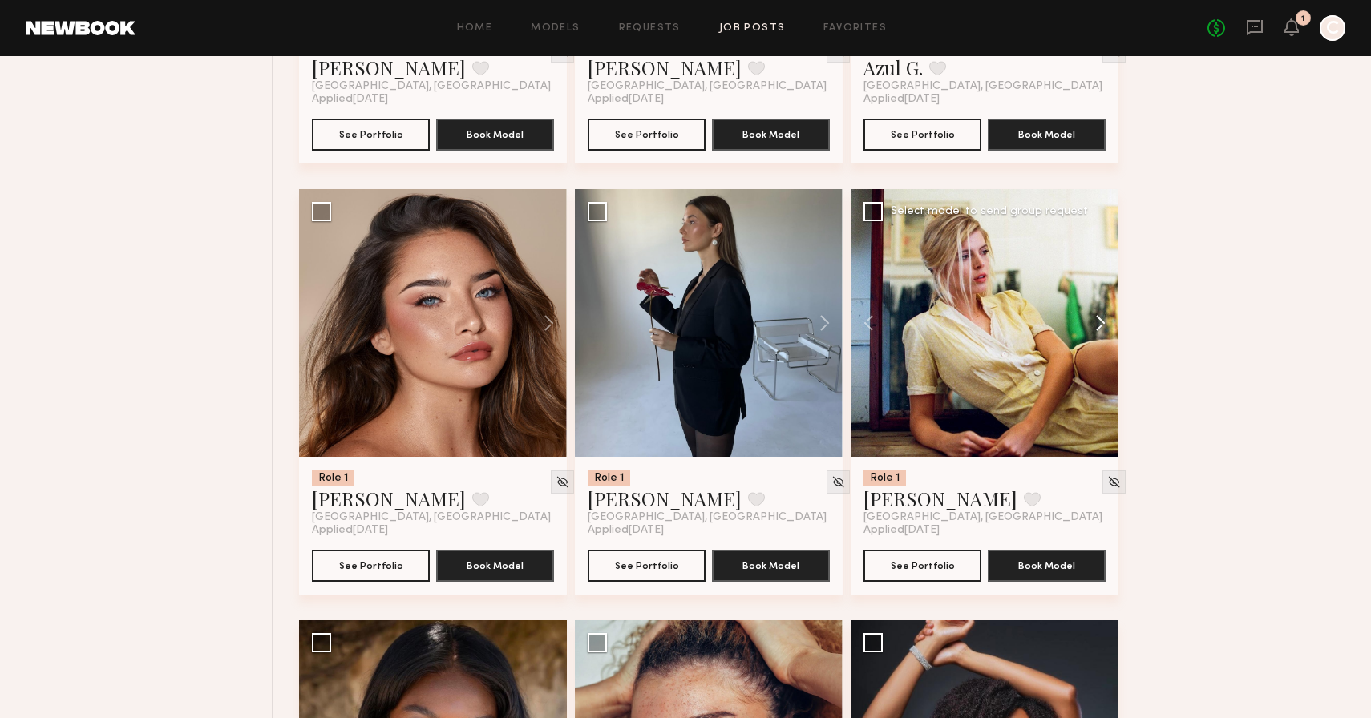
click at [1092, 336] on button at bounding box center [1092, 323] width 51 height 268
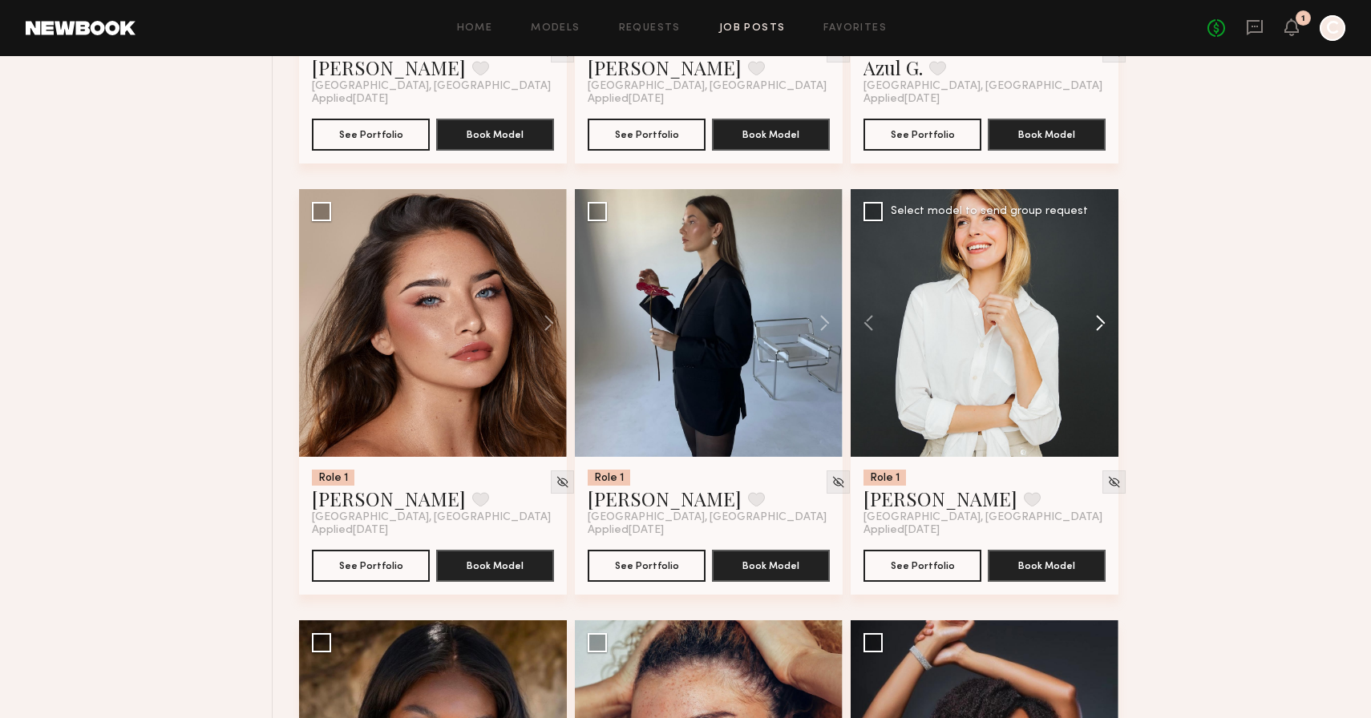
click at [1092, 336] on button at bounding box center [1092, 323] width 51 height 268
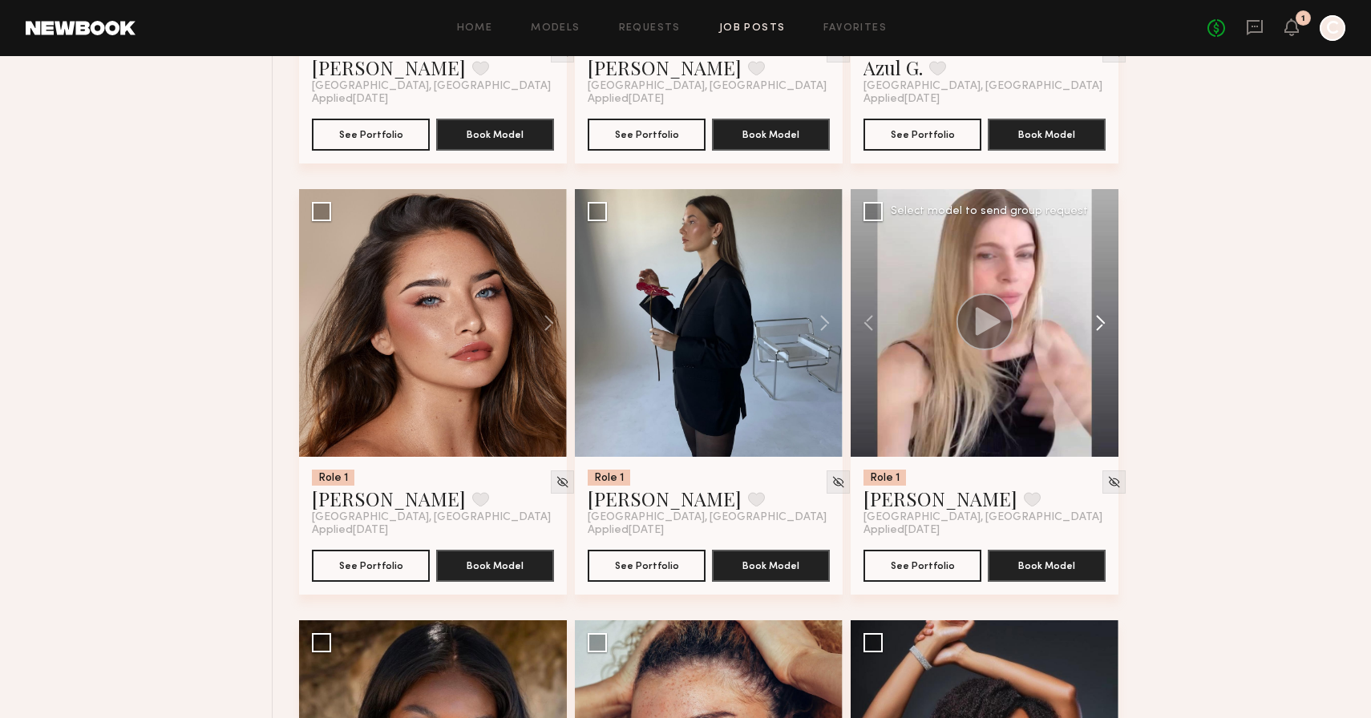
click at [1092, 336] on button at bounding box center [1092, 323] width 51 height 268
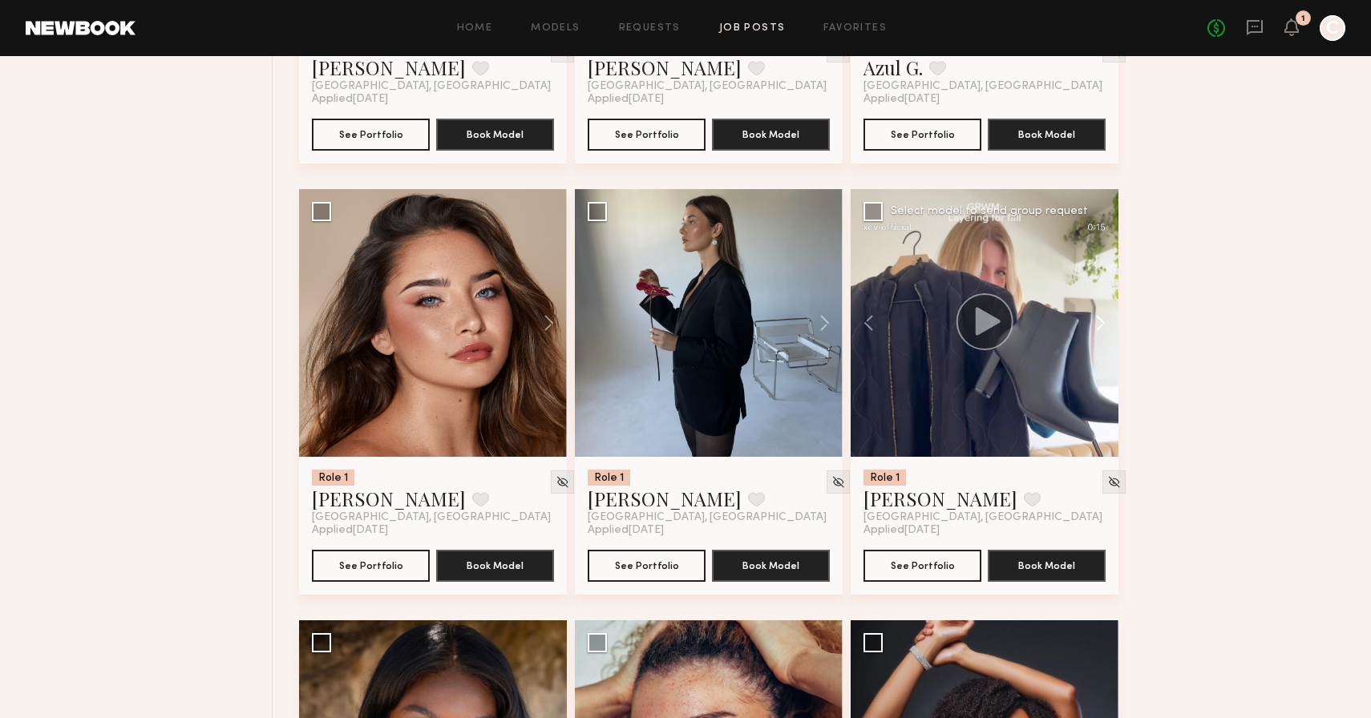
click at [1092, 336] on button at bounding box center [1092, 323] width 51 height 268
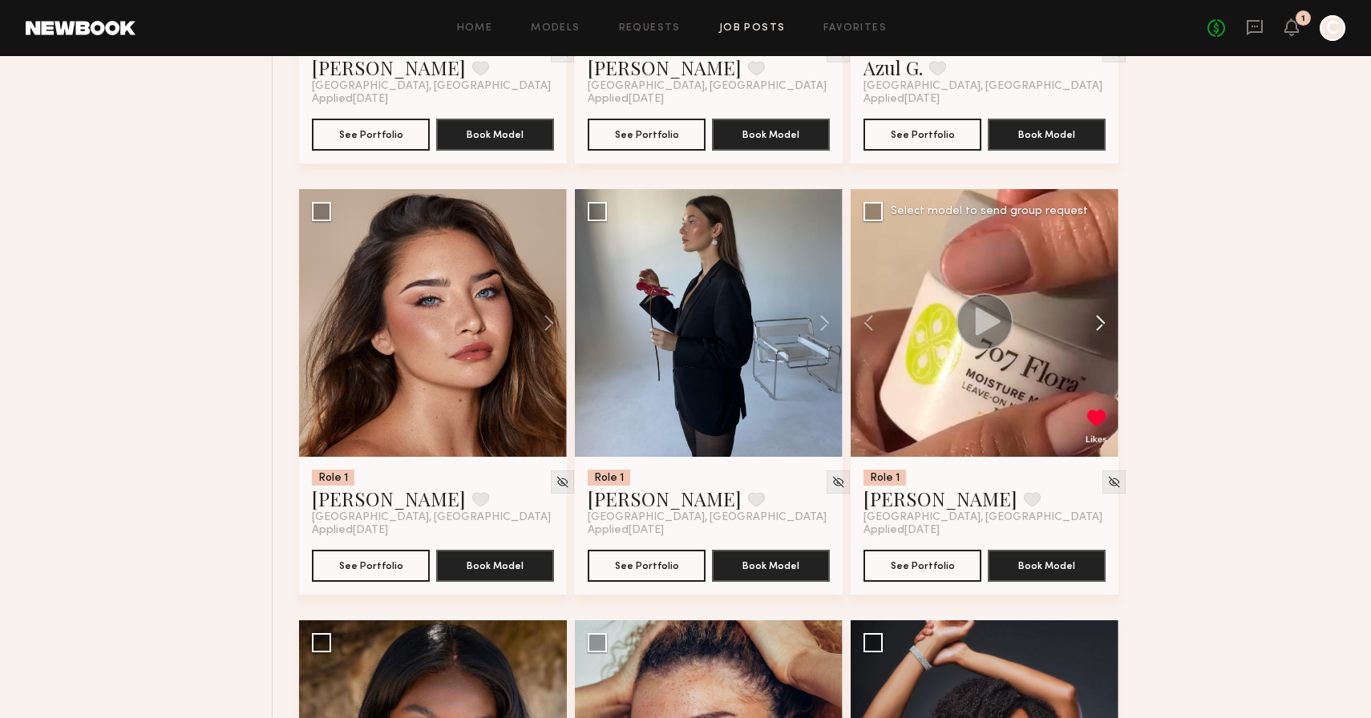
click at [1092, 336] on button at bounding box center [1092, 323] width 51 height 268
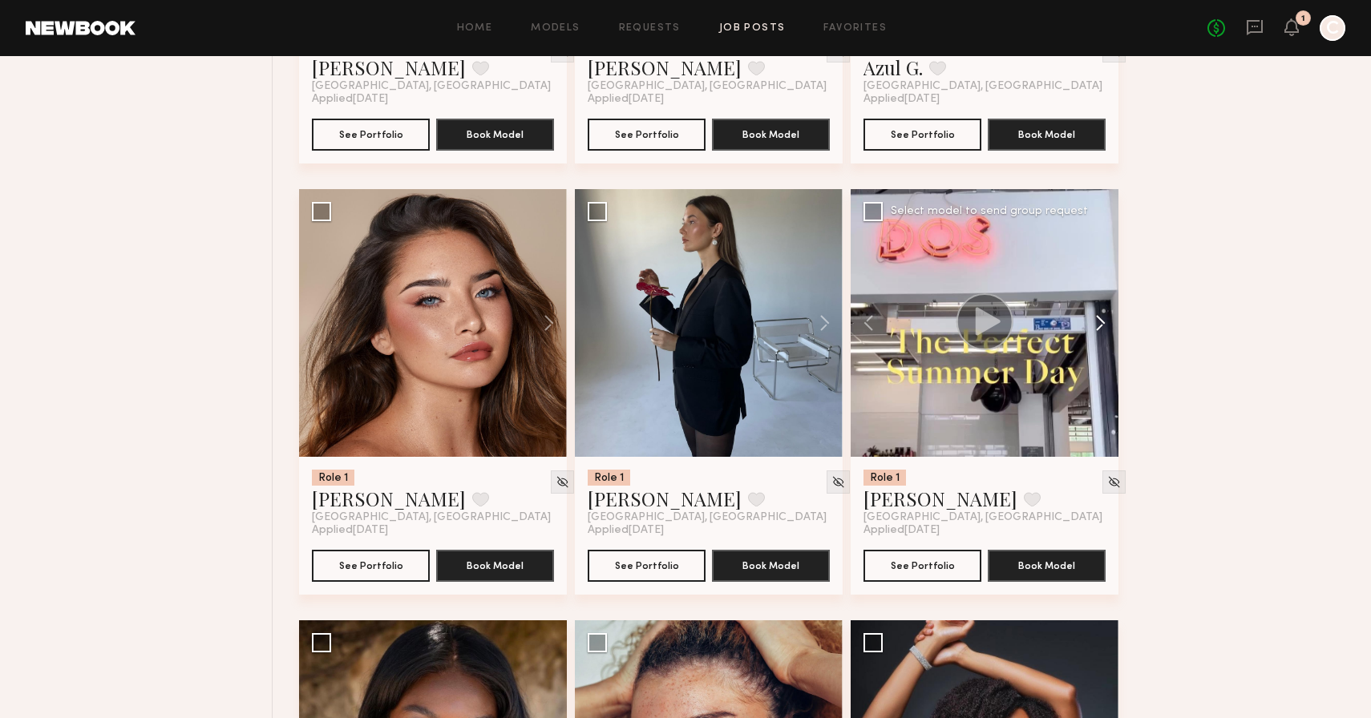
click at [1092, 336] on button at bounding box center [1092, 323] width 51 height 268
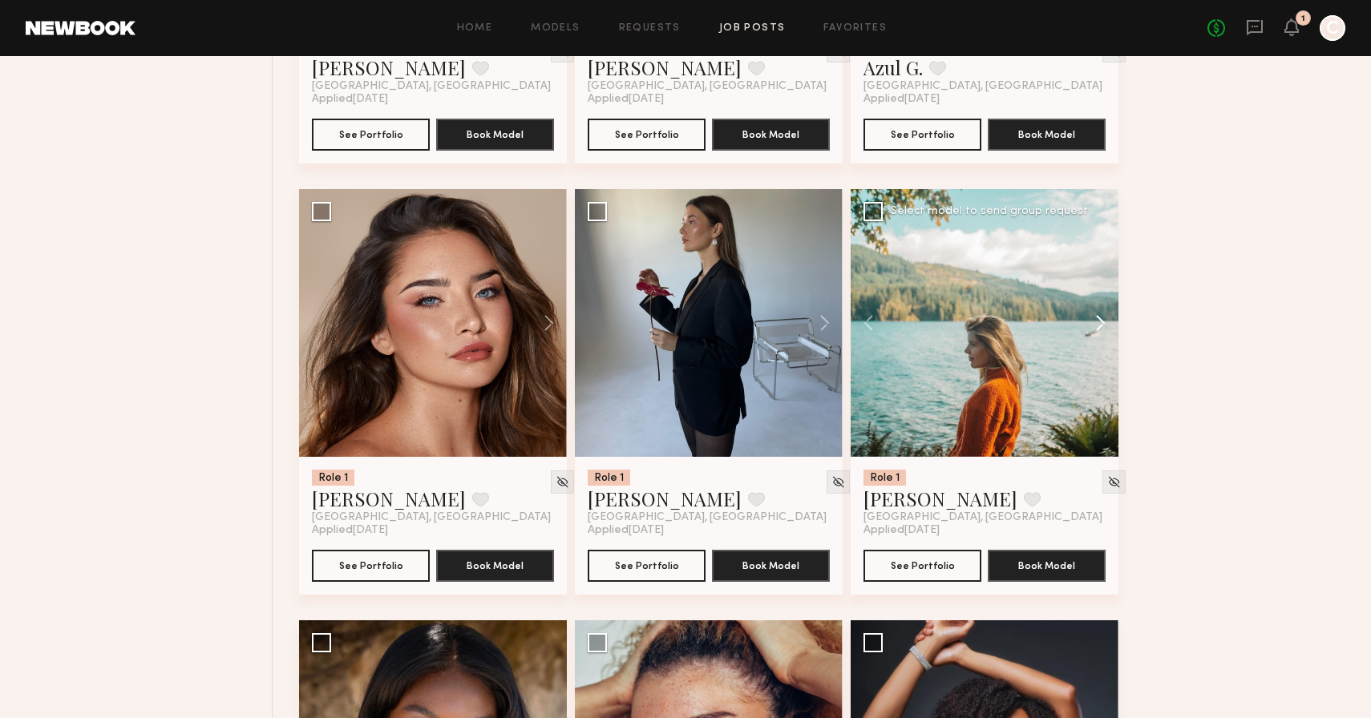
click at [1092, 336] on button at bounding box center [1092, 323] width 51 height 268
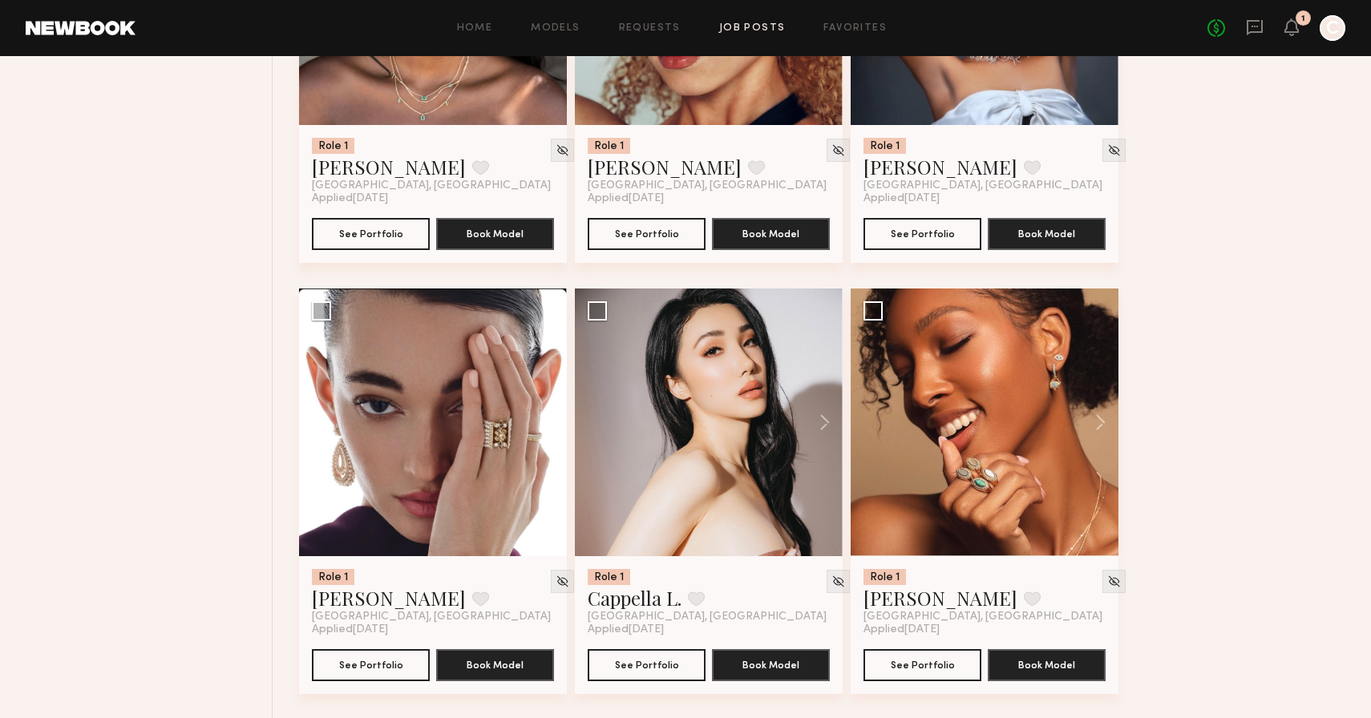
scroll to position [20246, 0]
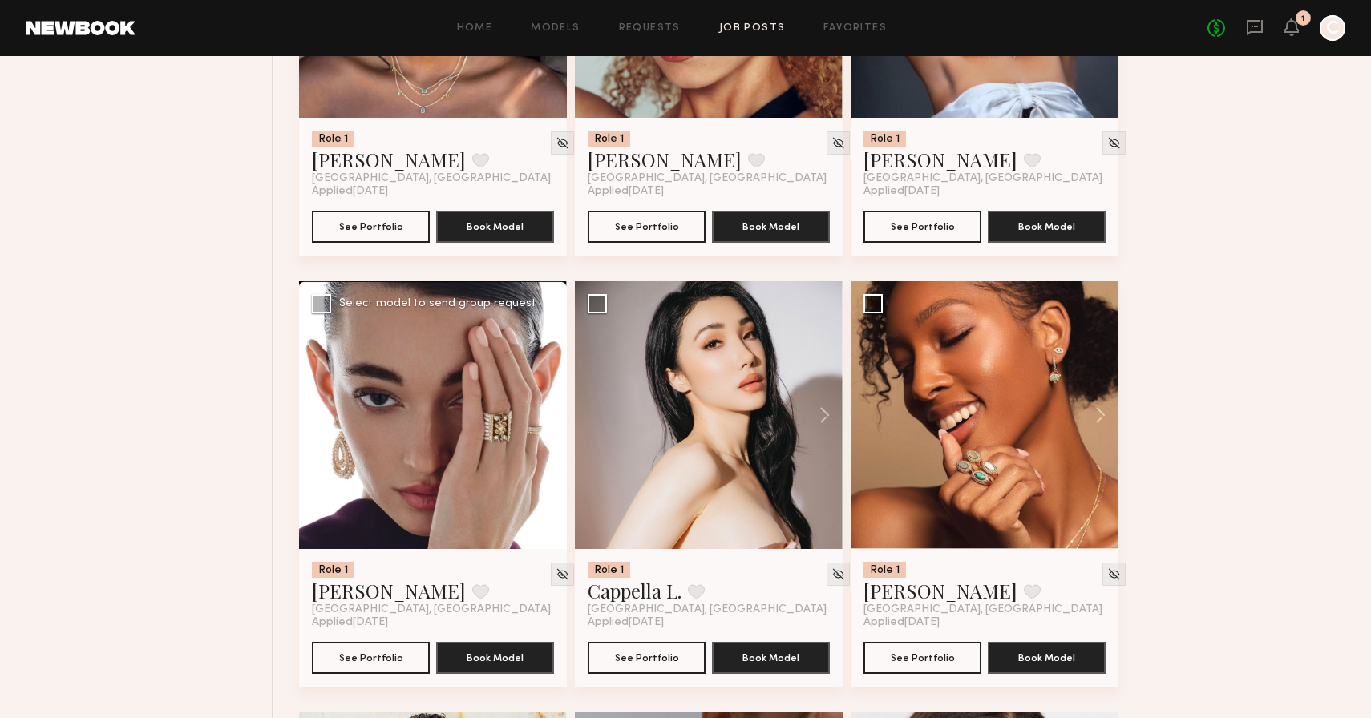
click at [551, 436] on button at bounding box center [541, 415] width 51 height 268
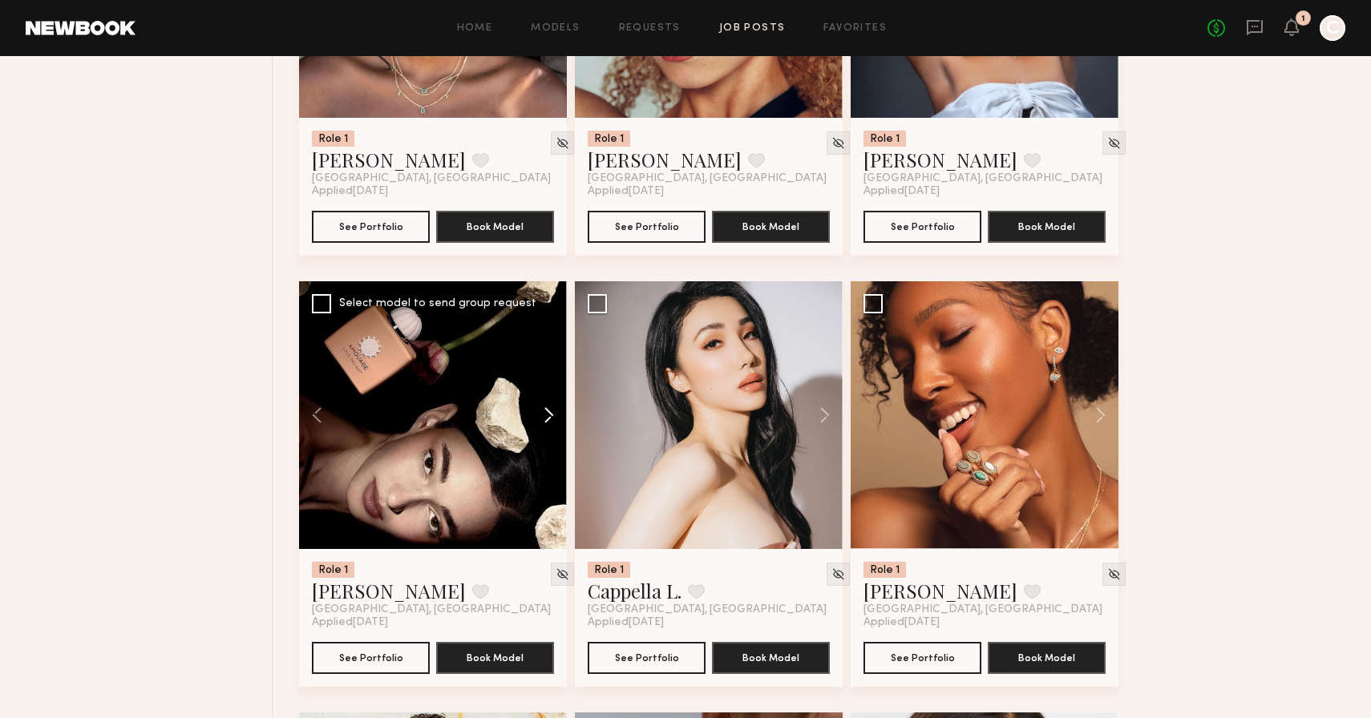
click at [551, 436] on button at bounding box center [541, 415] width 51 height 268
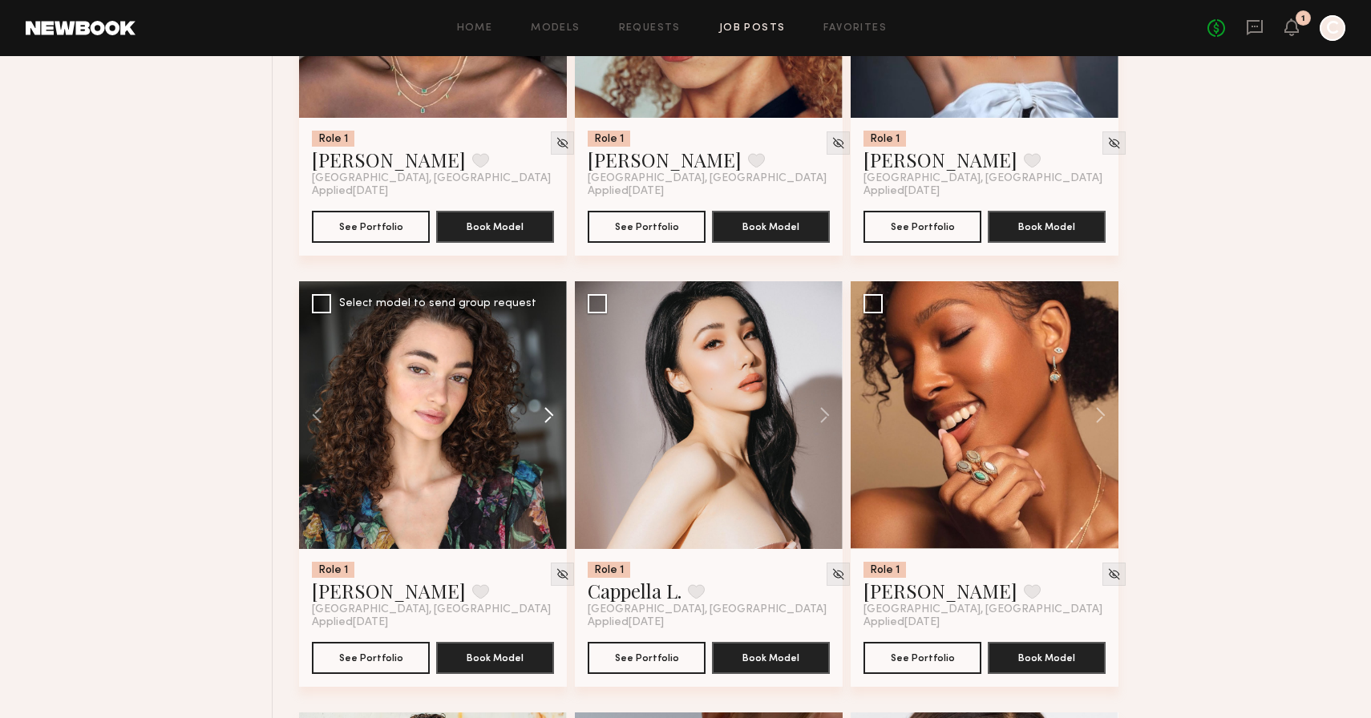
click at [551, 436] on button at bounding box center [541, 415] width 51 height 268
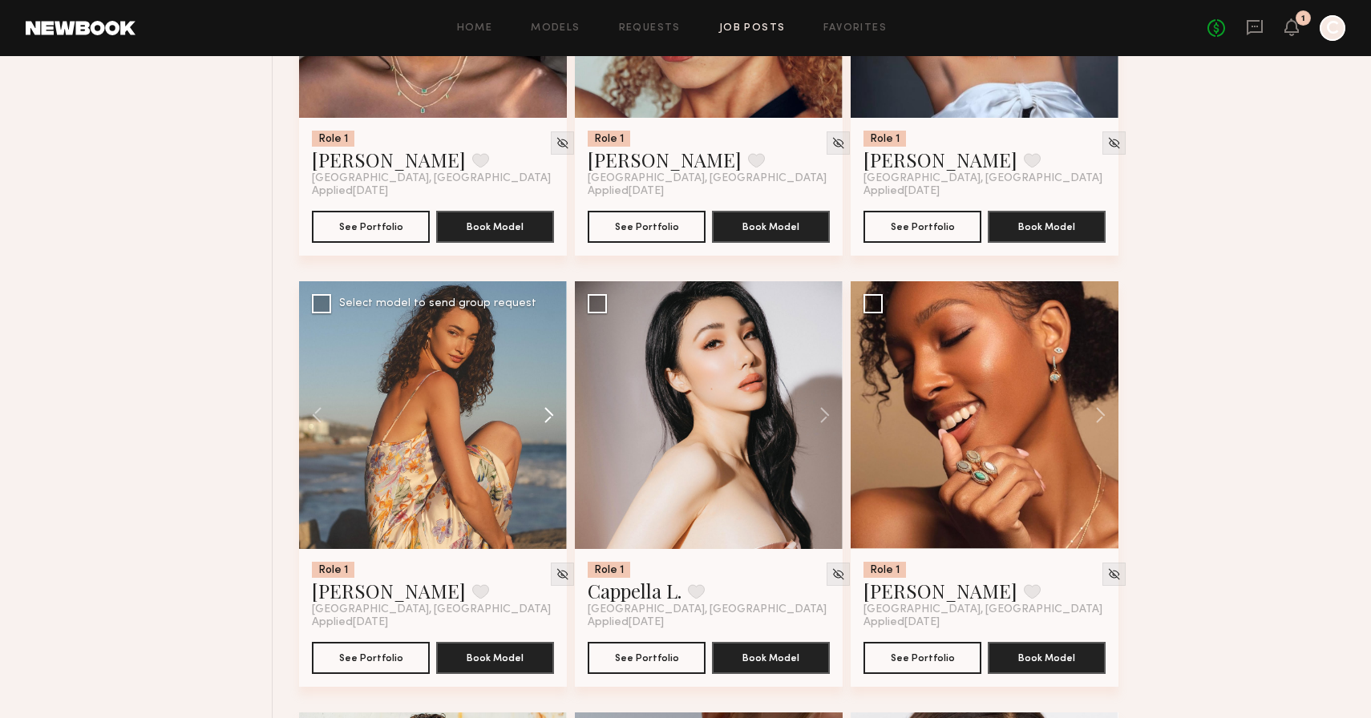
click at [551, 436] on button at bounding box center [541, 415] width 51 height 268
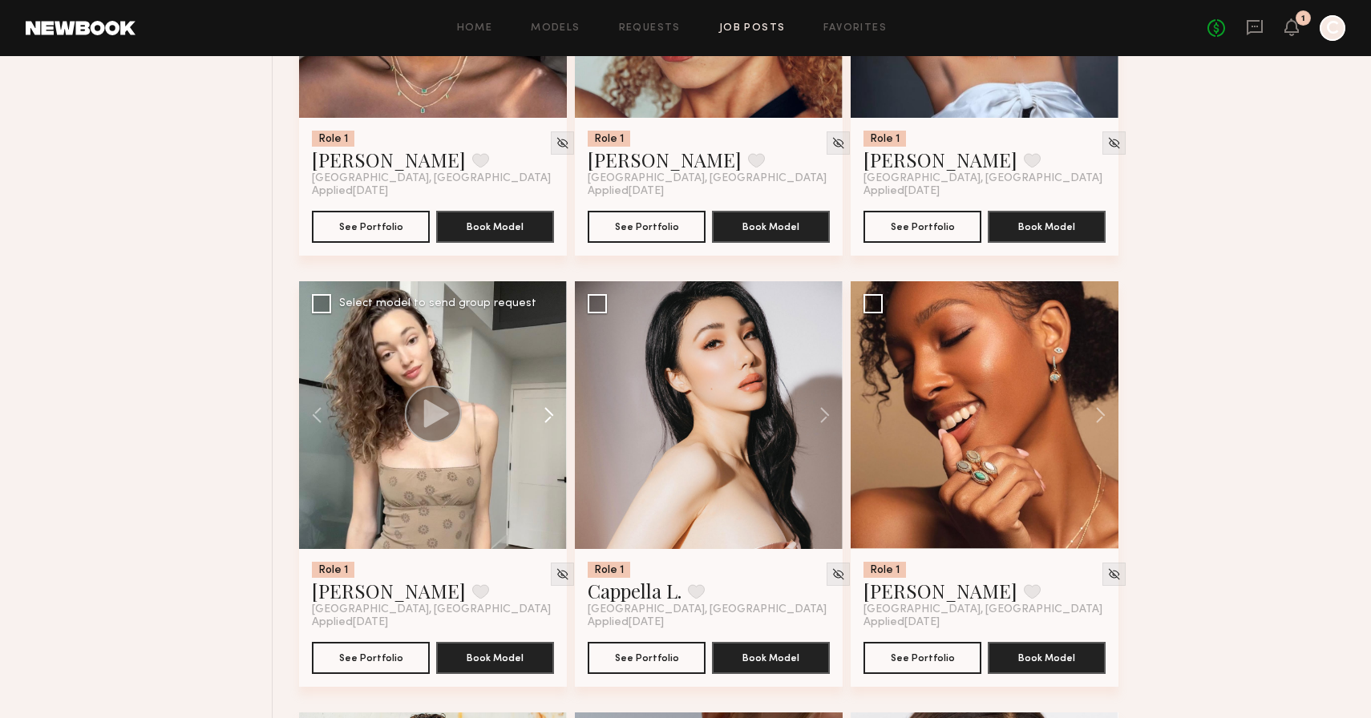
click at [551, 436] on button at bounding box center [541, 415] width 51 height 268
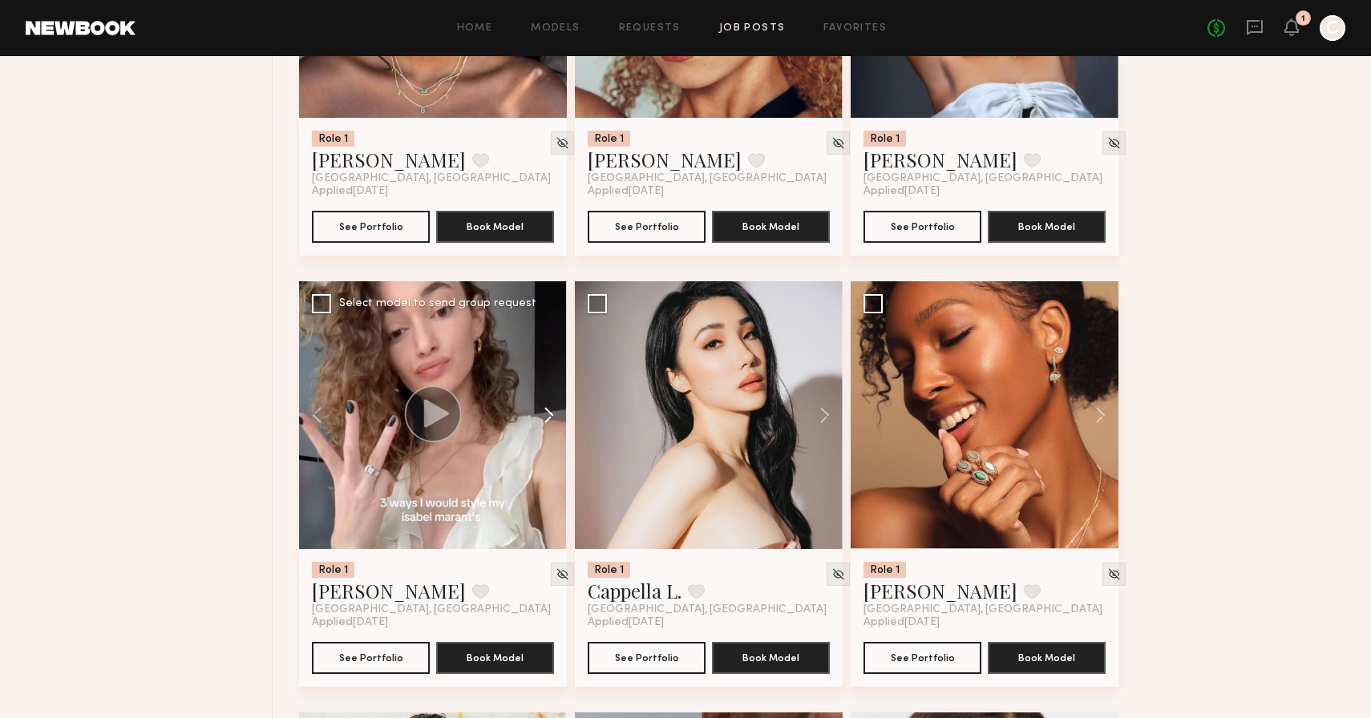
click at [551, 436] on button at bounding box center [541, 415] width 51 height 268
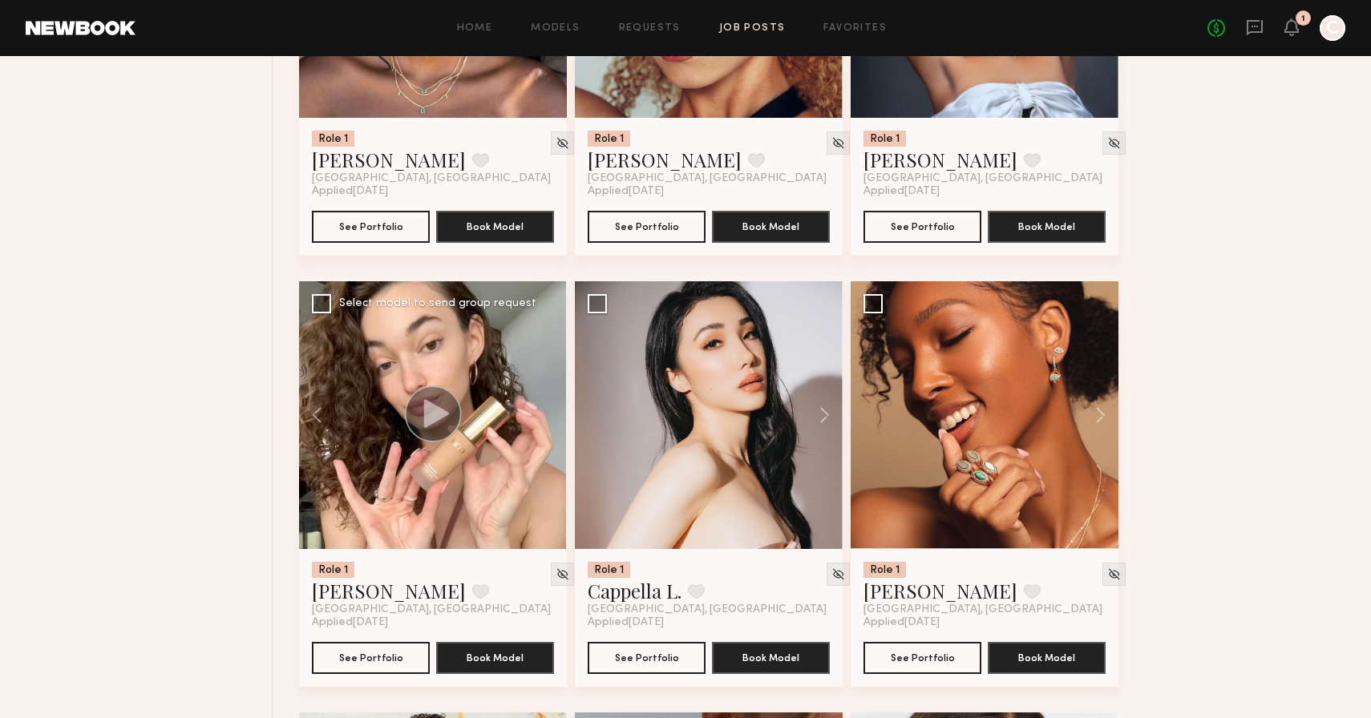
click at [551, 436] on div at bounding box center [433, 415] width 268 height 268
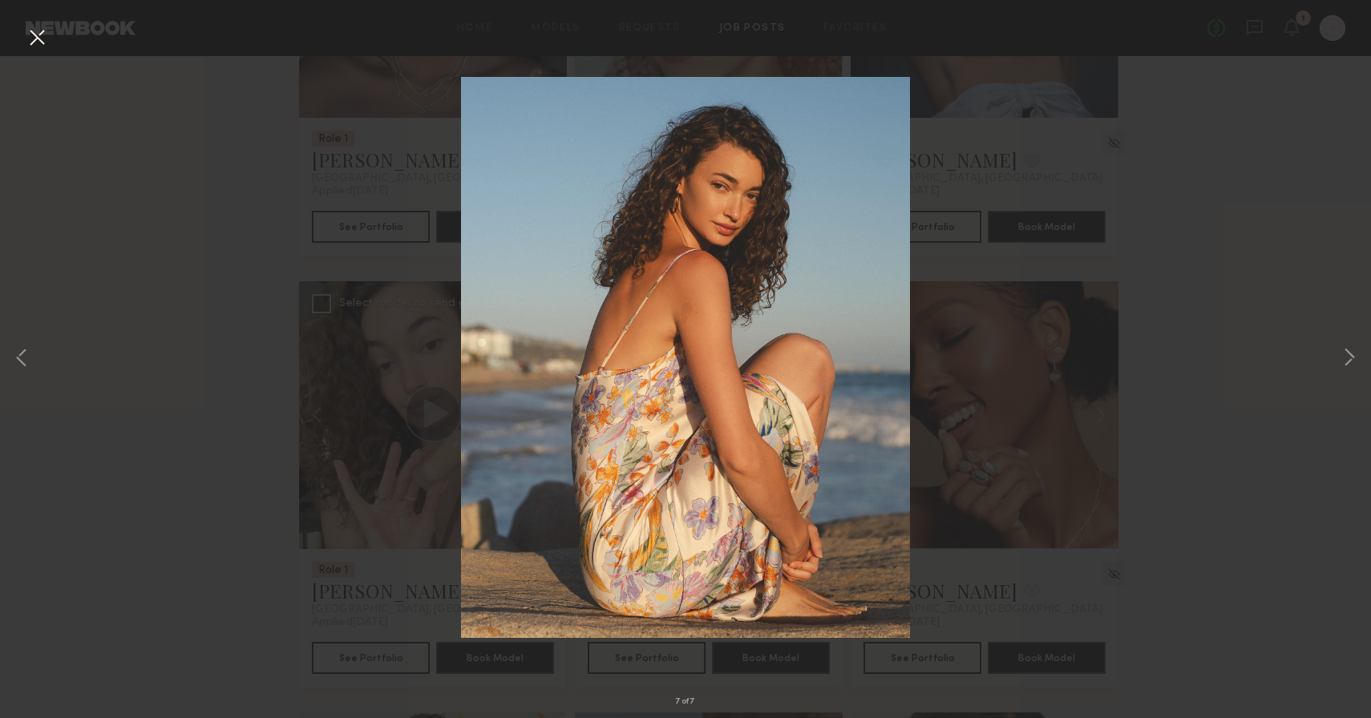
click at [36, 42] on button at bounding box center [37, 38] width 26 height 29
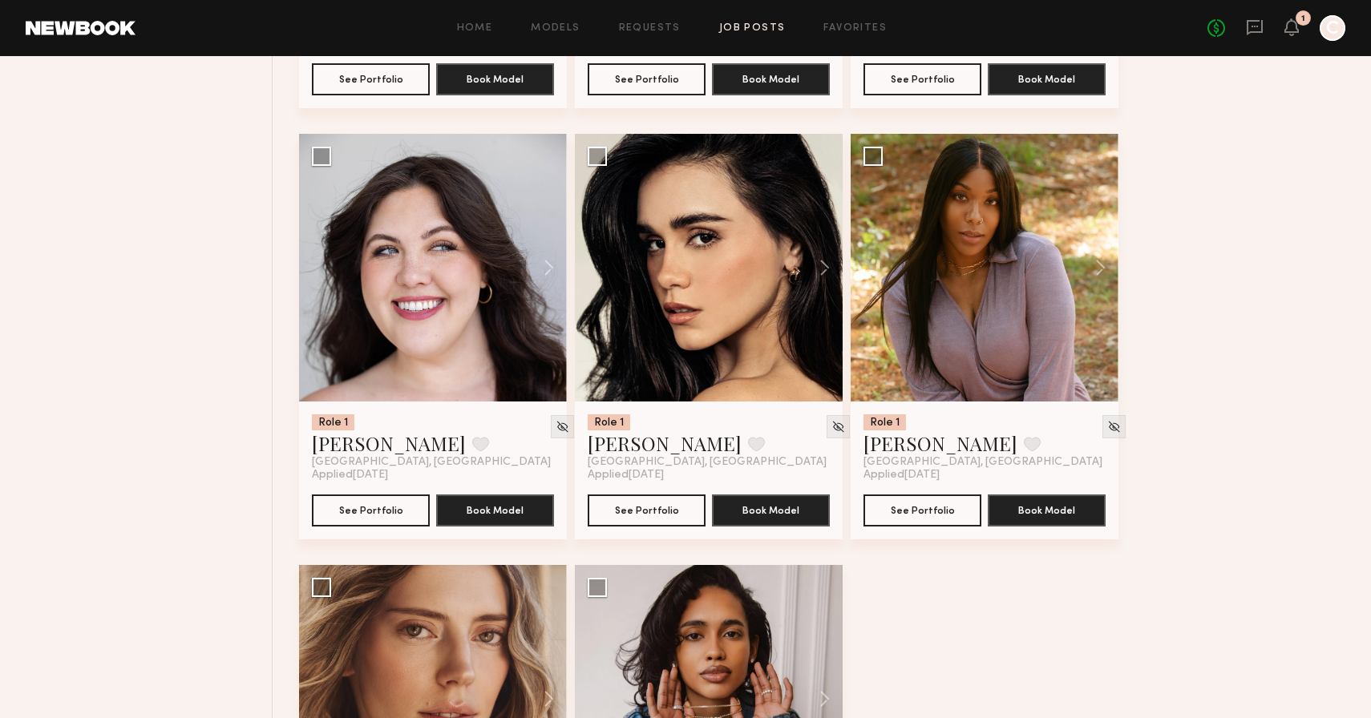
scroll to position [22983, 0]
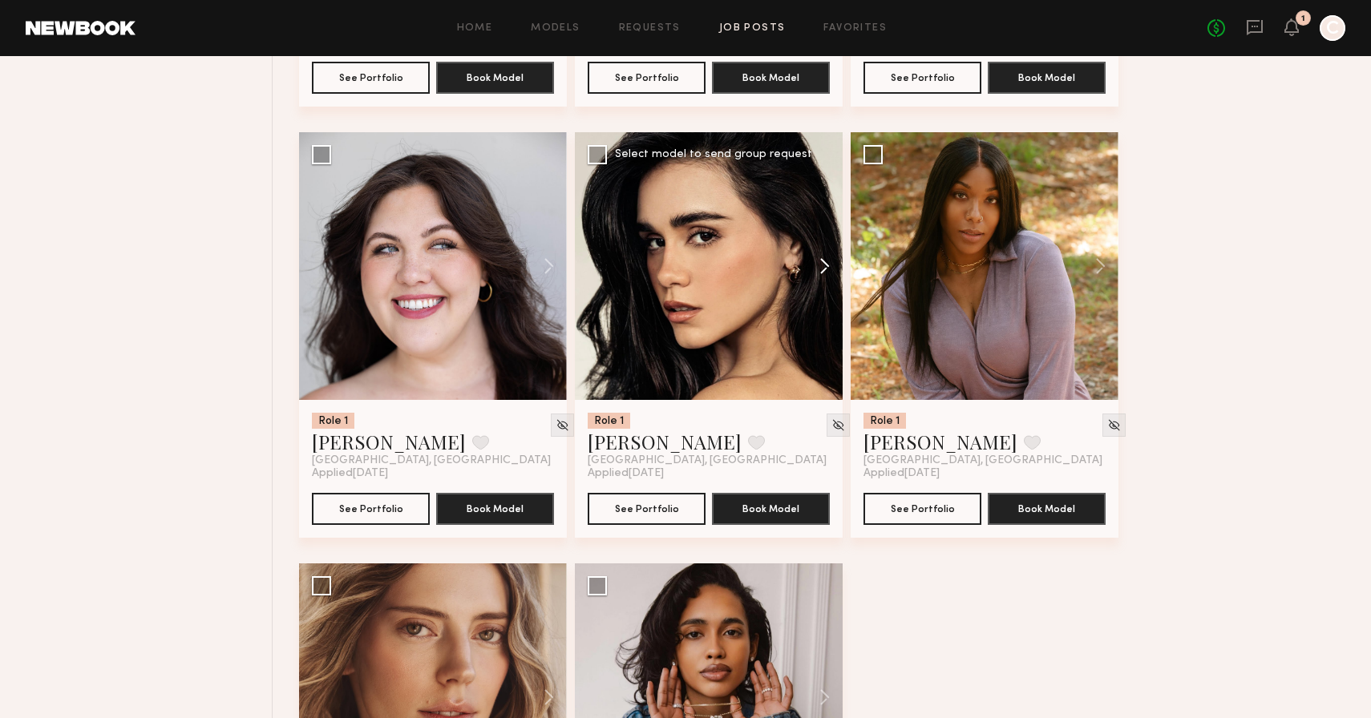
click at [824, 284] on button at bounding box center [816, 266] width 51 height 268
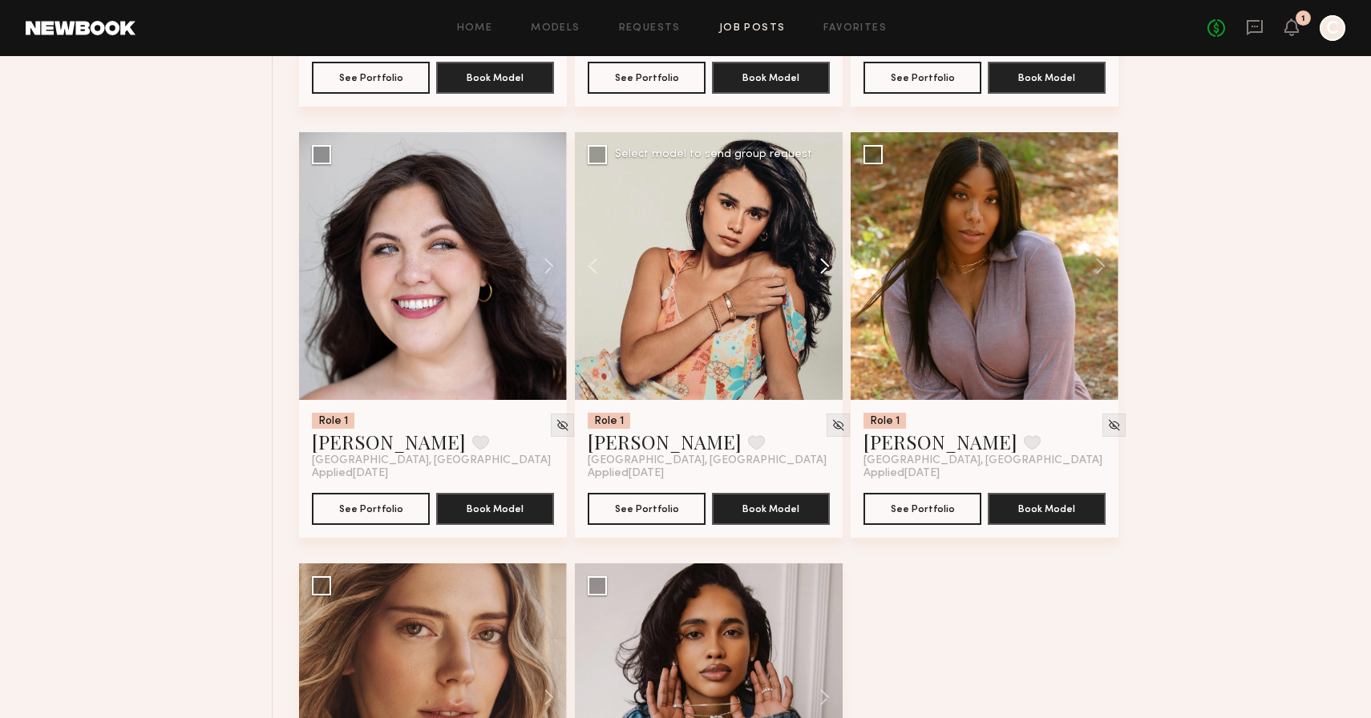
click at [824, 284] on button at bounding box center [816, 266] width 51 height 268
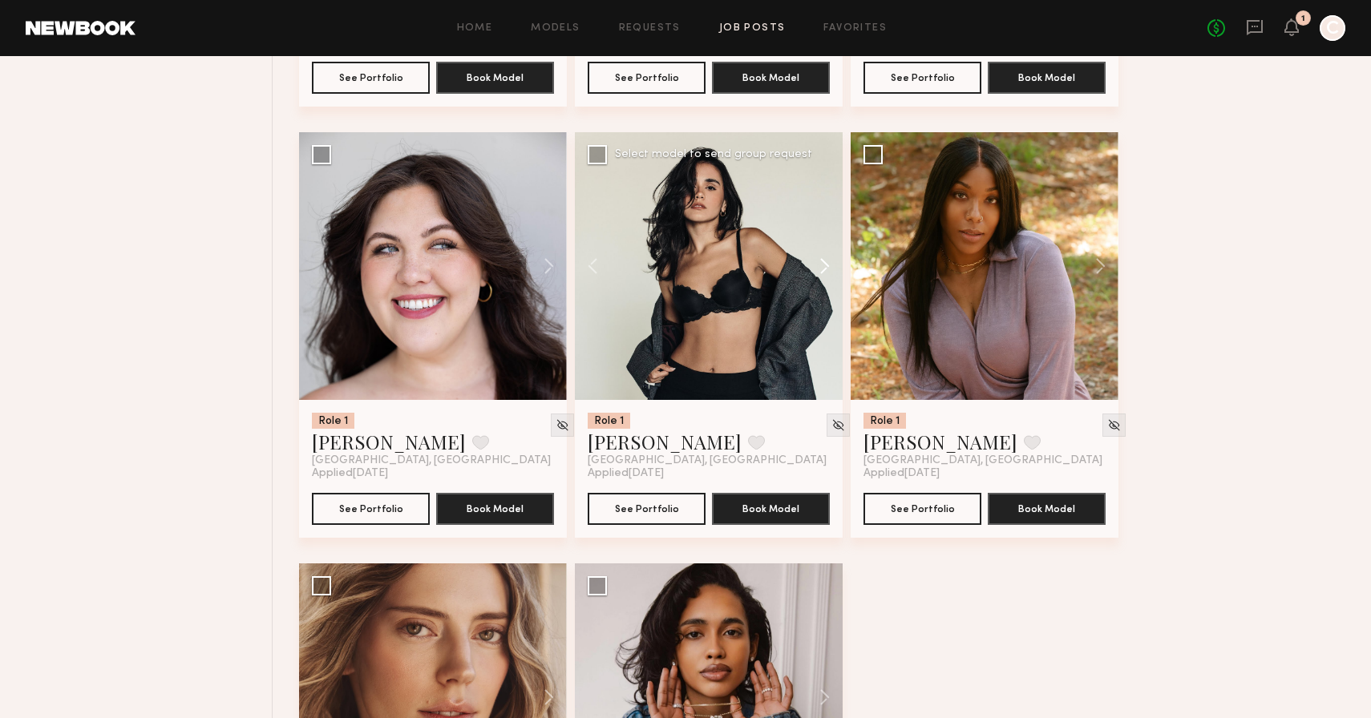
click at [824, 284] on button at bounding box center [816, 266] width 51 height 268
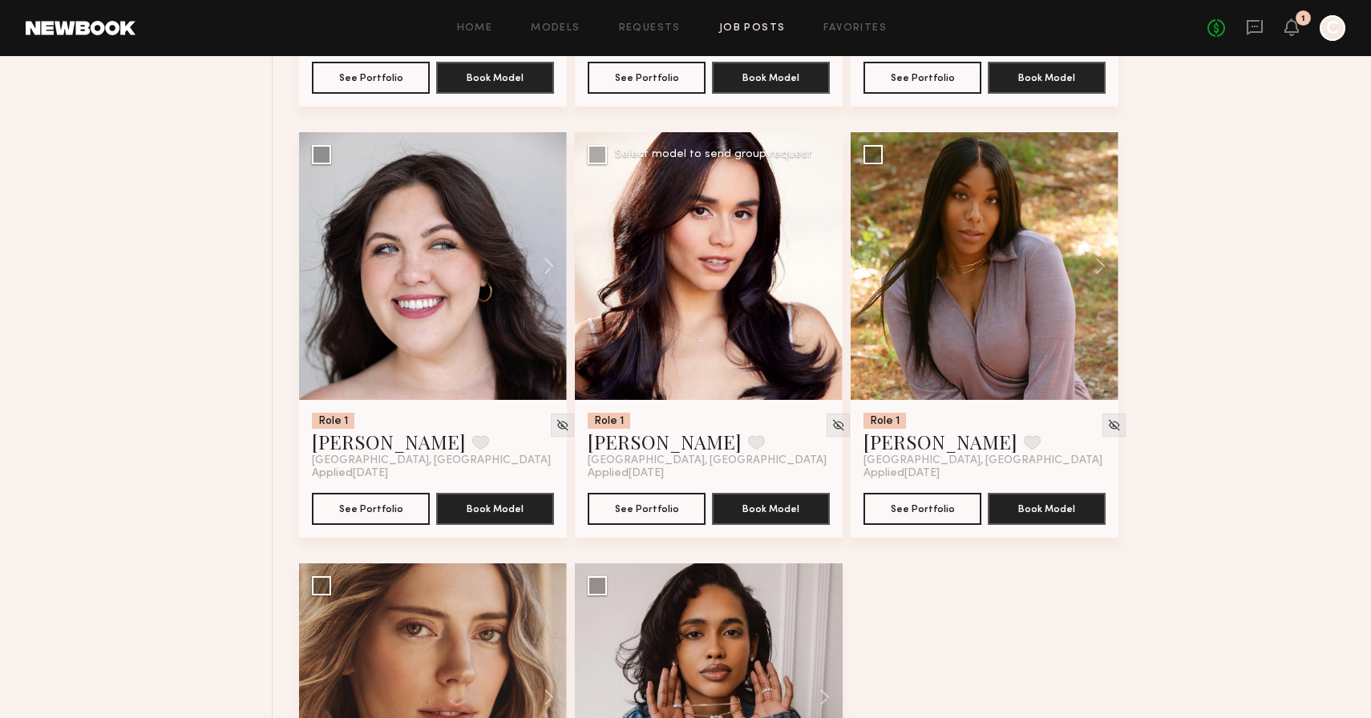
click at [824, 285] on button at bounding box center [816, 266] width 51 height 268
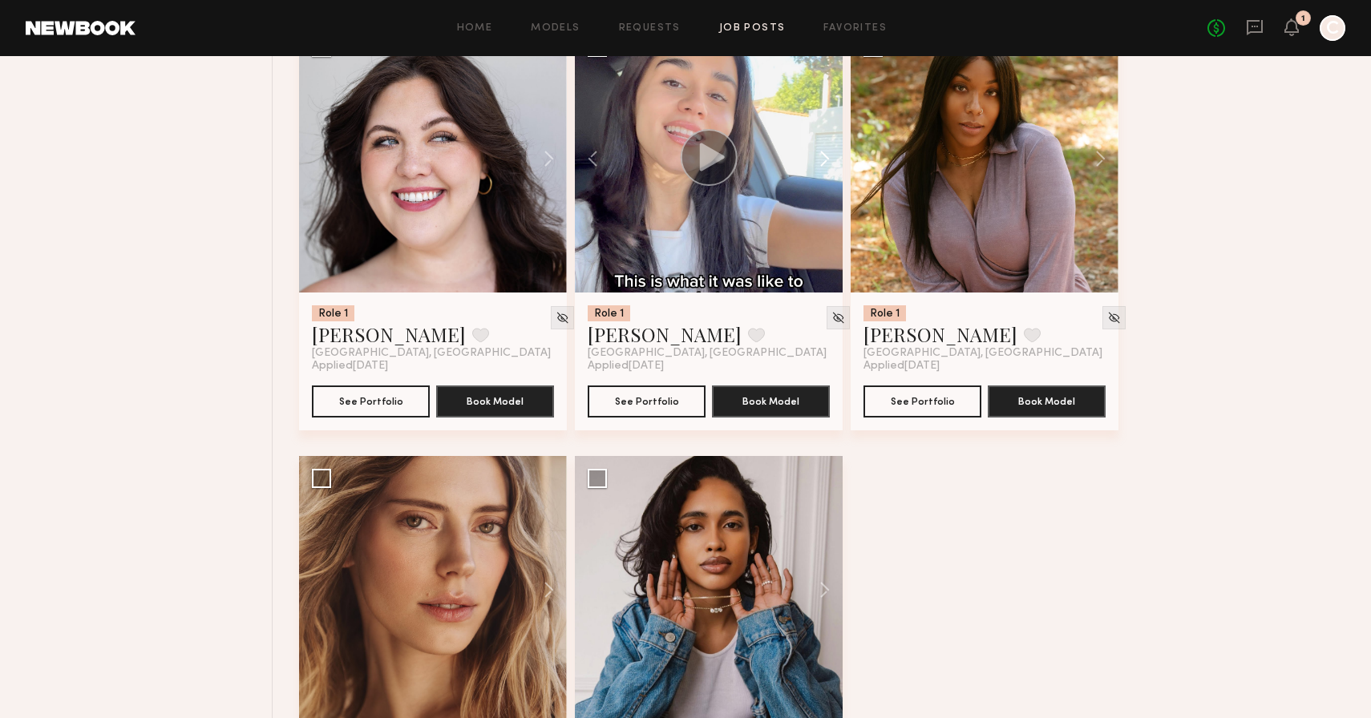
scroll to position [23281, 0]
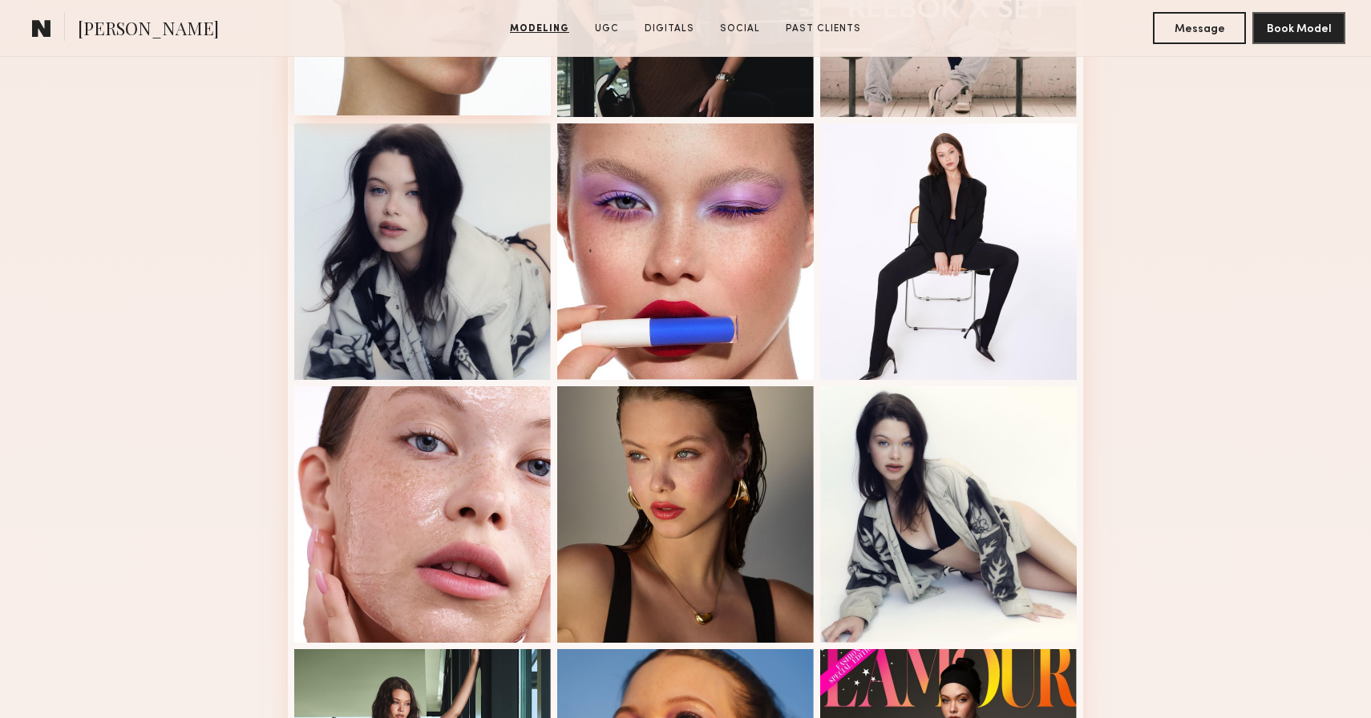
scroll to position [626, 0]
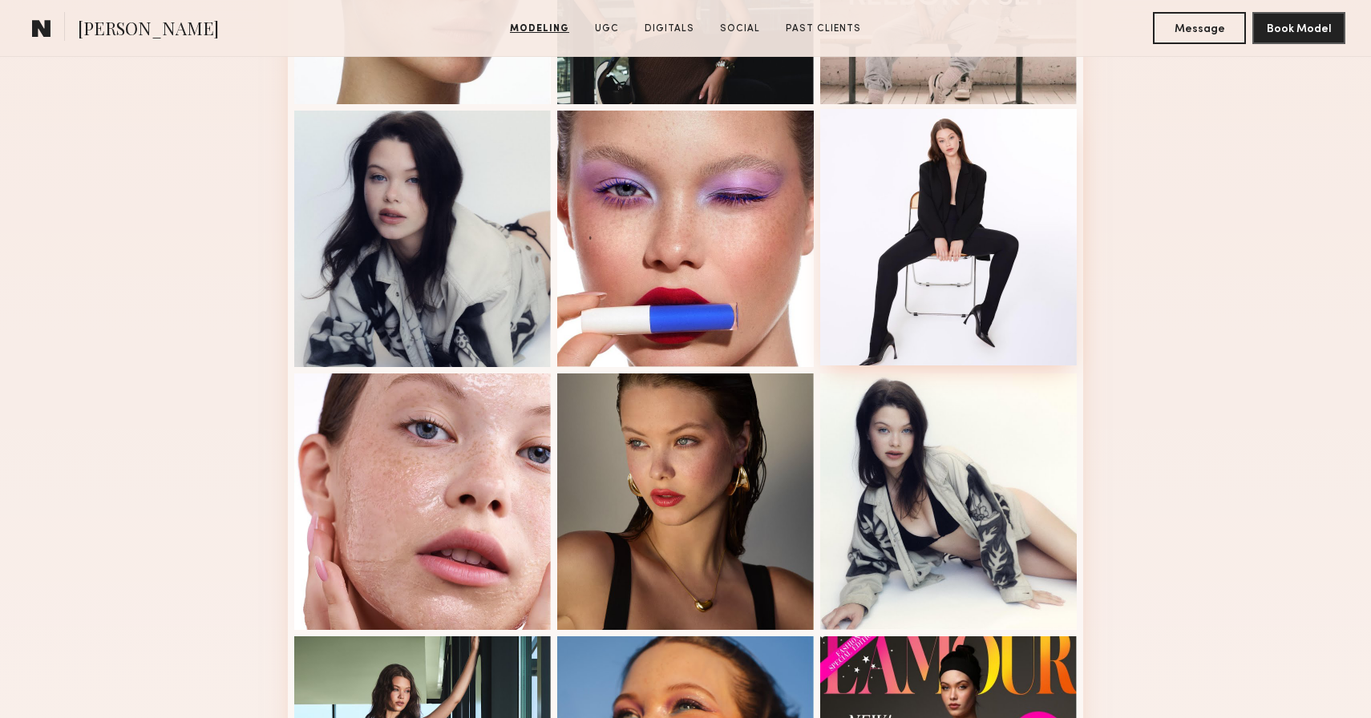
click at [932, 299] on div at bounding box center [948, 237] width 257 height 257
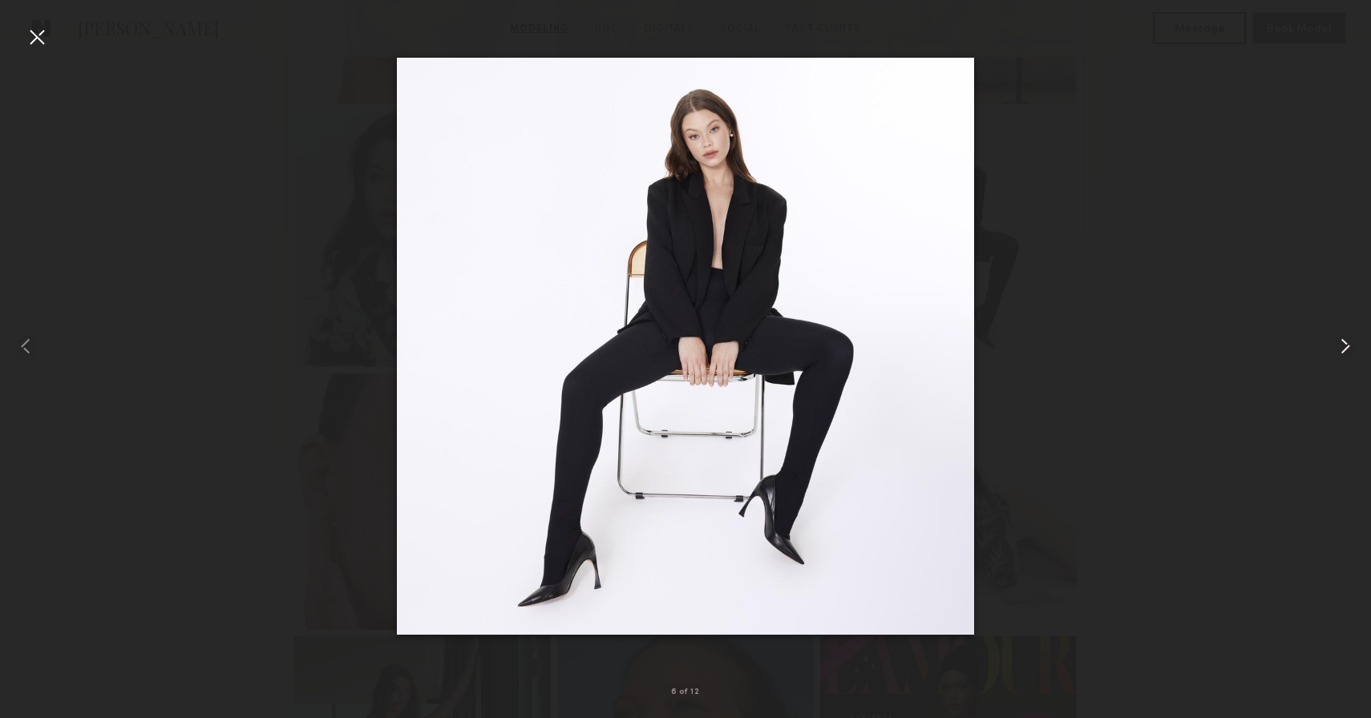
click at [1344, 341] on common-icon at bounding box center [1345, 347] width 26 height 26
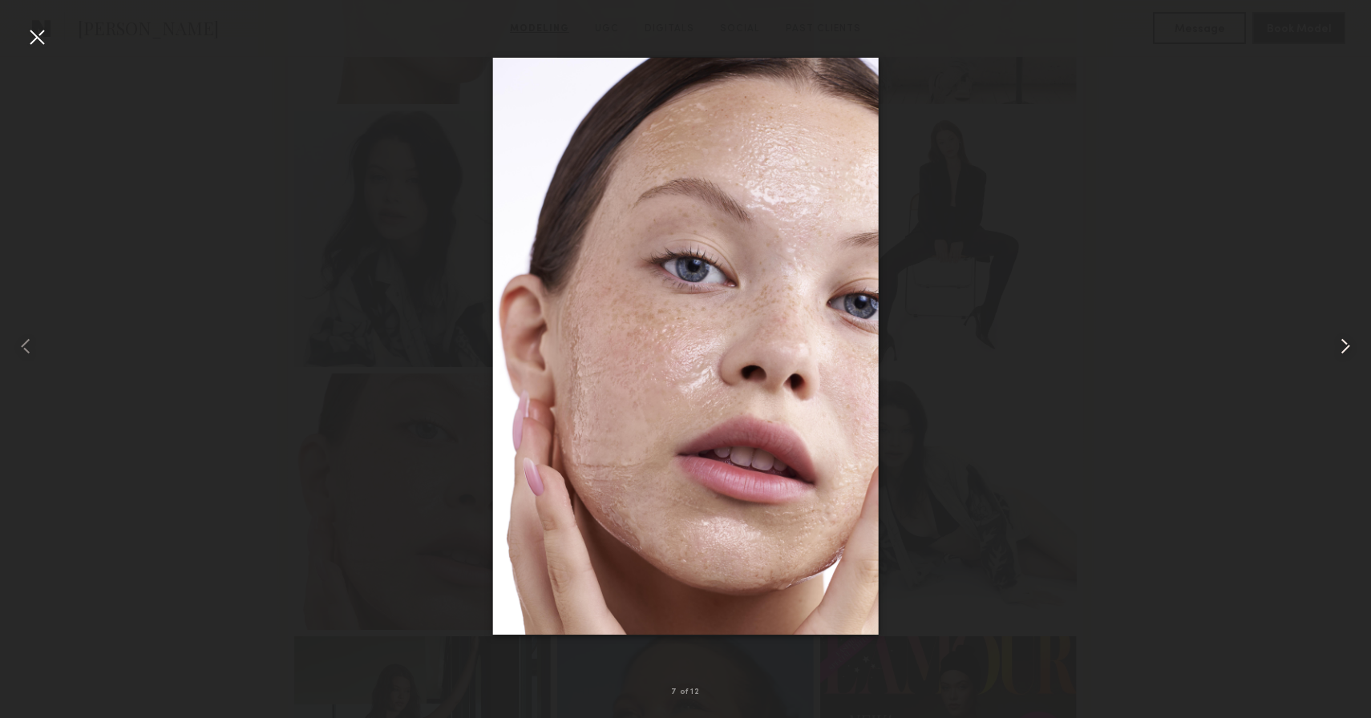
click at [1344, 341] on common-icon at bounding box center [1345, 347] width 26 height 26
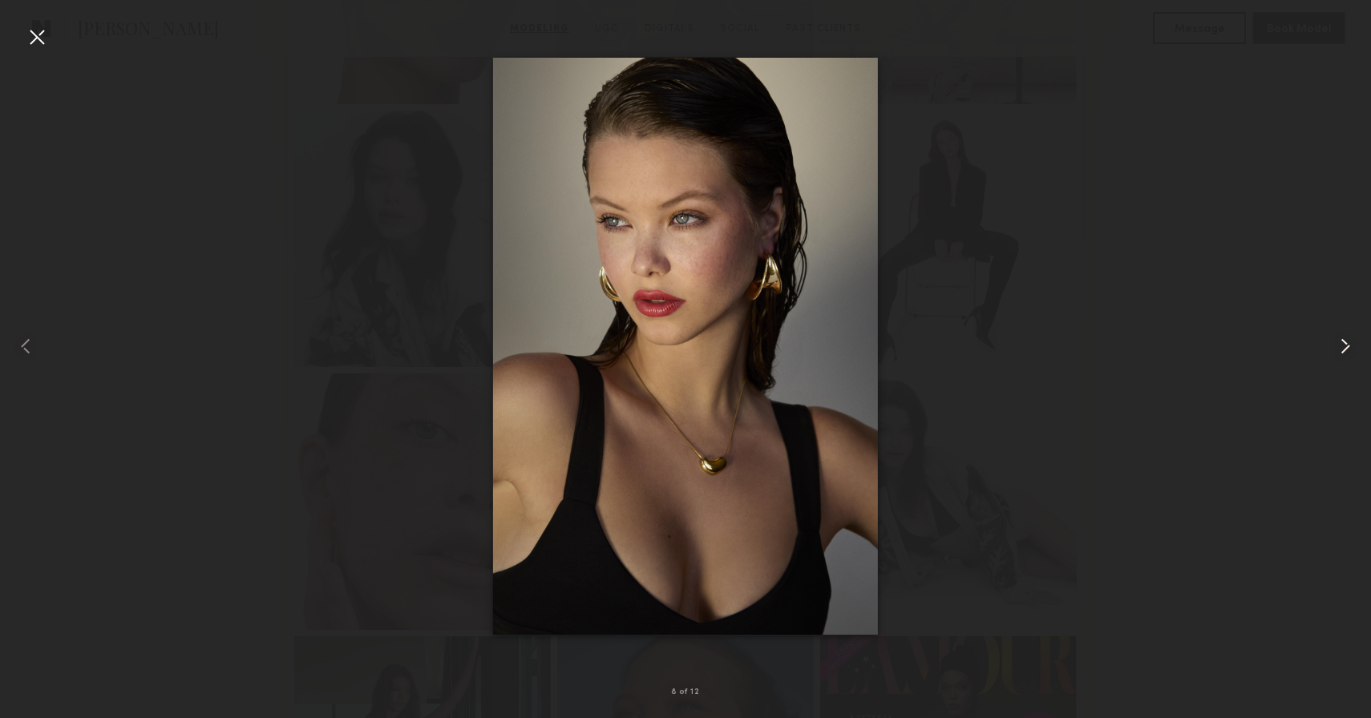
click at [1344, 341] on common-icon at bounding box center [1345, 347] width 26 height 26
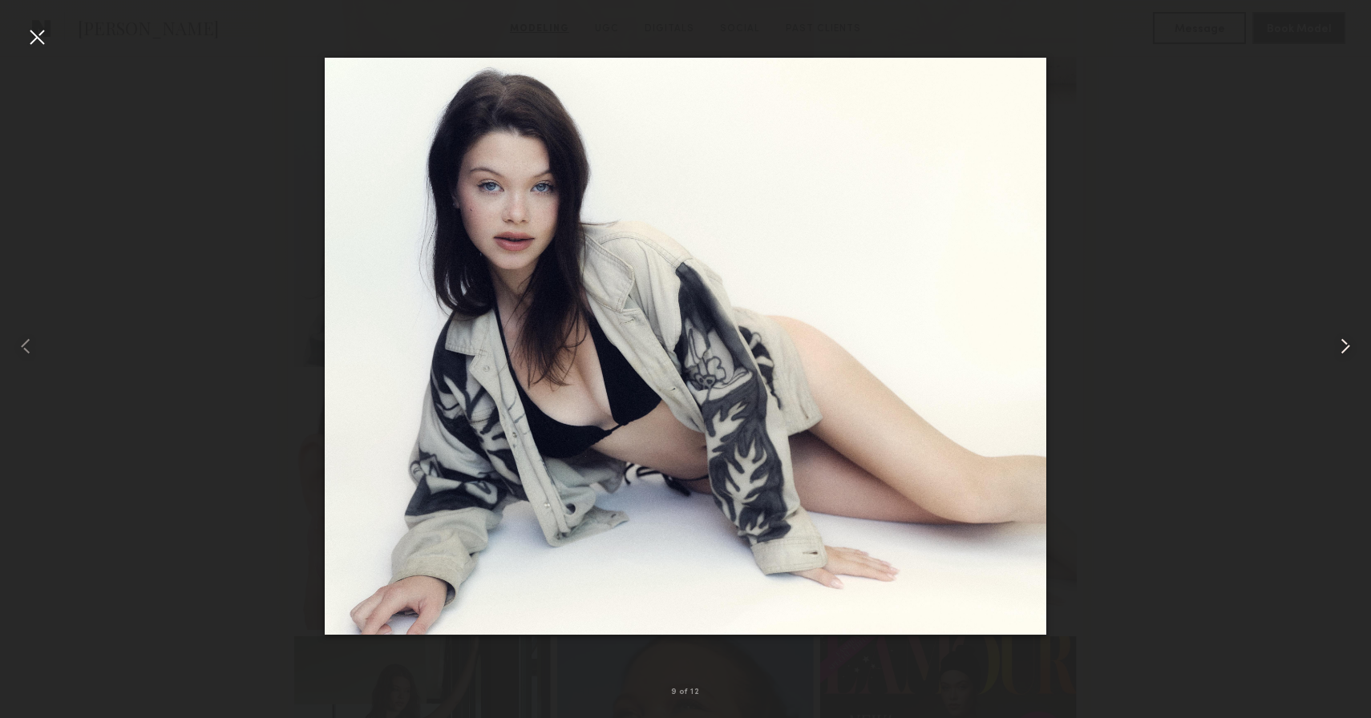
click at [1344, 341] on common-icon at bounding box center [1345, 347] width 26 height 26
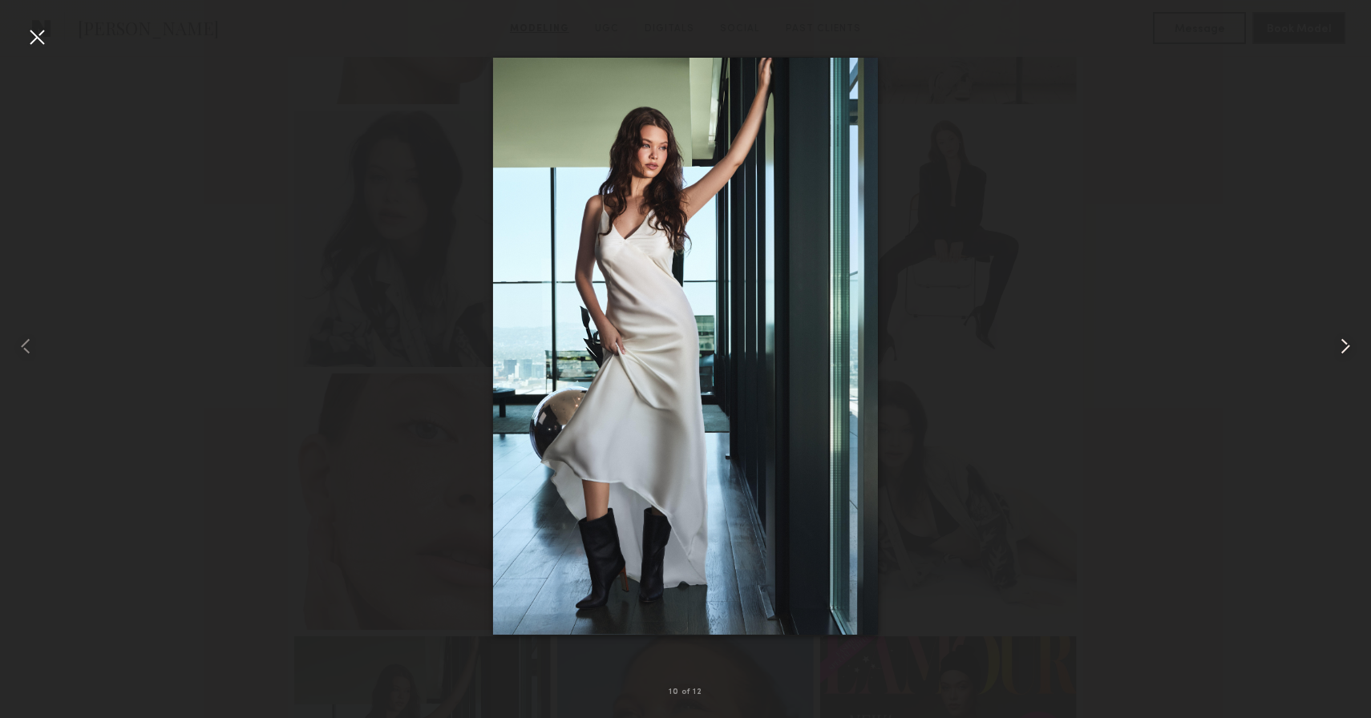
click at [1344, 341] on common-icon at bounding box center [1345, 347] width 26 height 26
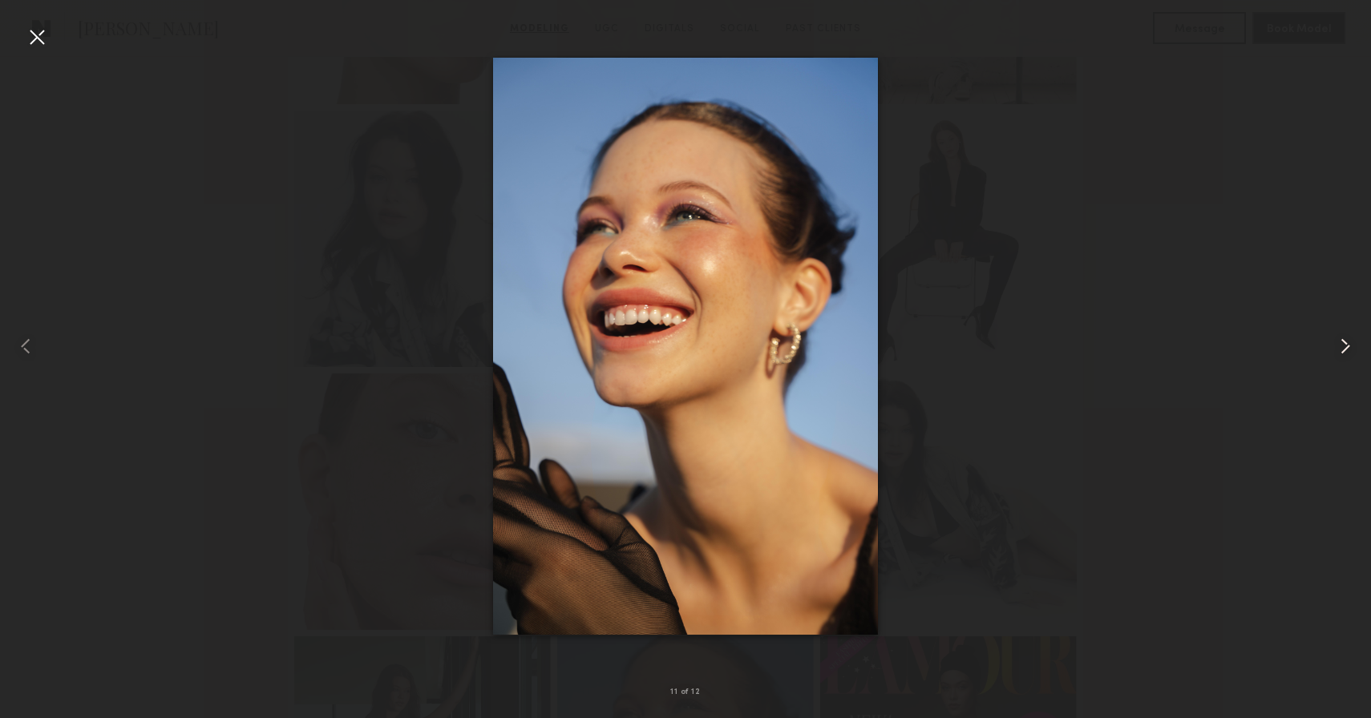
click at [1344, 341] on common-icon at bounding box center [1345, 347] width 26 height 26
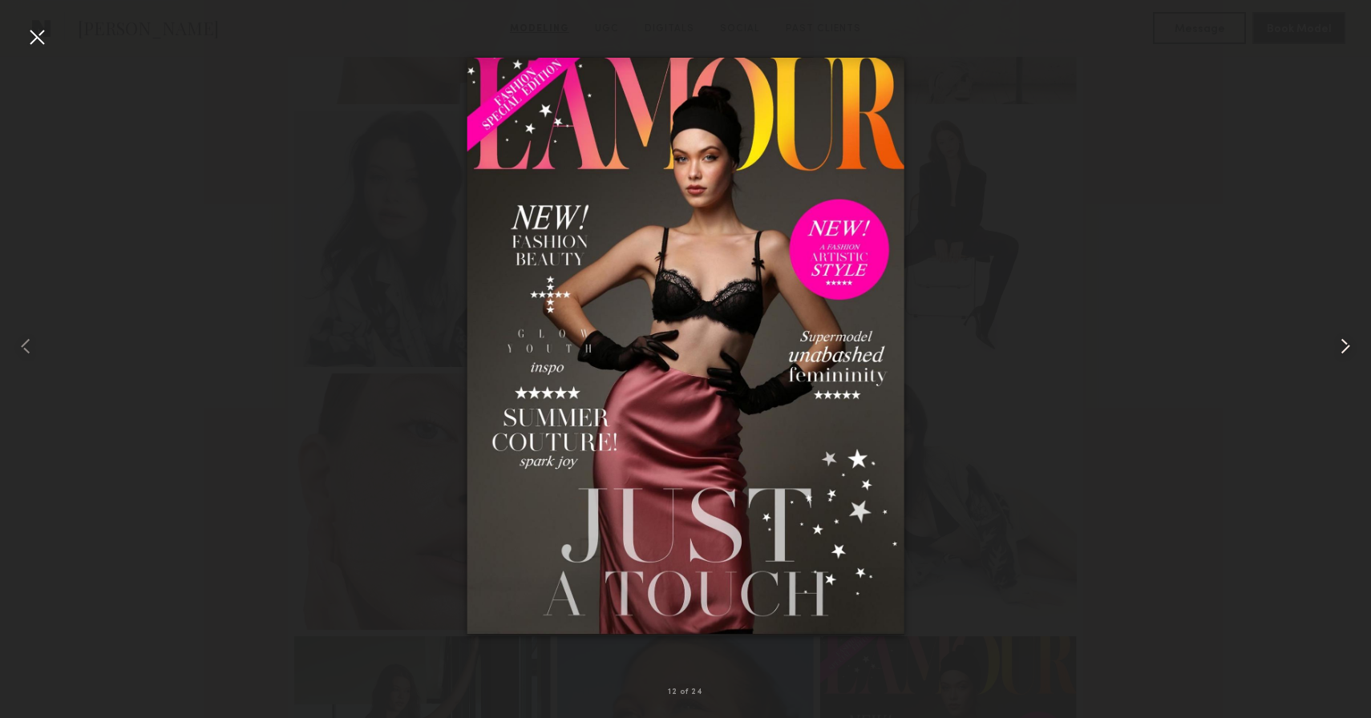
click at [1344, 341] on common-icon at bounding box center [1345, 347] width 26 height 26
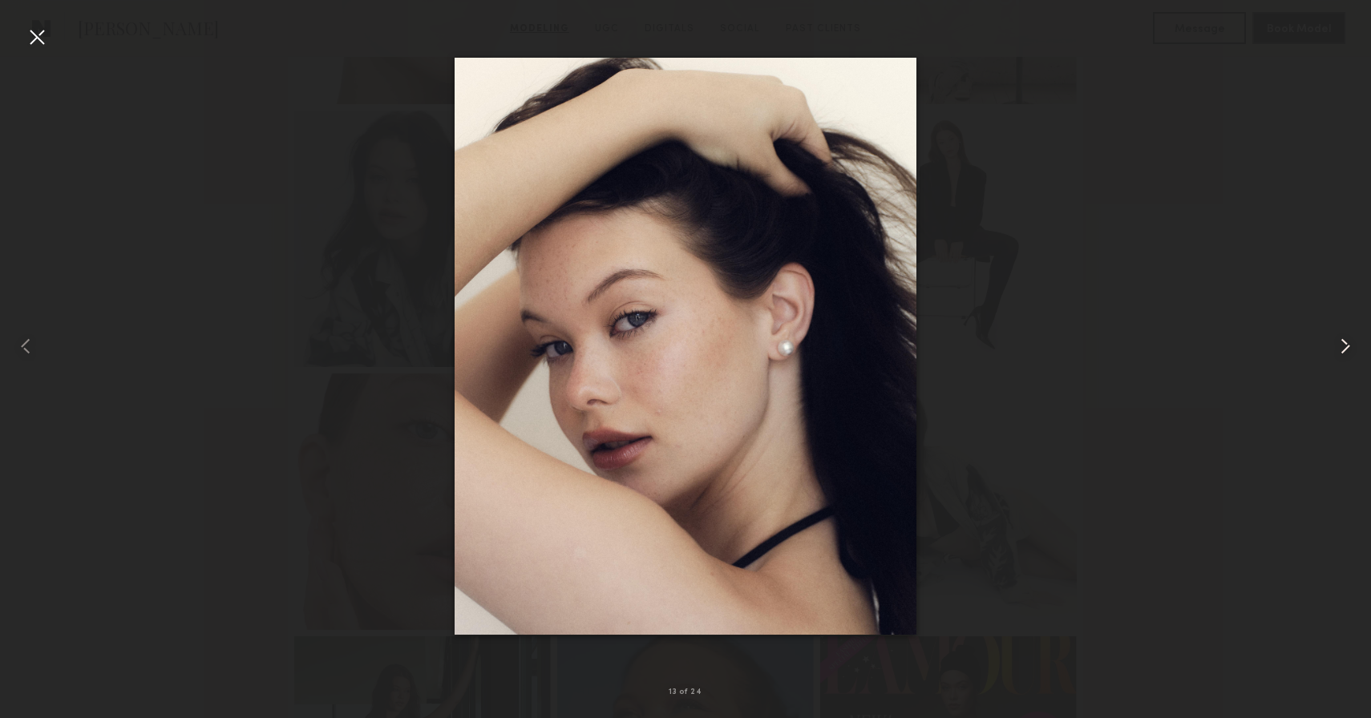
click at [1344, 342] on common-icon at bounding box center [1345, 347] width 26 height 26
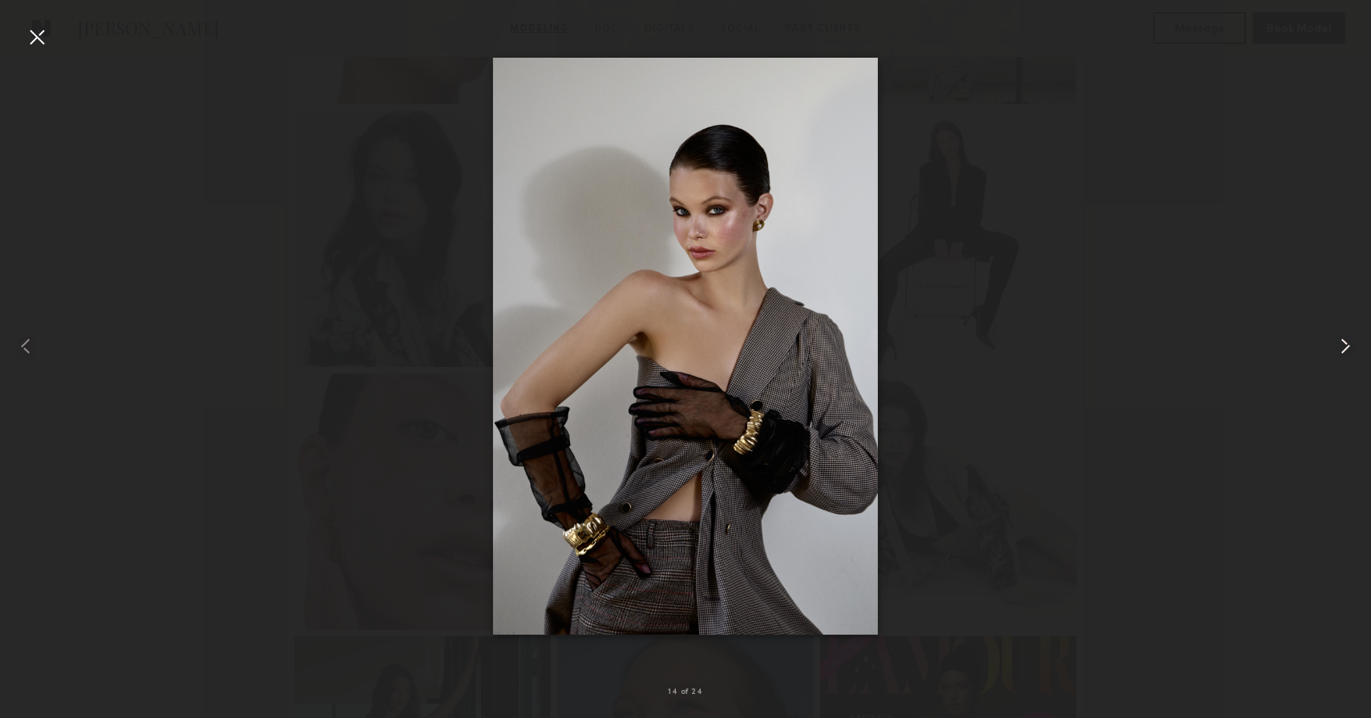
click at [1344, 342] on common-icon at bounding box center [1345, 347] width 26 height 26
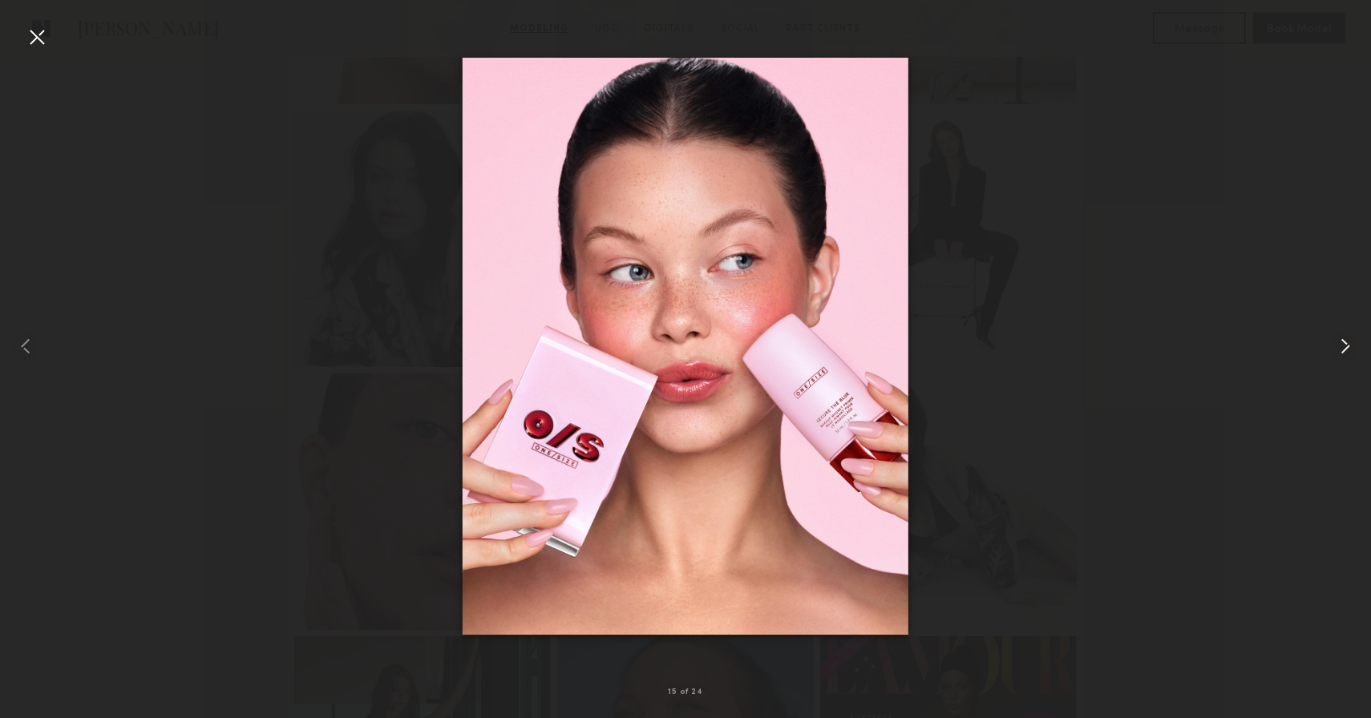
click at [1344, 342] on common-icon at bounding box center [1345, 347] width 26 height 26
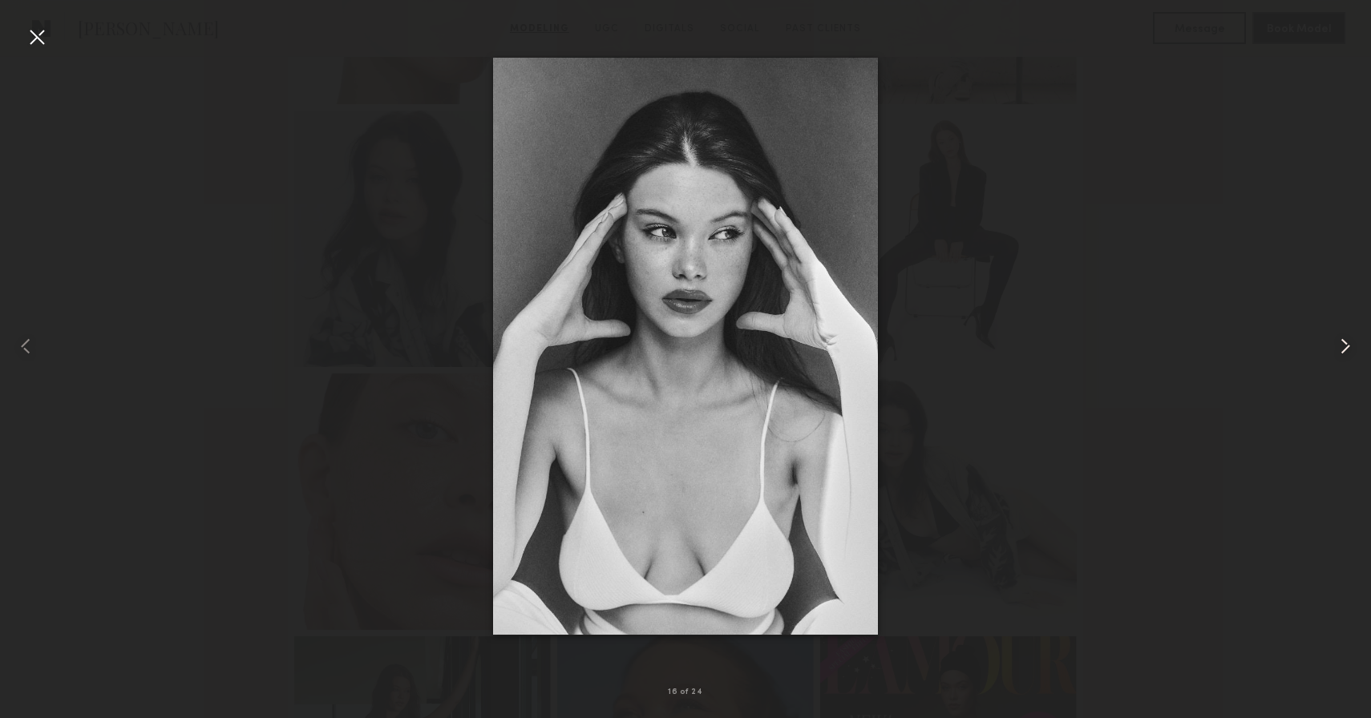
click at [1344, 342] on common-icon at bounding box center [1345, 347] width 26 height 26
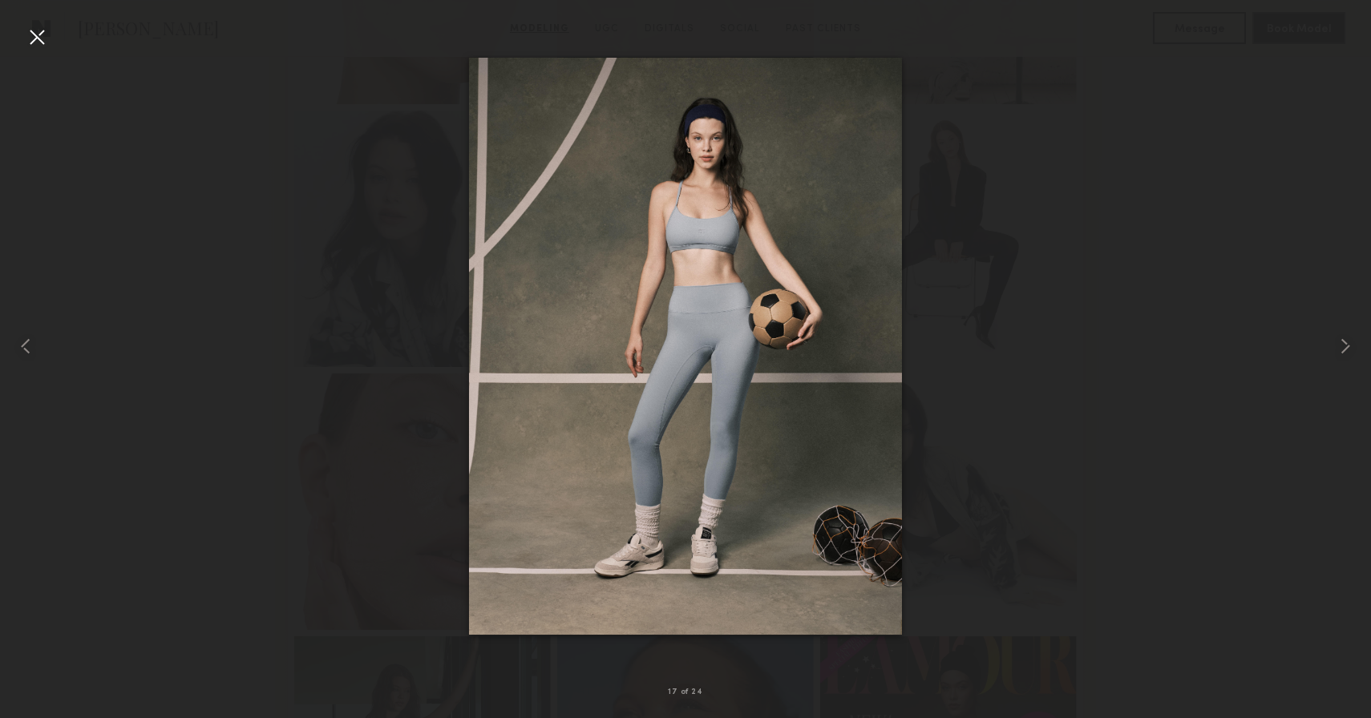
click at [36, 38] on div at bounding box center [37, 37] width 26 height 26
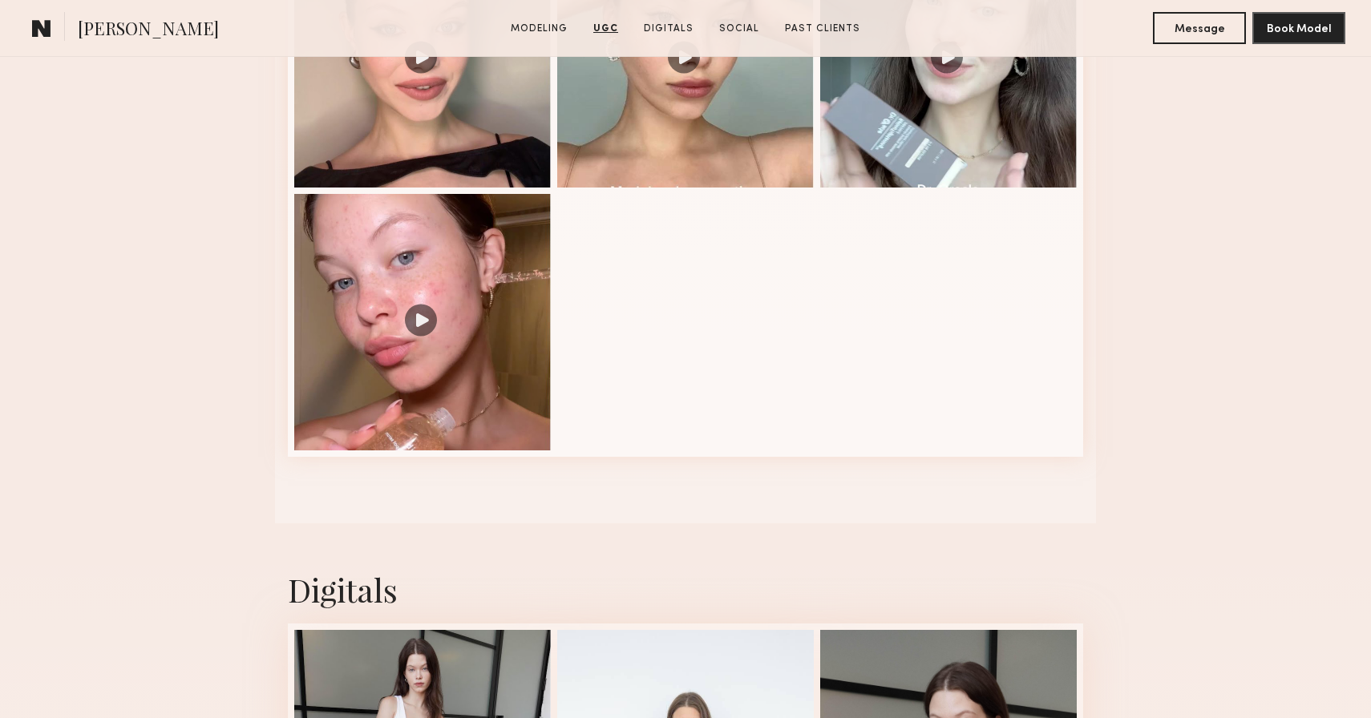
scroll to position [3795, 0]
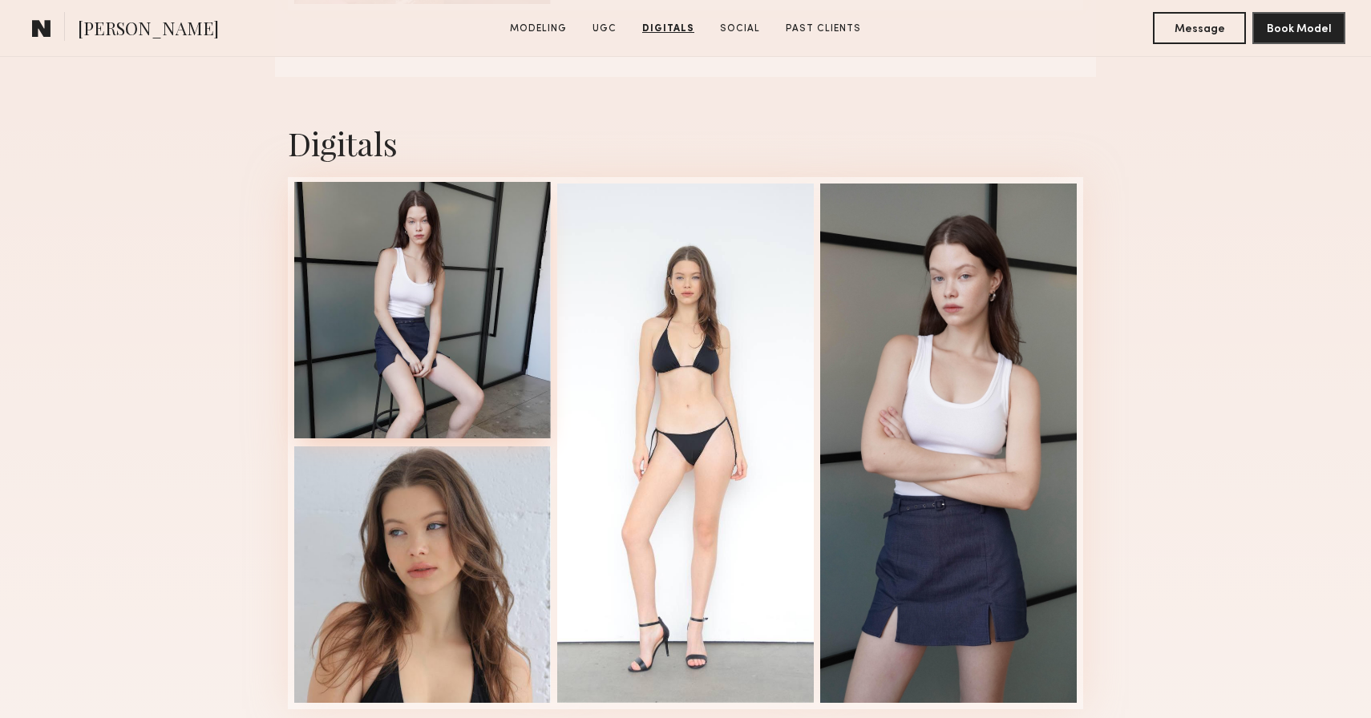
click at [475, 310] on div at bounding box center [422, 310] width 257 height 257
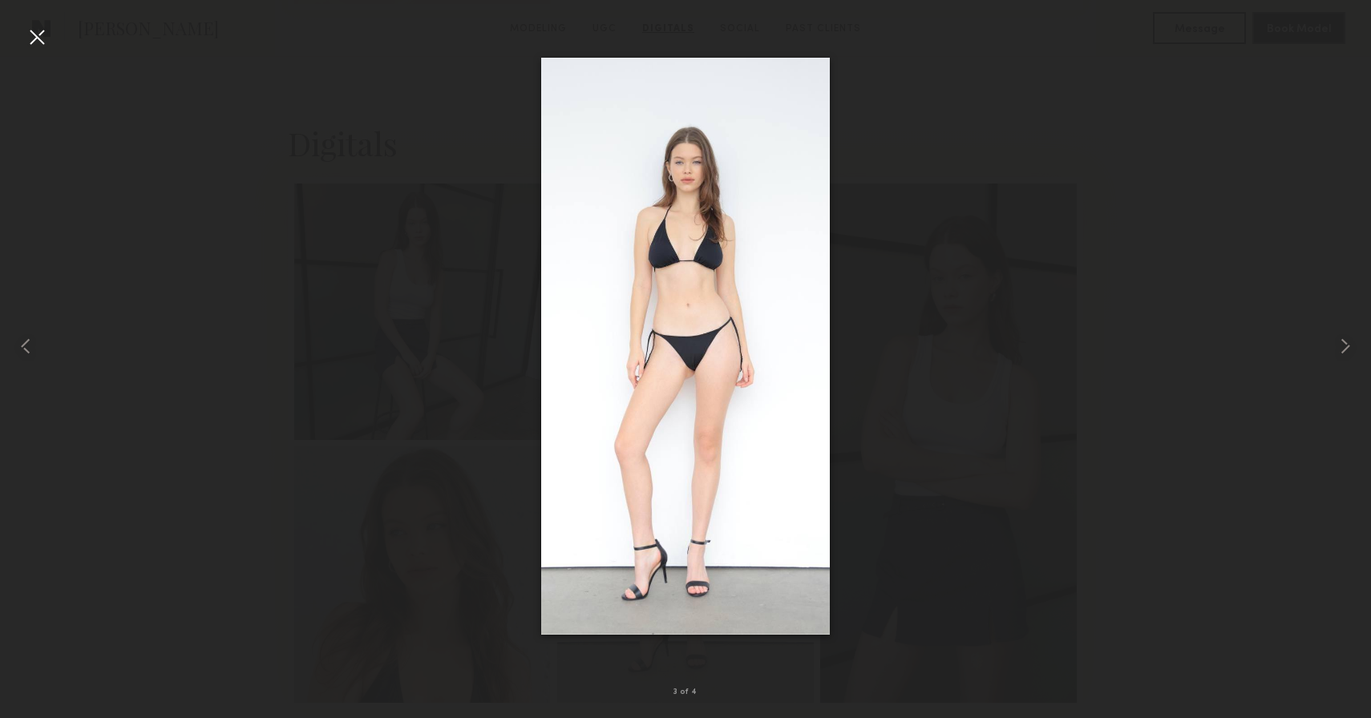
click at [298, 294] on div at bounding box center [685, 346] width 1371 height 641
click at [319, 219] on div at bounding box center [685, 346] width 1371 height 641
click at [26, 22] on nb-gallery-light "3 of 4" at bounding box center [685, 359] width 1371 height 718
click at [29, 26] on div at bounding box center [37, 37] width 26 height 26
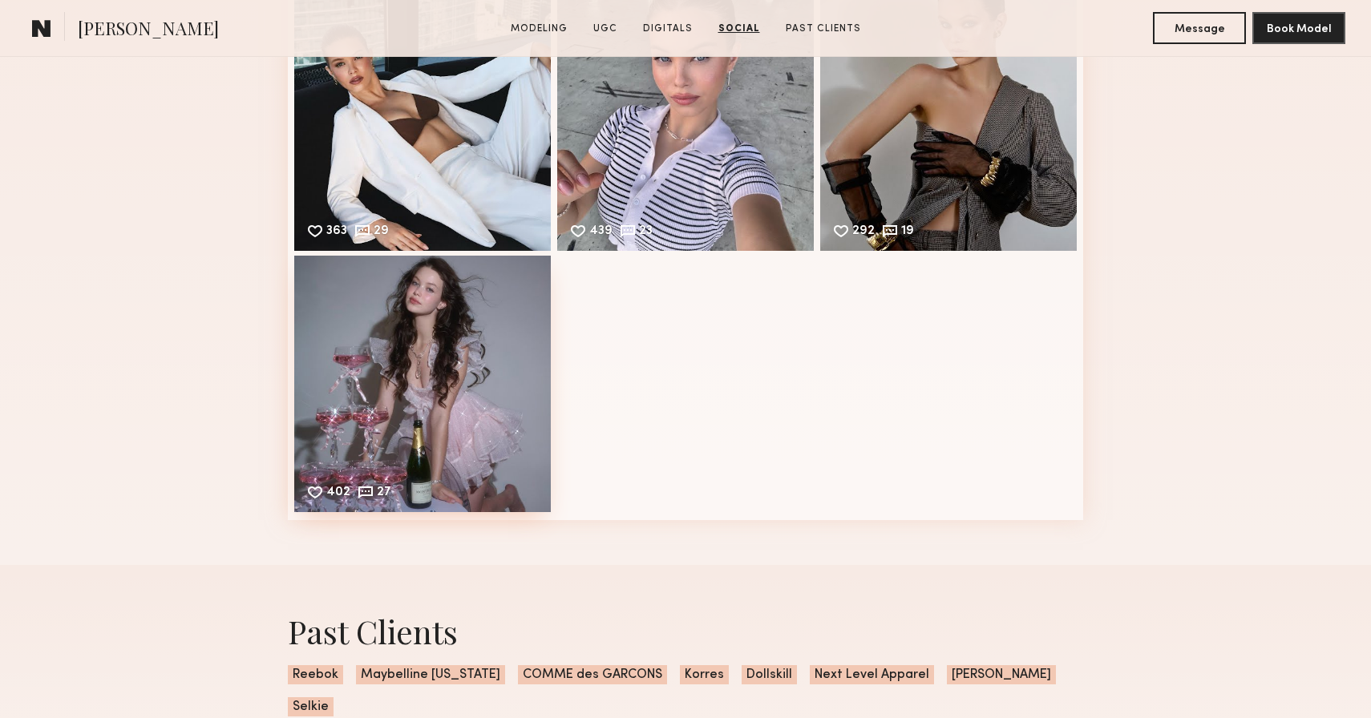
scroll to position [4660, 0]
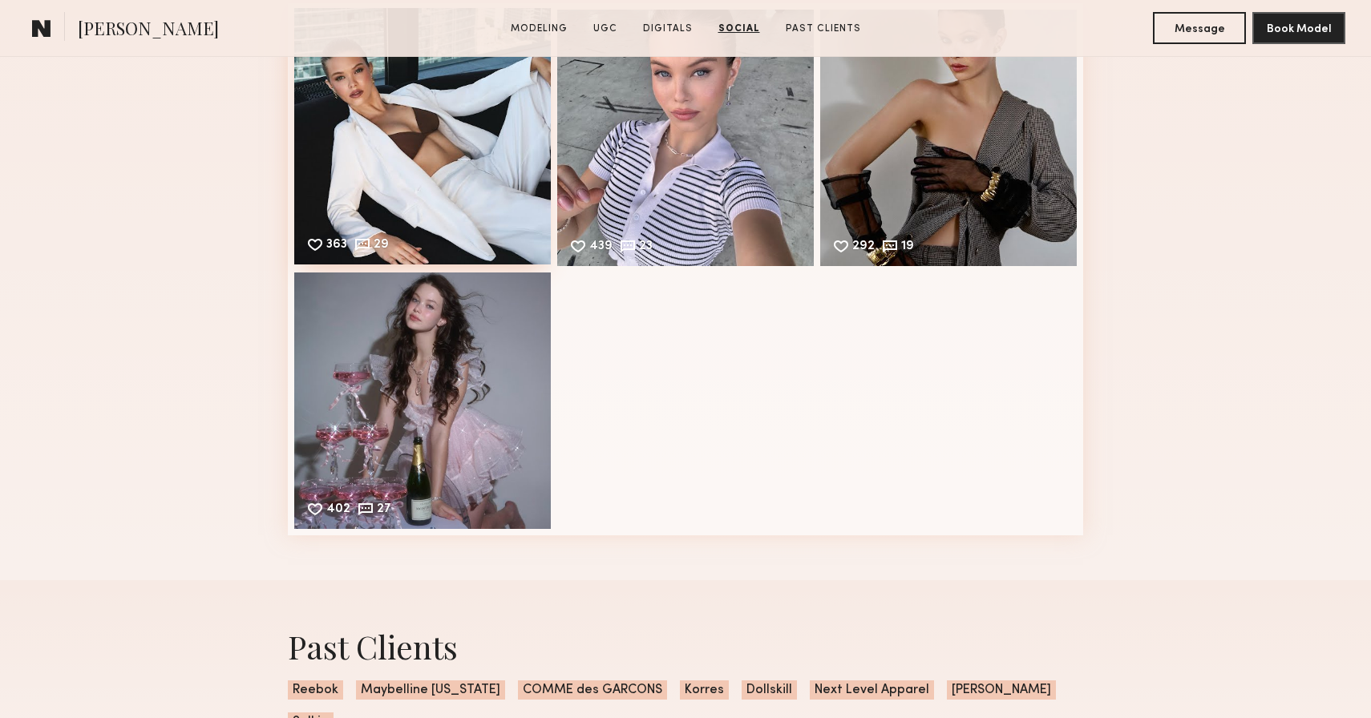
click at [457, 190] on div "363 29 Likes & comments displayed to show model’s engagement" at bounding box center [422, 136] width 257 height 257
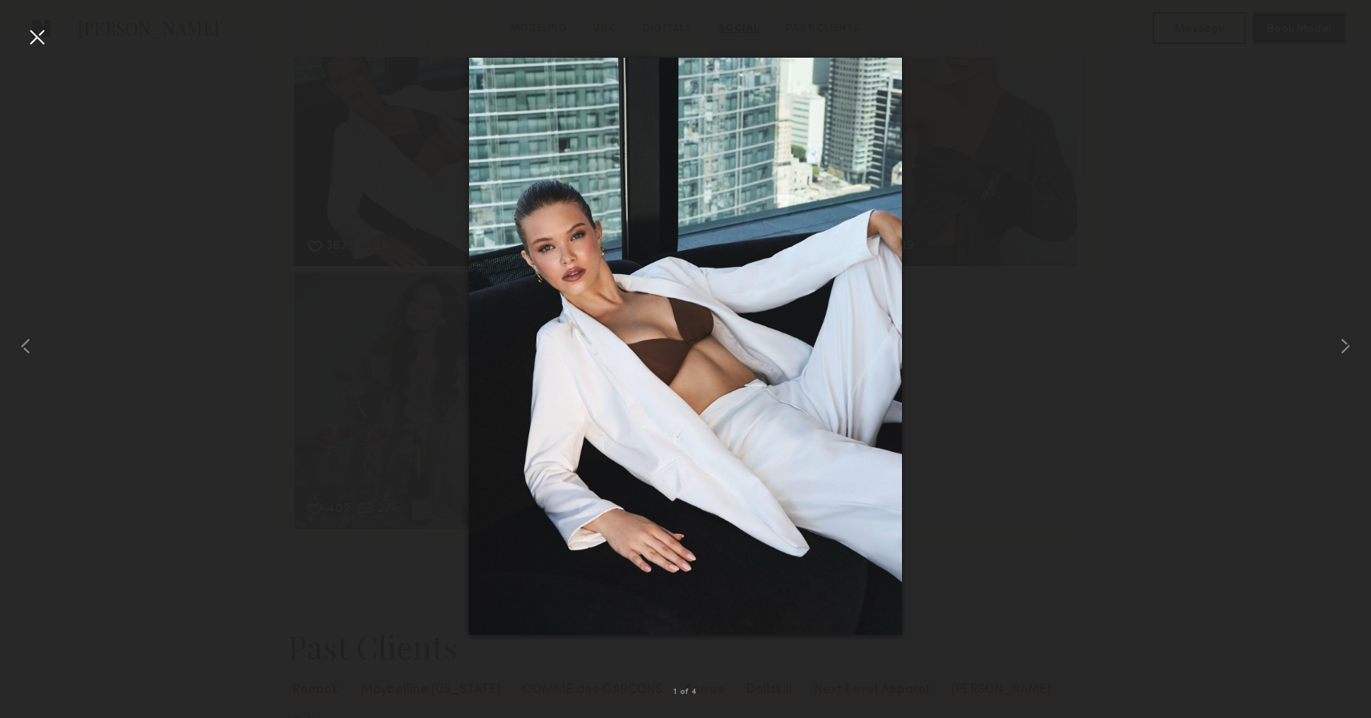
click at [36, 31] on div at bounding box center [37, 37] width 26 height 26
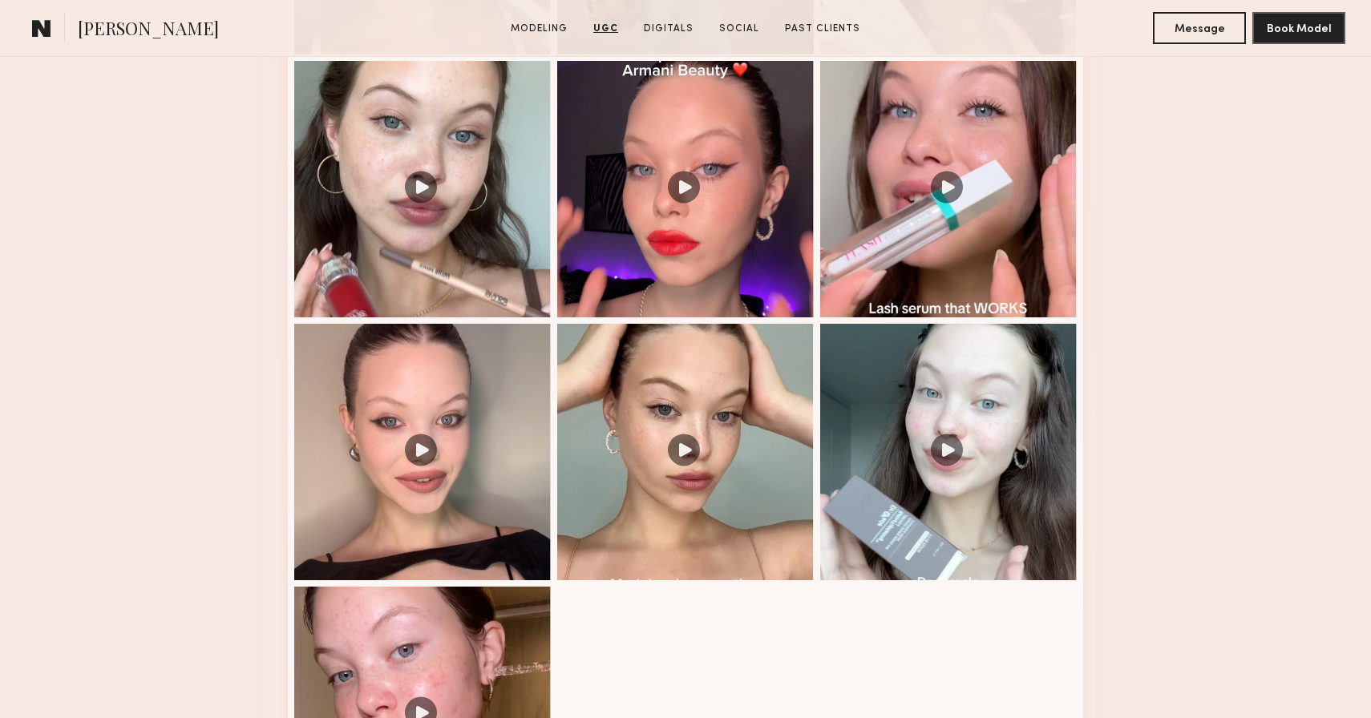
scroll to position [3309, 0]
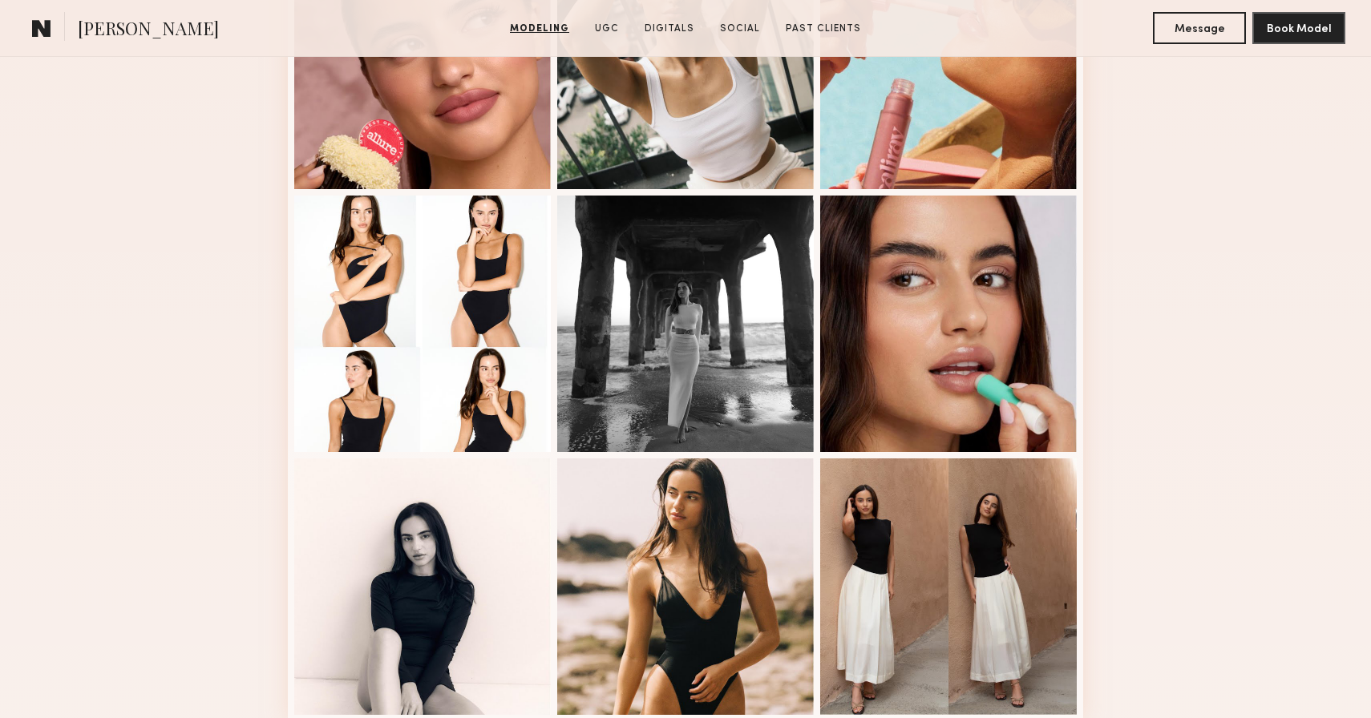
scroll to position [803, 0]
click at [437, 305] on div at bounding box center [422, 323] width 257 height 257
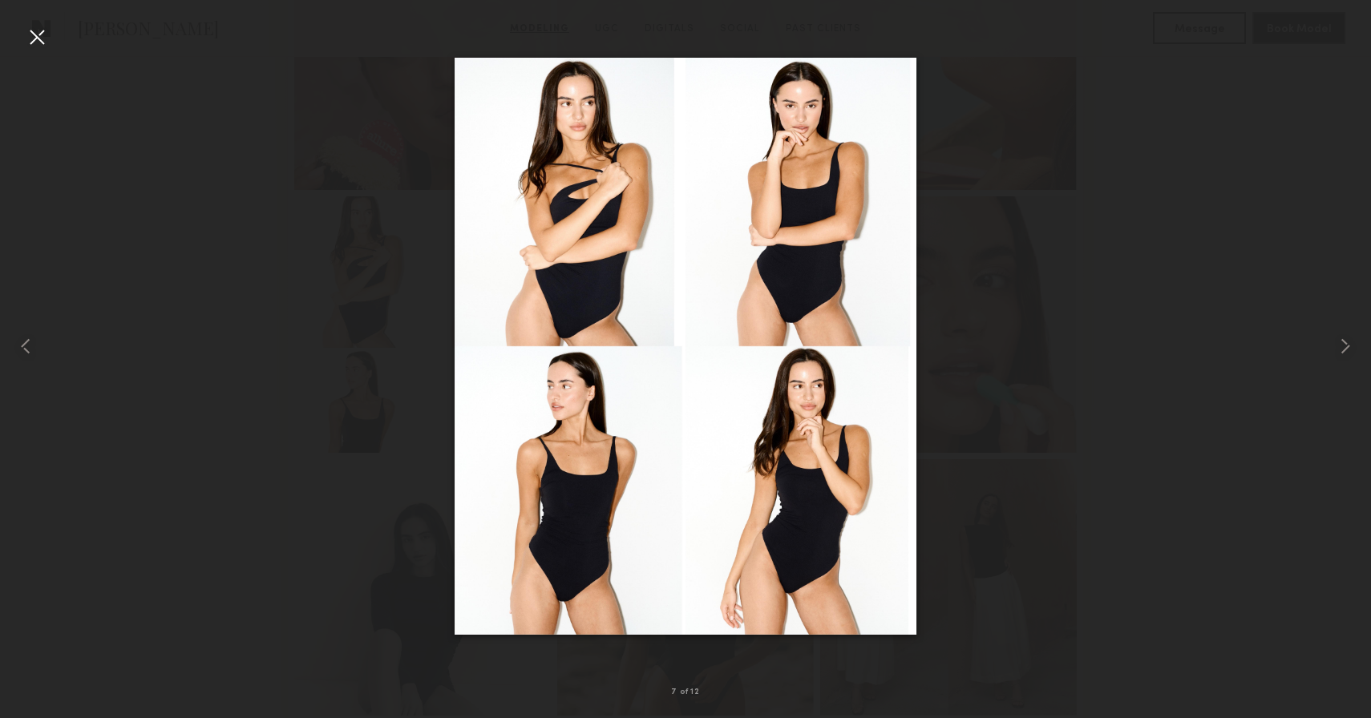
click at [30, 34] on div at bounding box center [37, 37] width 26 height 26
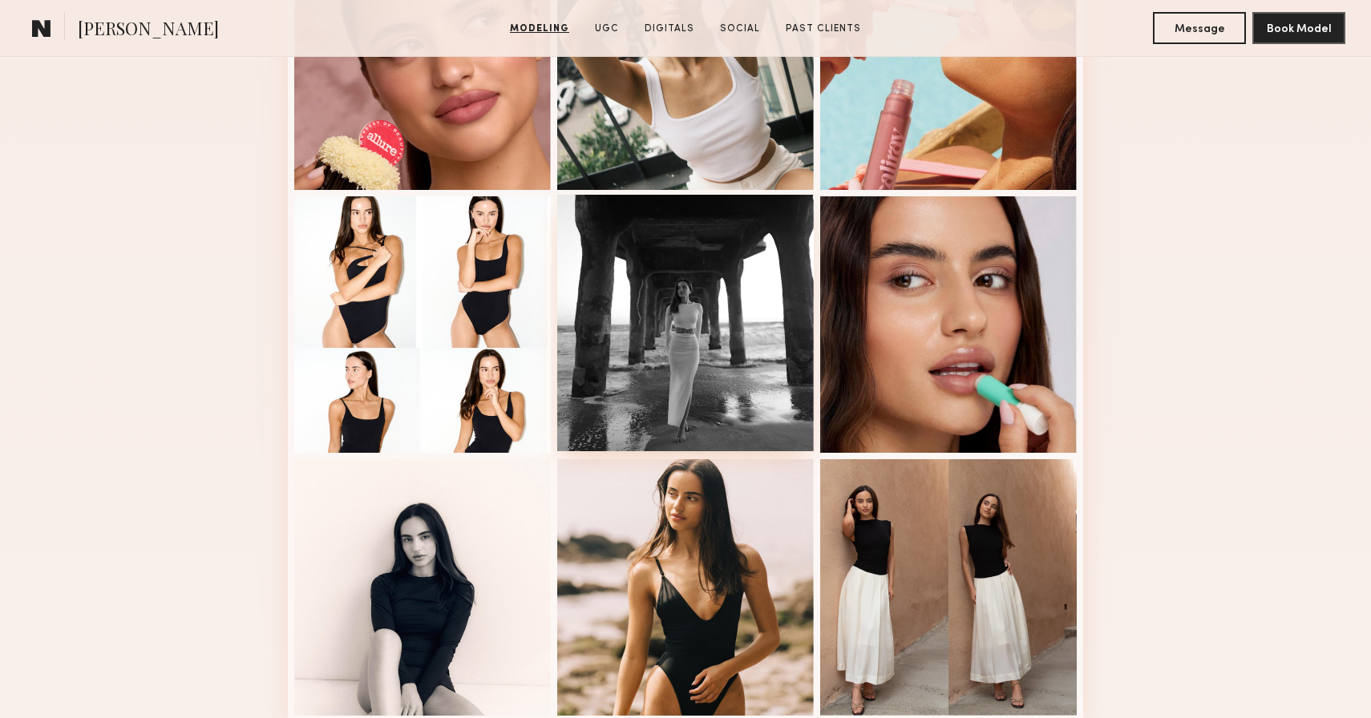
click at [641, 370] on div at bounding box center [685, 323] width 257 height 257
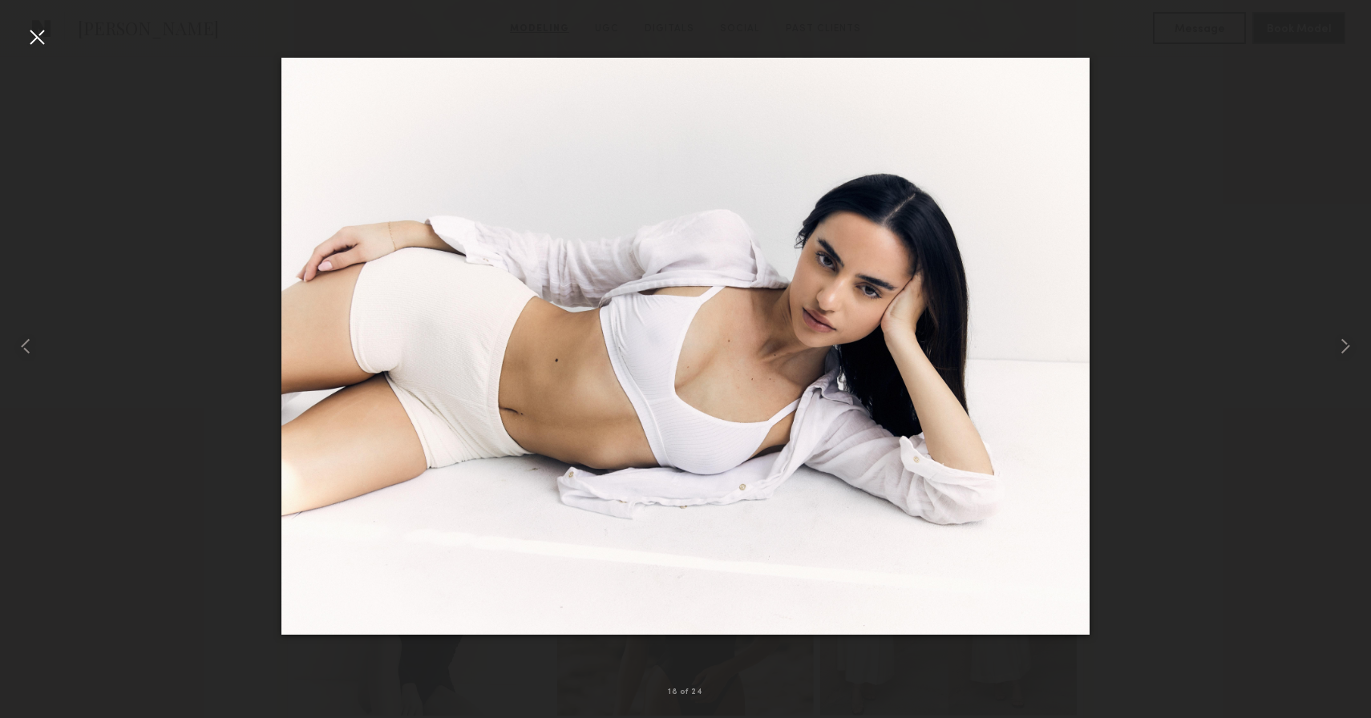
click at [40, 36] on div at bounding box center [37, 37] width 26 height 26
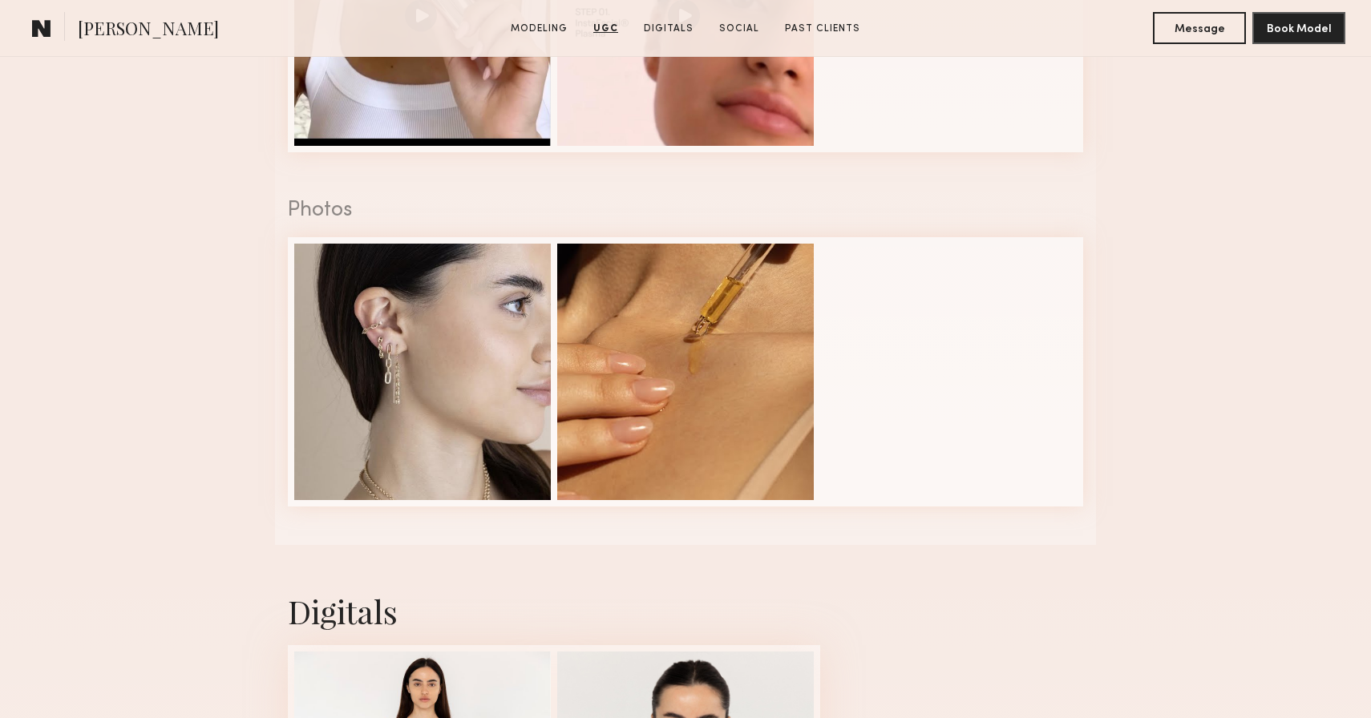
scroll to position [2869, 0]
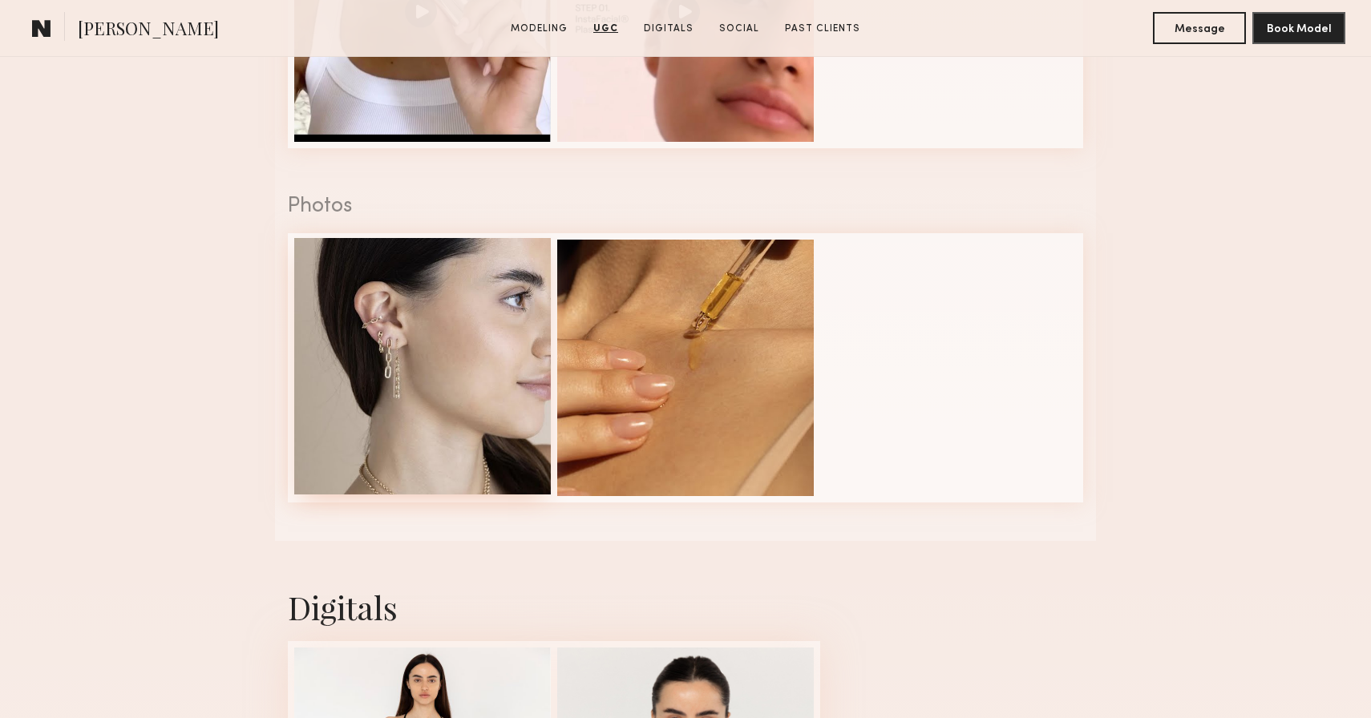
click at [468, 389] on div at bounding box center [422, 366] width 257 height 257
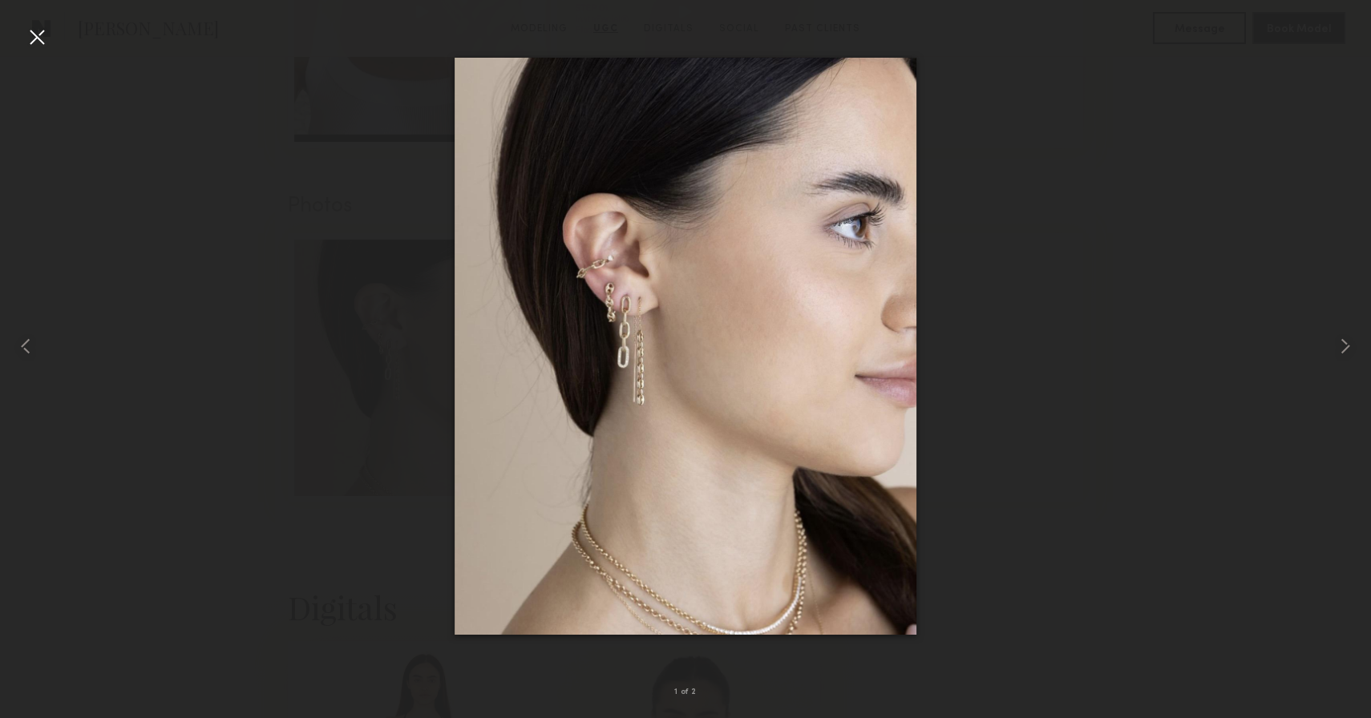
click at [37, 38] on div at bounding box center [37, 37] width 26 height 26
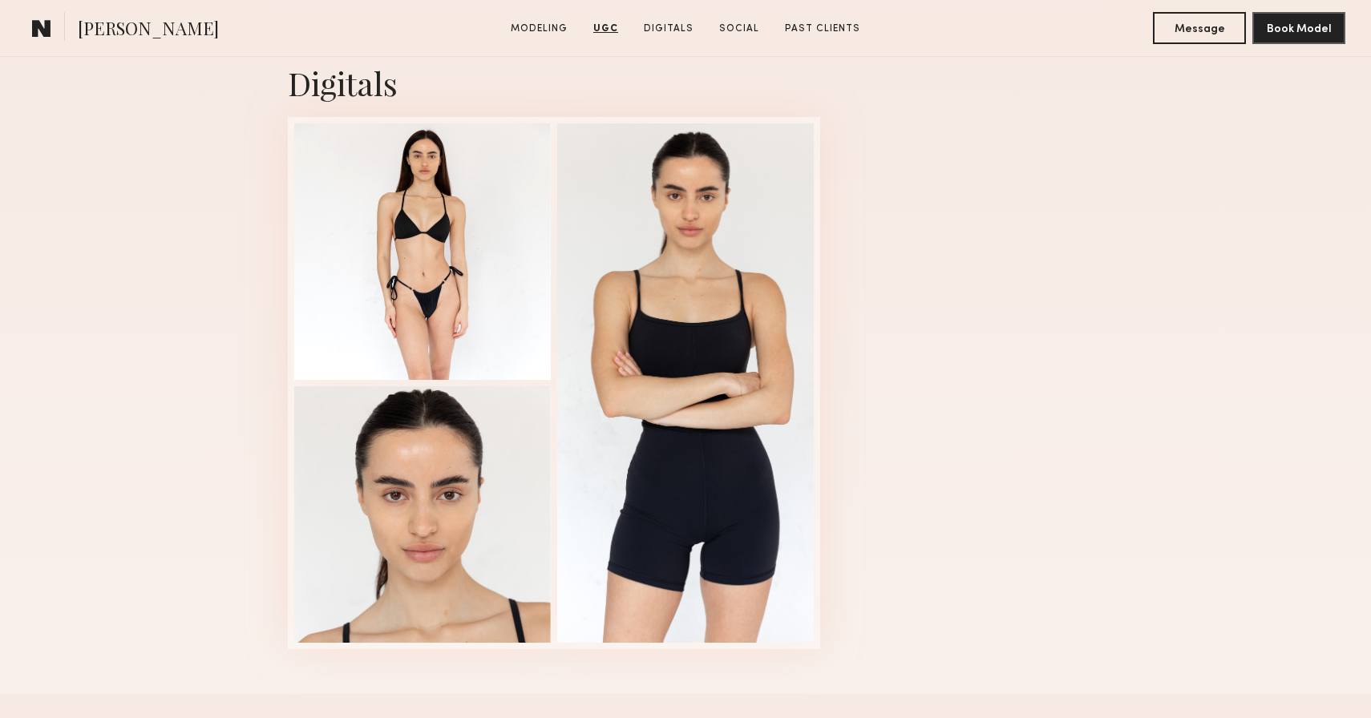
scroll to position [3394, 0]
click at [481, 295] on div at bounding box center [422, 249] width 257 height 257
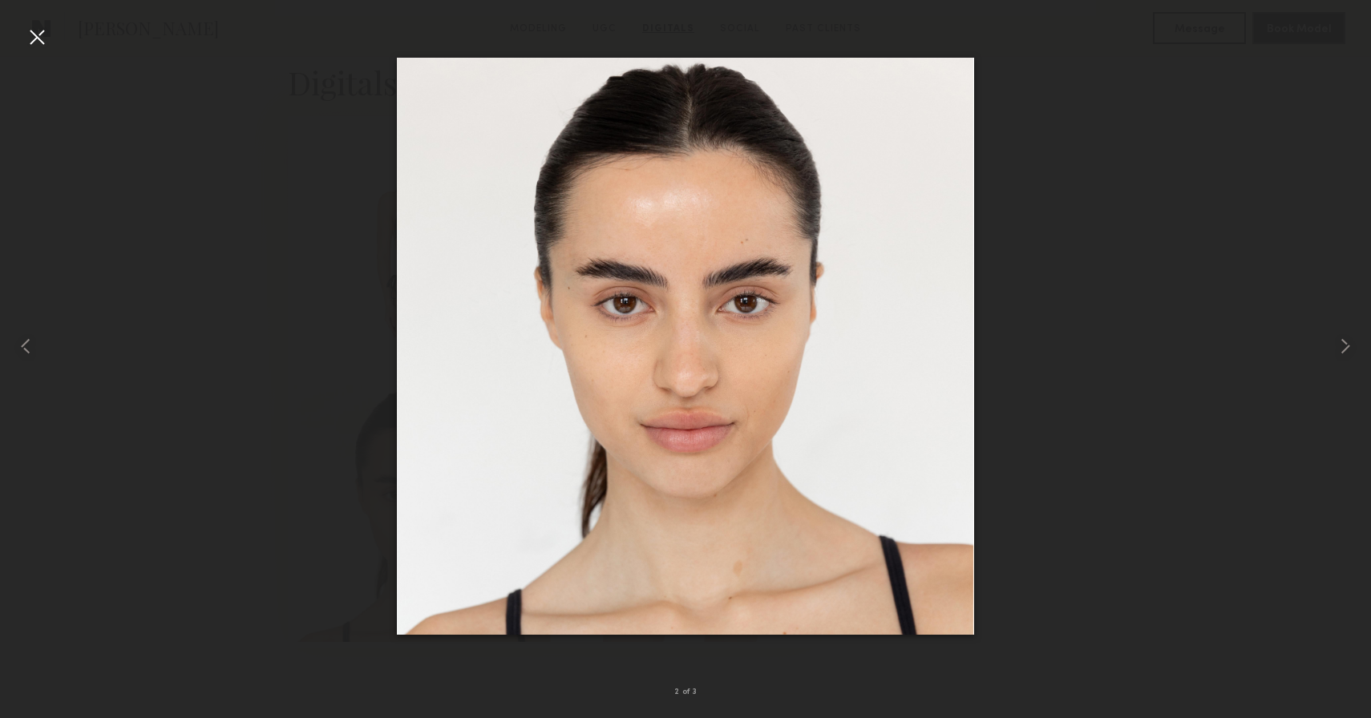
click at [32, 32] on div at bounding box center [37, 37] width 26 height 26
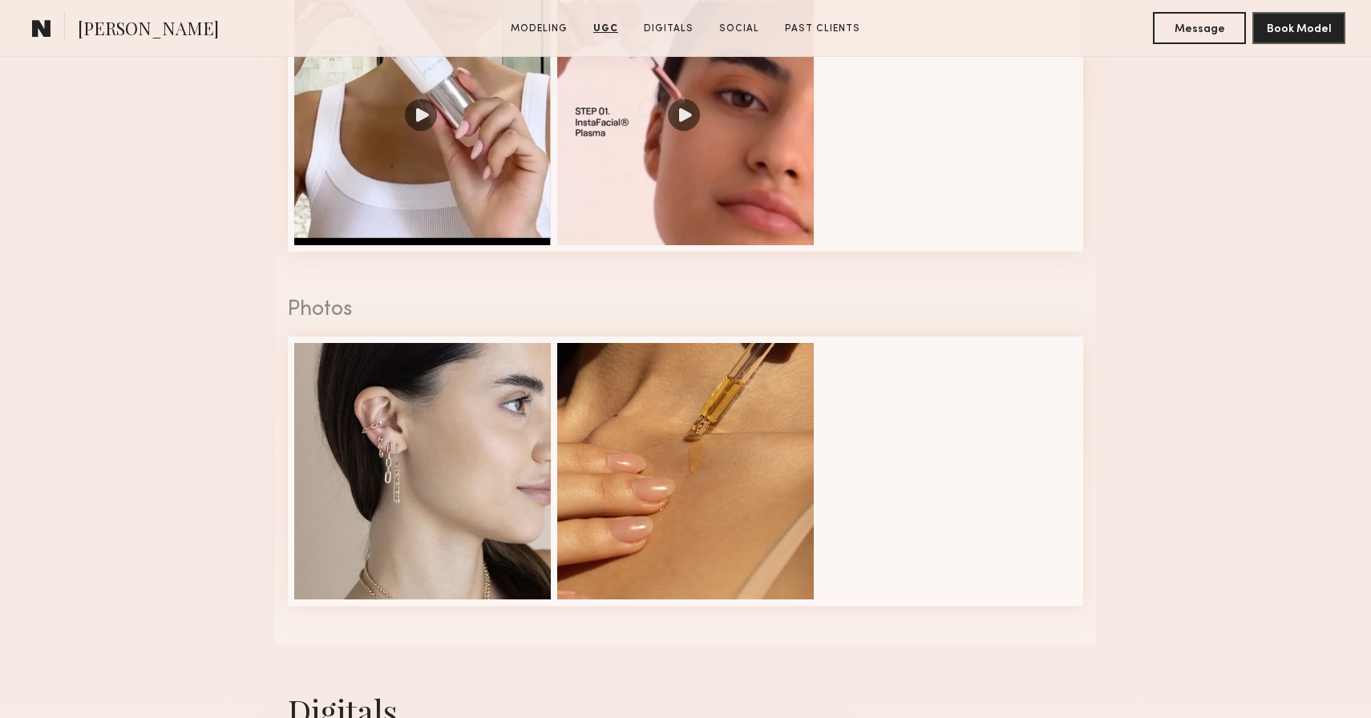
scroll to position [2355, 0]
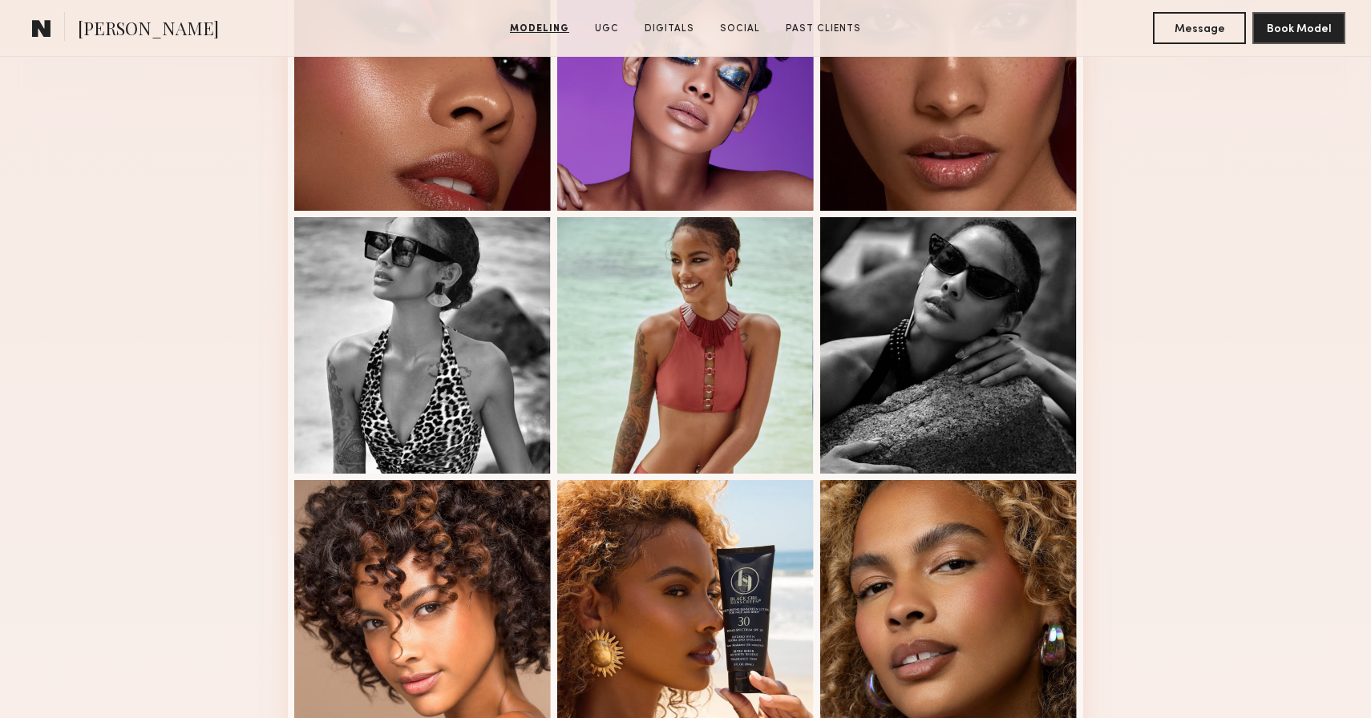
scroll to position [522, 0]
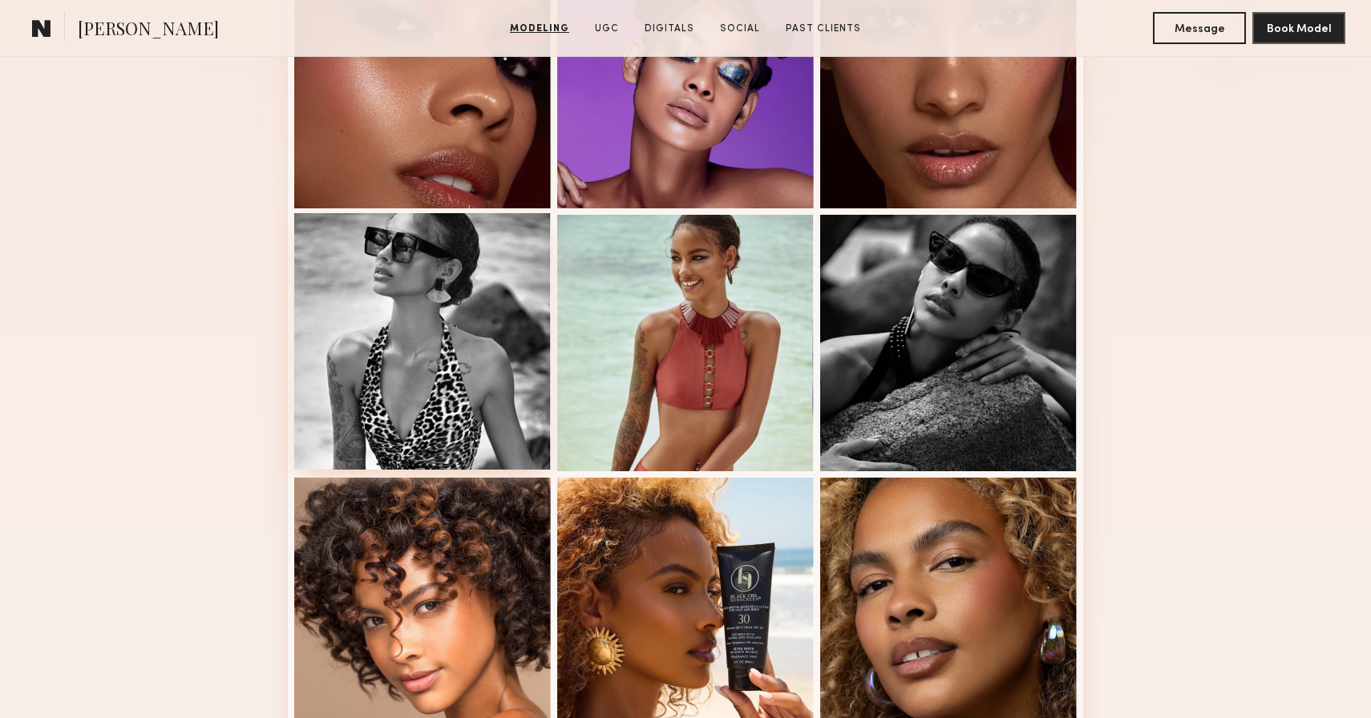
click at [440, 339] on div at bounding box center [422, 341] width 257 height 257
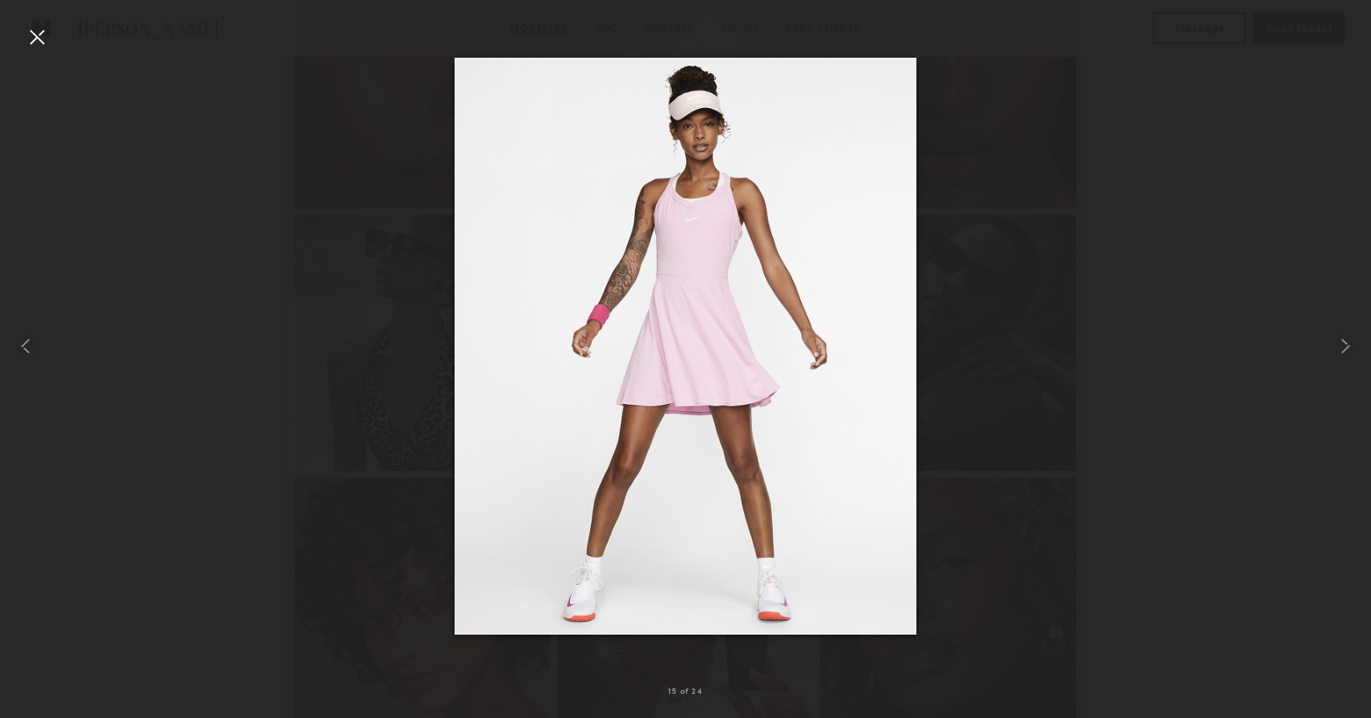
click at [39, 34] on div at bounding box center [37, 37] width 26 height 26
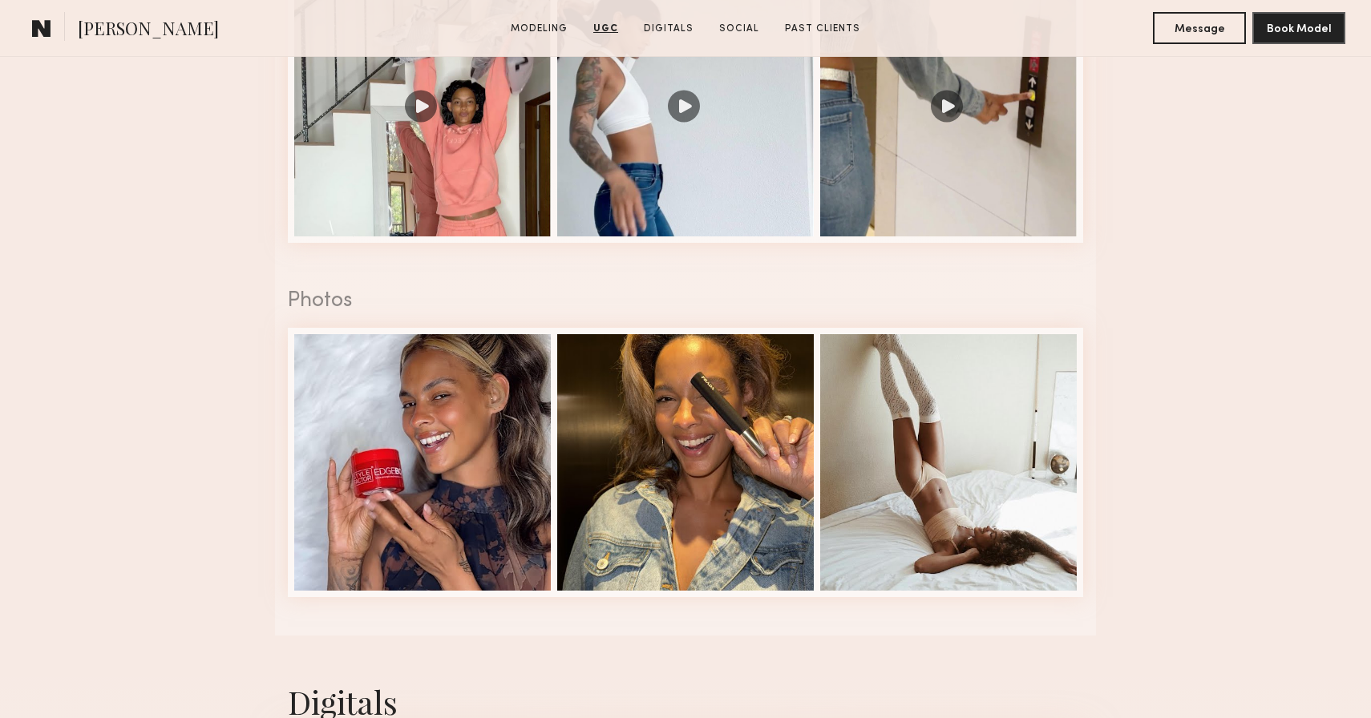
scroll to position [4079, 0]
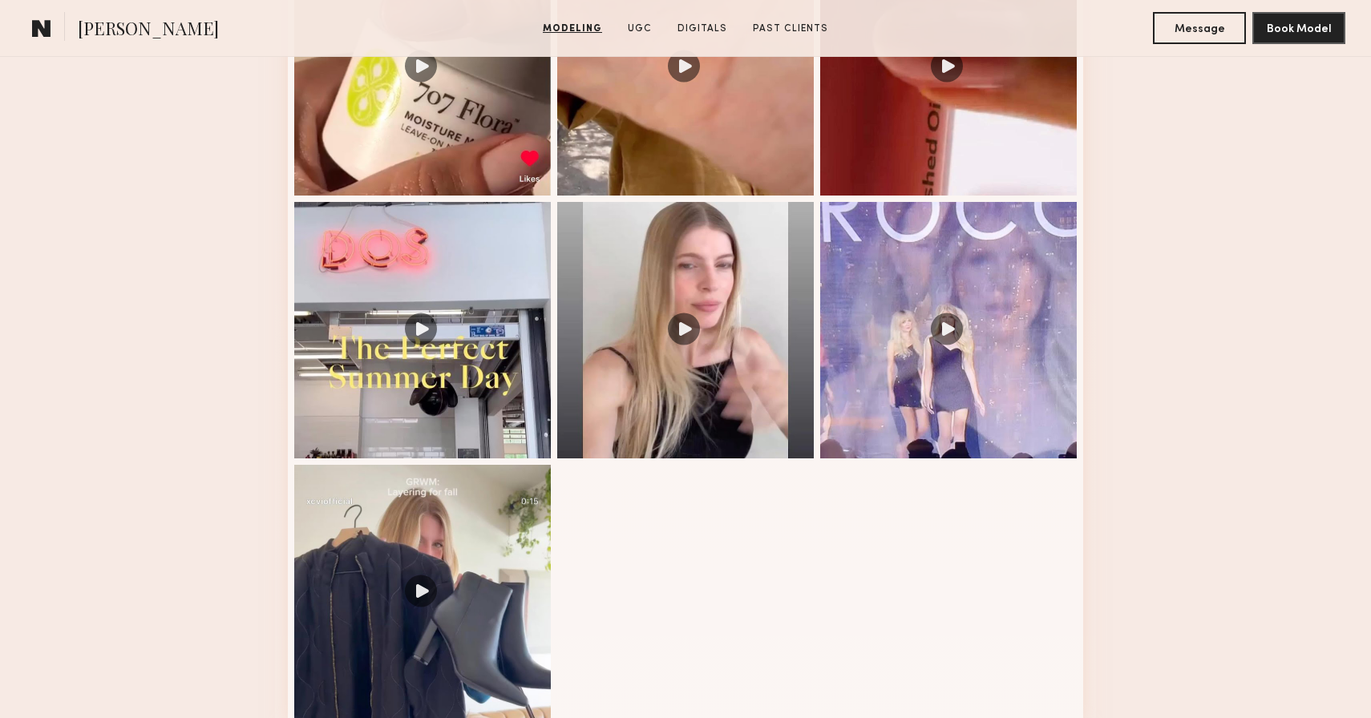
scroll to position [1811, 0]
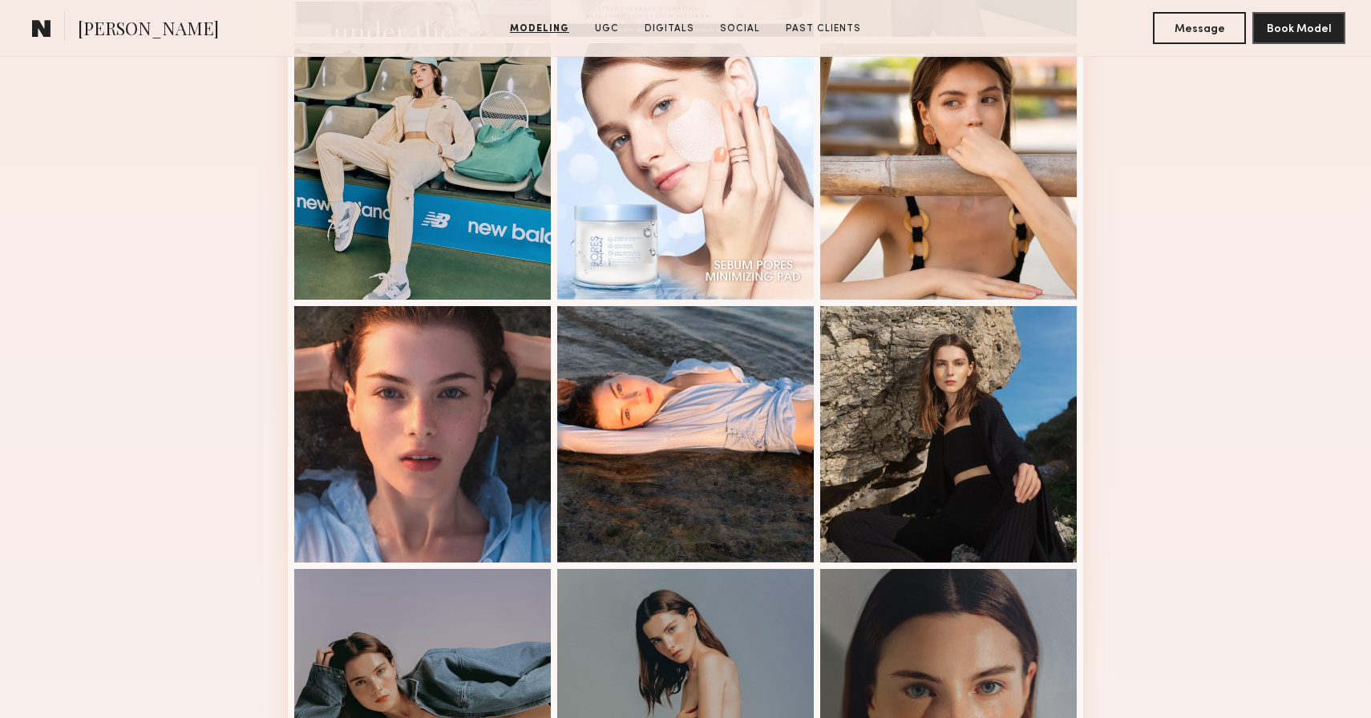
scroll to position [698, 0]
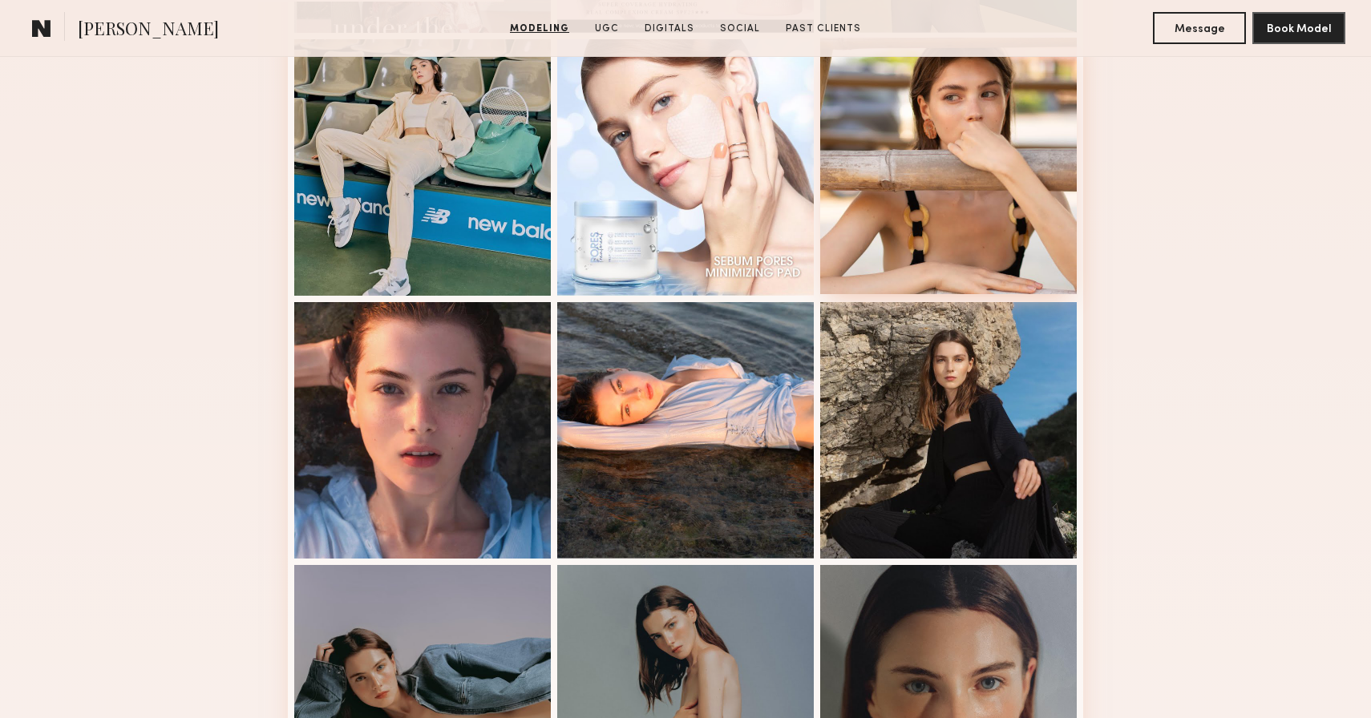
click at [912, 209] on div at bounding box center [948, 166] width 257 height 257
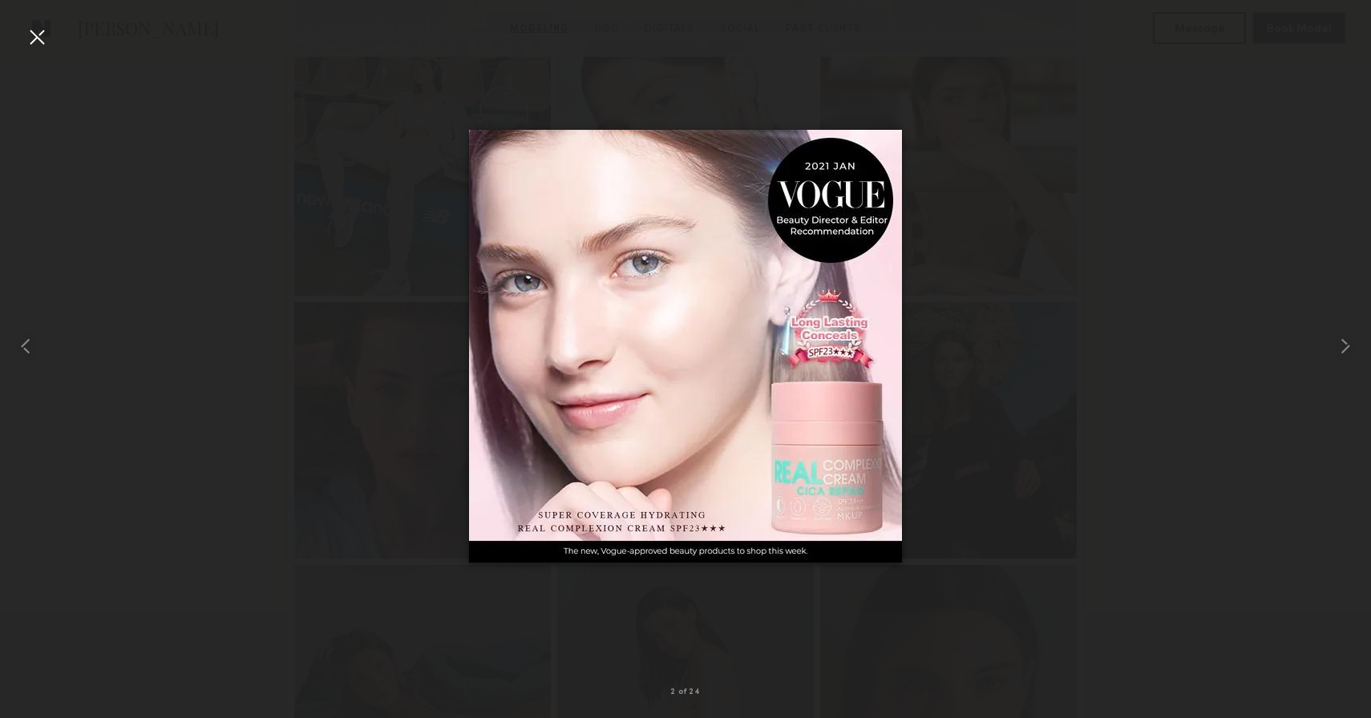
click at [47, 34] on div at bounding box center [37, 37] width 26 height 26
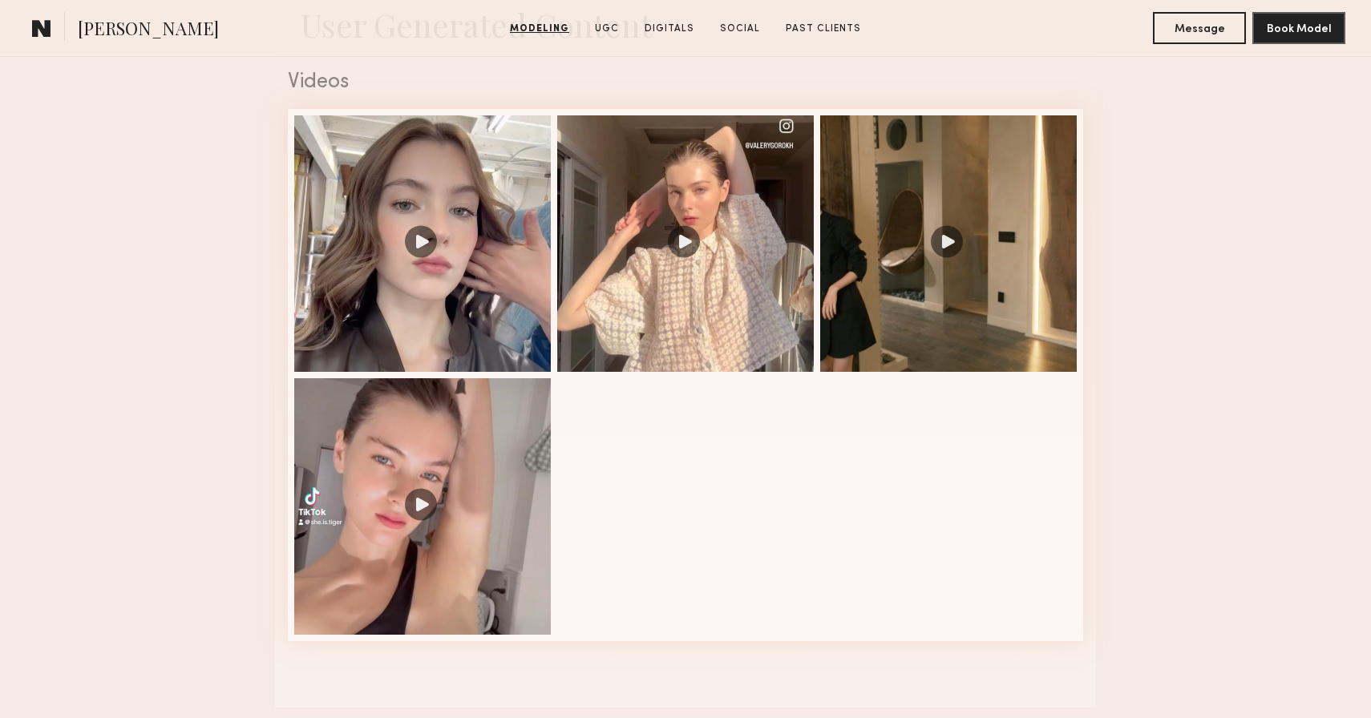
scroll to position [2693, 0]
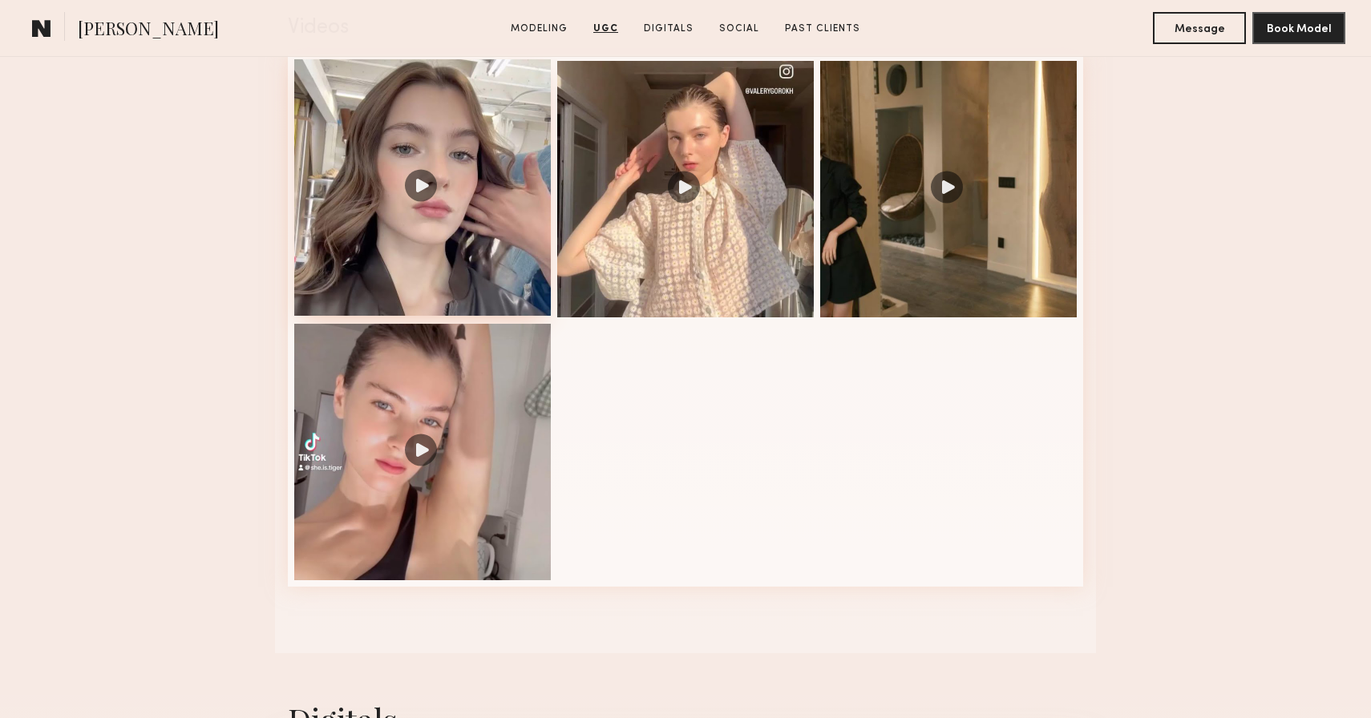
click at [455, 228] on div at bounding box center [422, 187] width 257 height 257
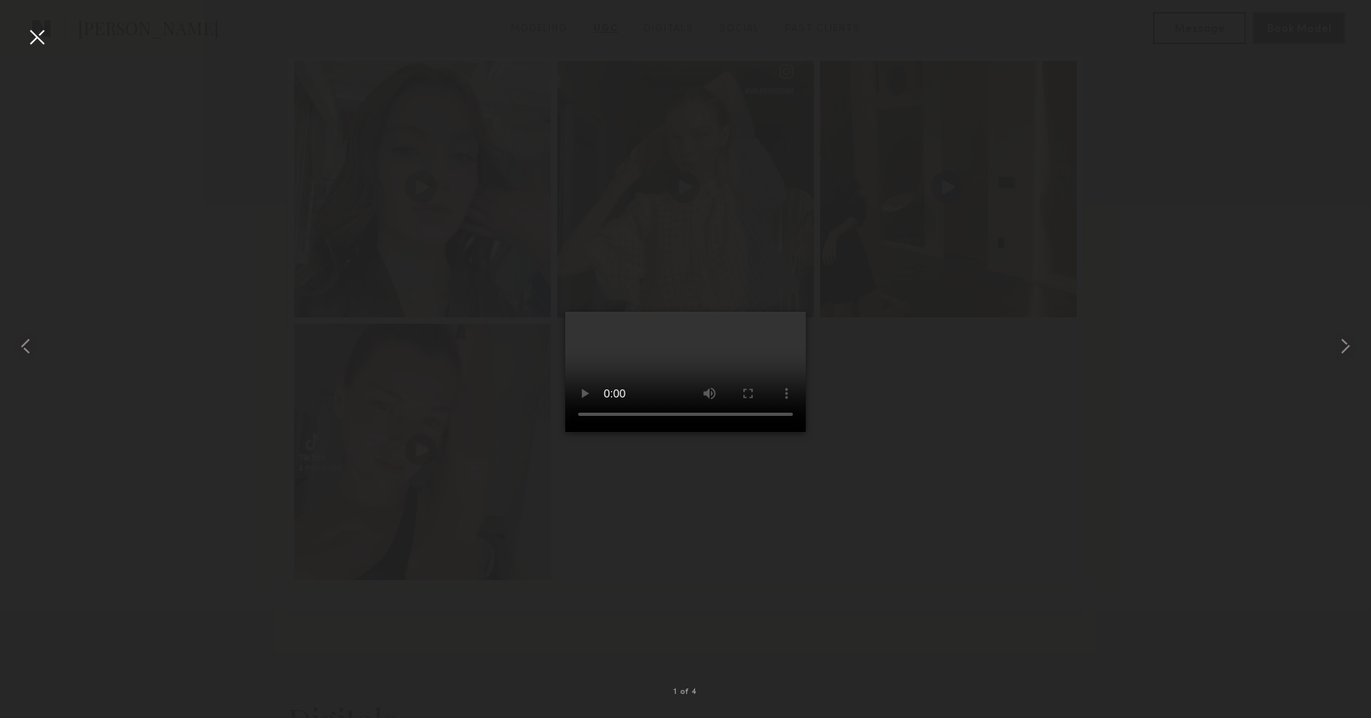
click at [34, 41] on div at bounding box center [37, 37] width 26 height 26
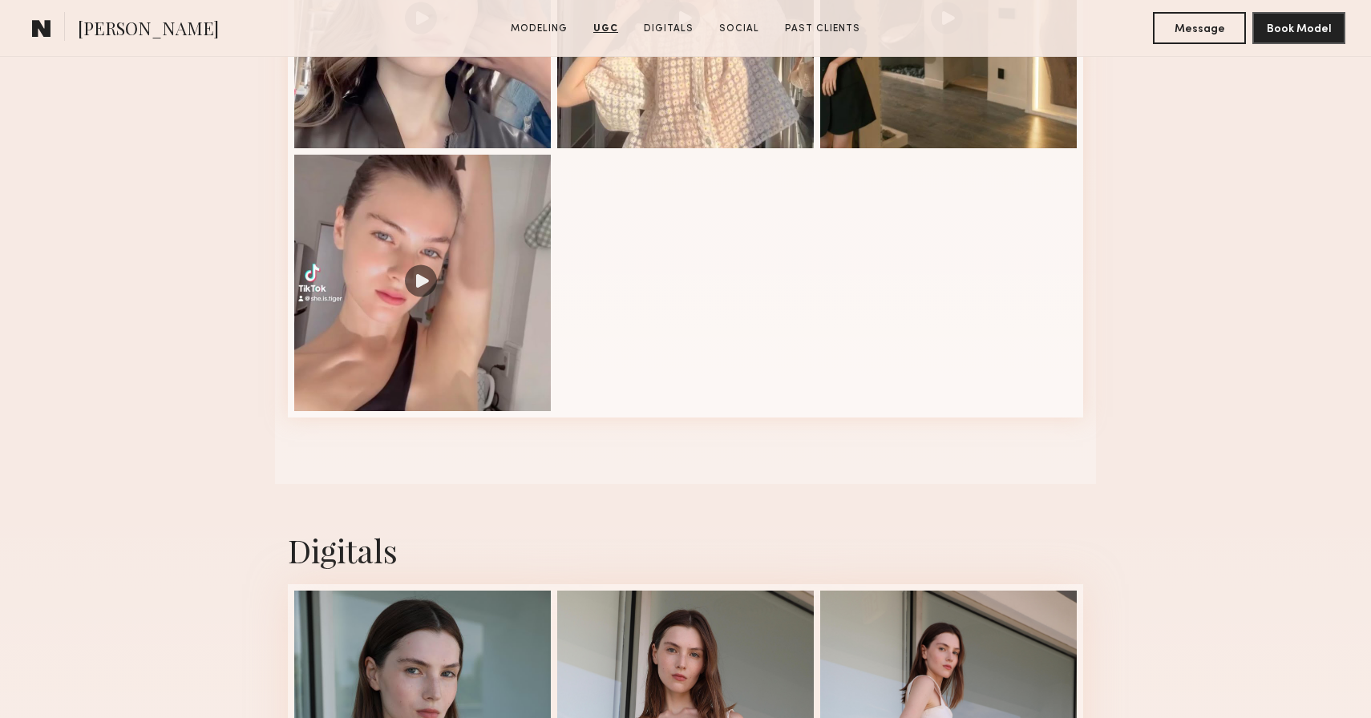
scroll to position [3415, 0]
